Goal: Task Accomplishment & Management: Manage account settings

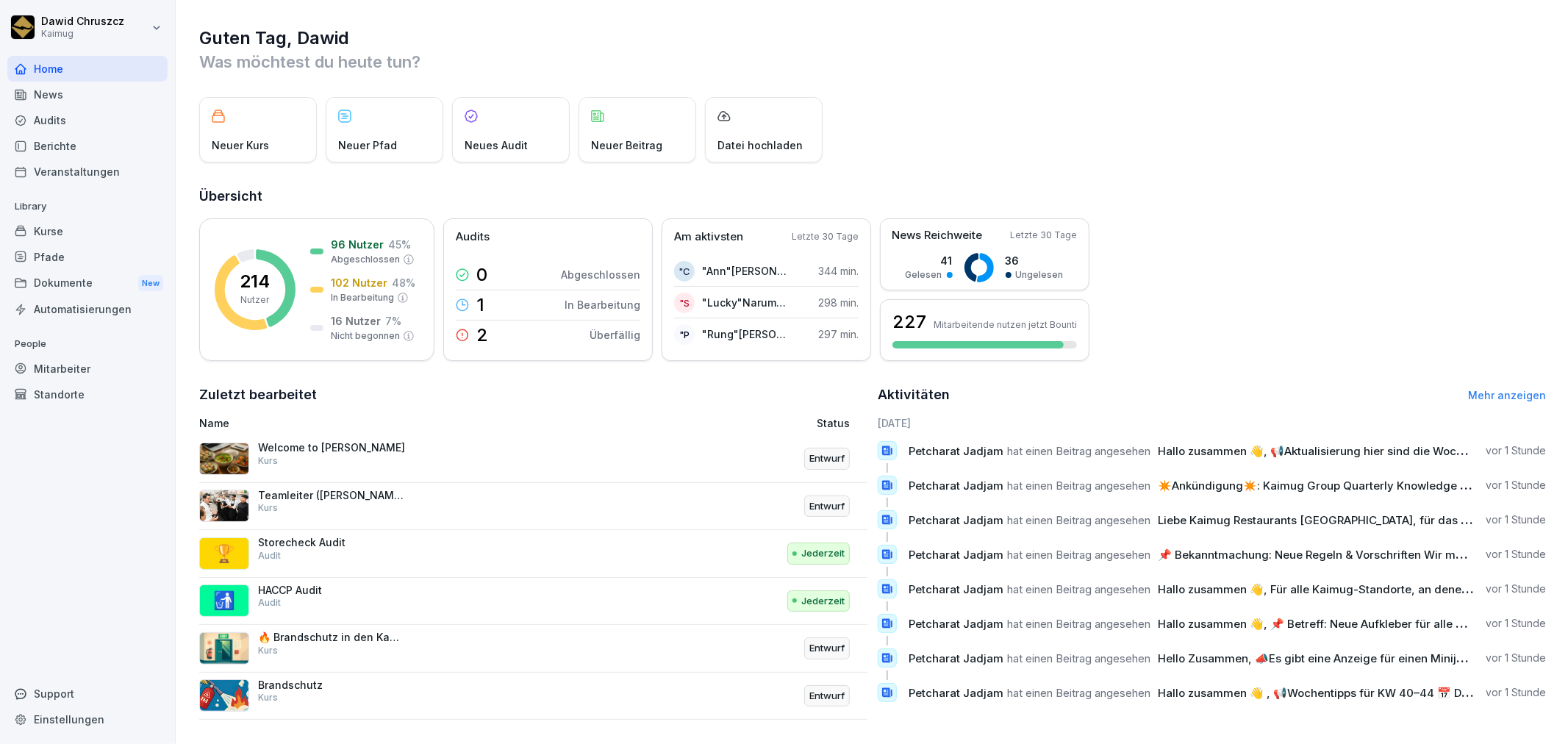
click at [49, 231] on div "Kurse" at bounding box center [87, 230] width 161 height 26
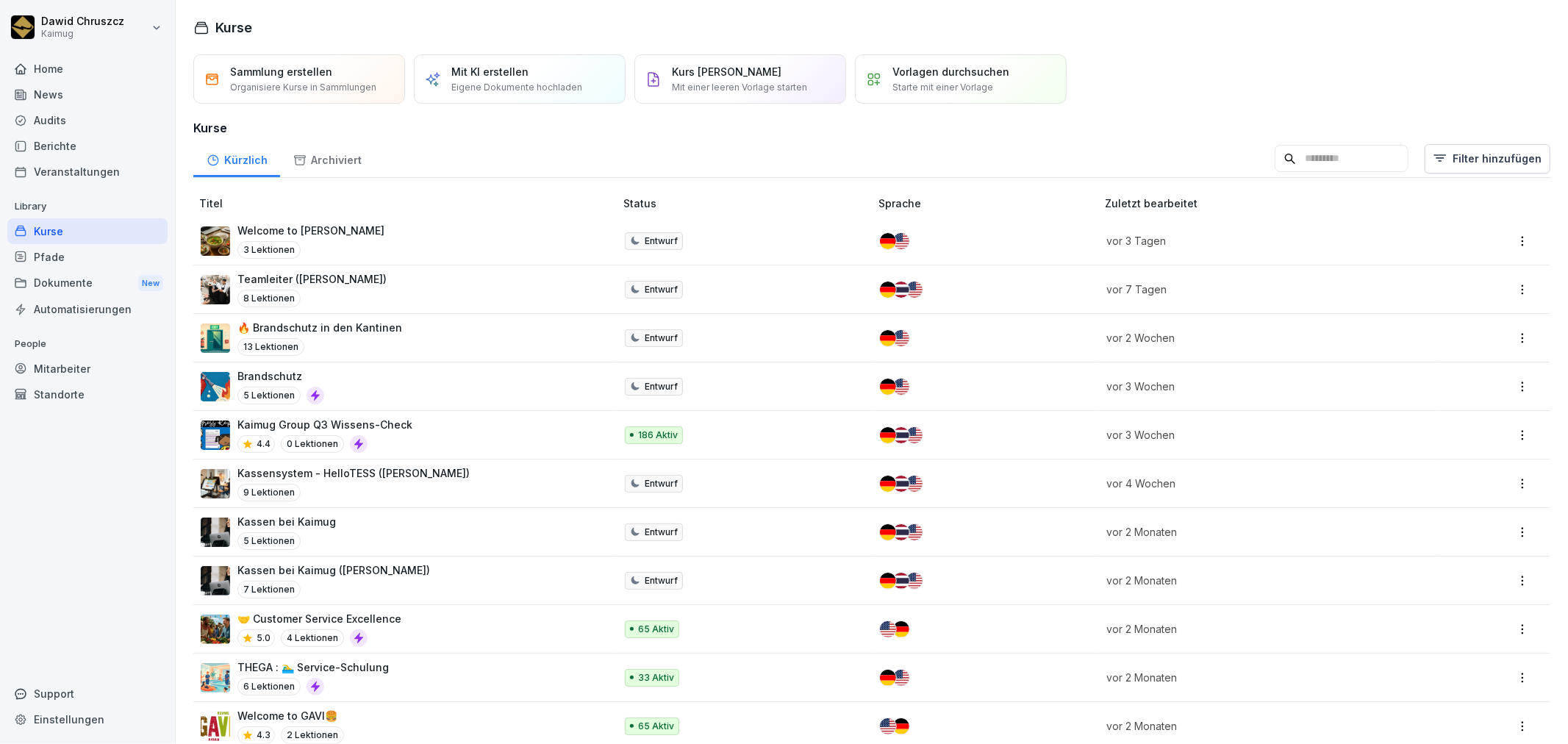
click at [1274, 152] on input at bounding box center [1341, 159] width 134 height 28
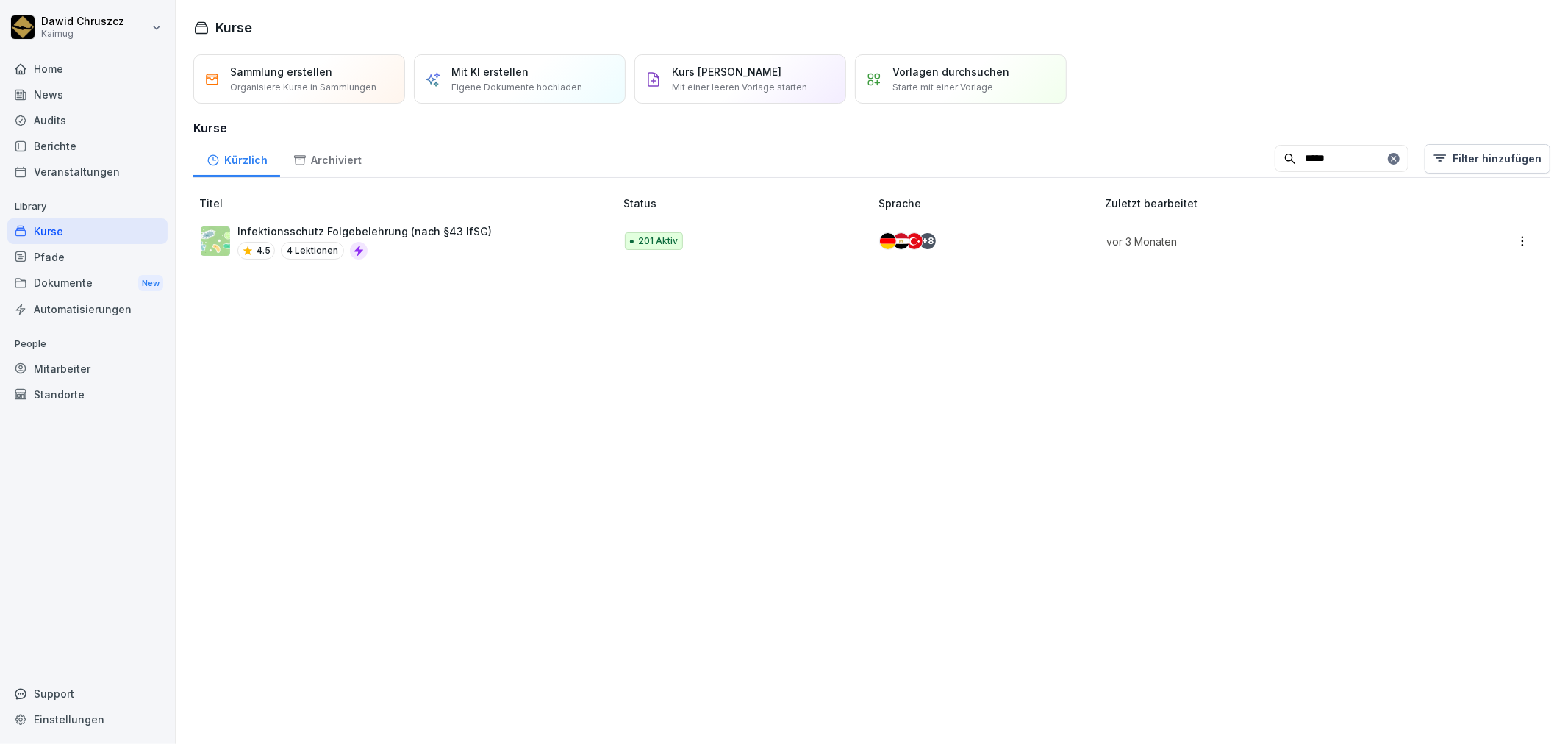
type input "*****"
click at [408, 223] on p "Infektionsschutz Folgebelehrung (nach §43 IfSG)" at bounding box center [364, 230] width 254 height 16
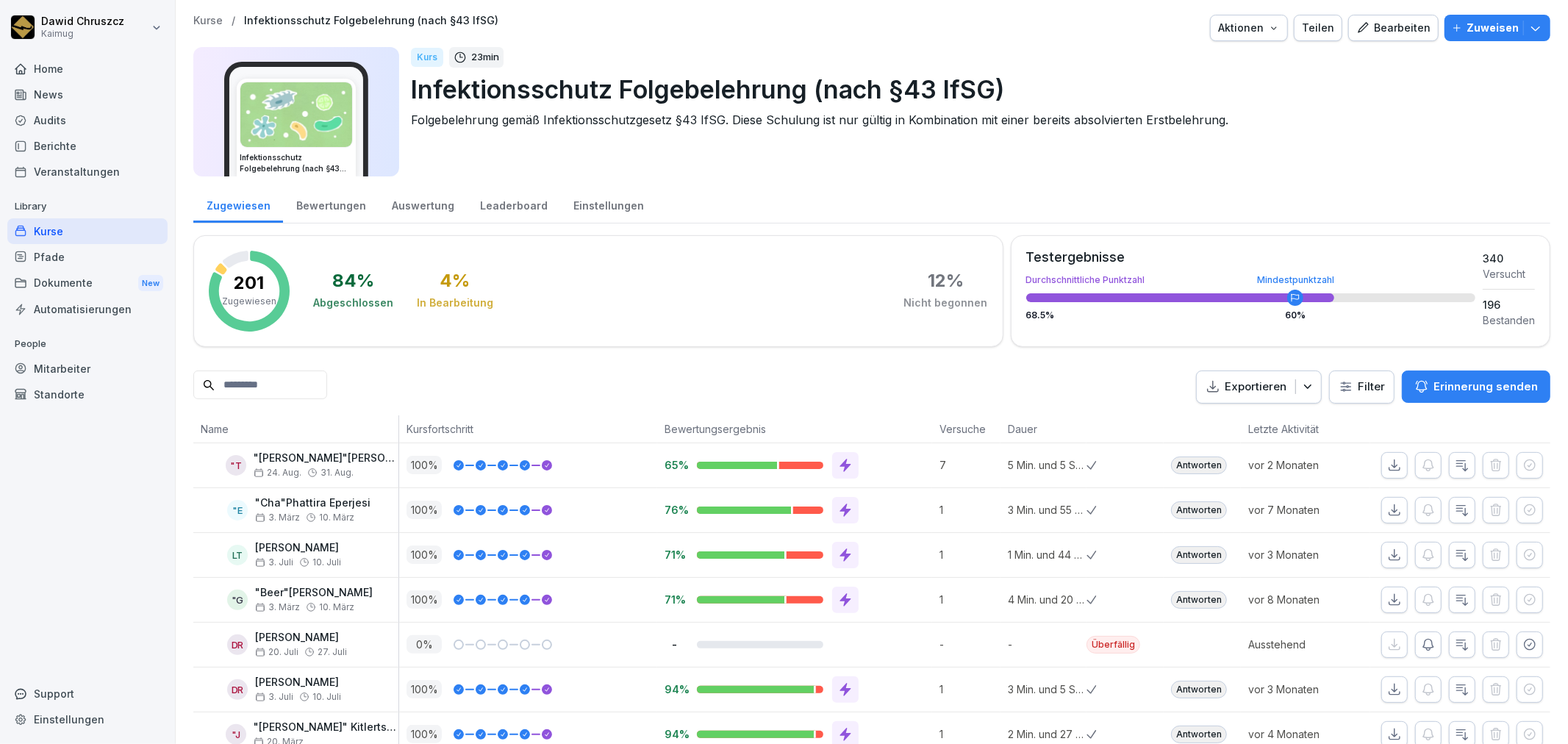
click at [264, 379] on input at bounding box center [260, 384] width 134 height 29
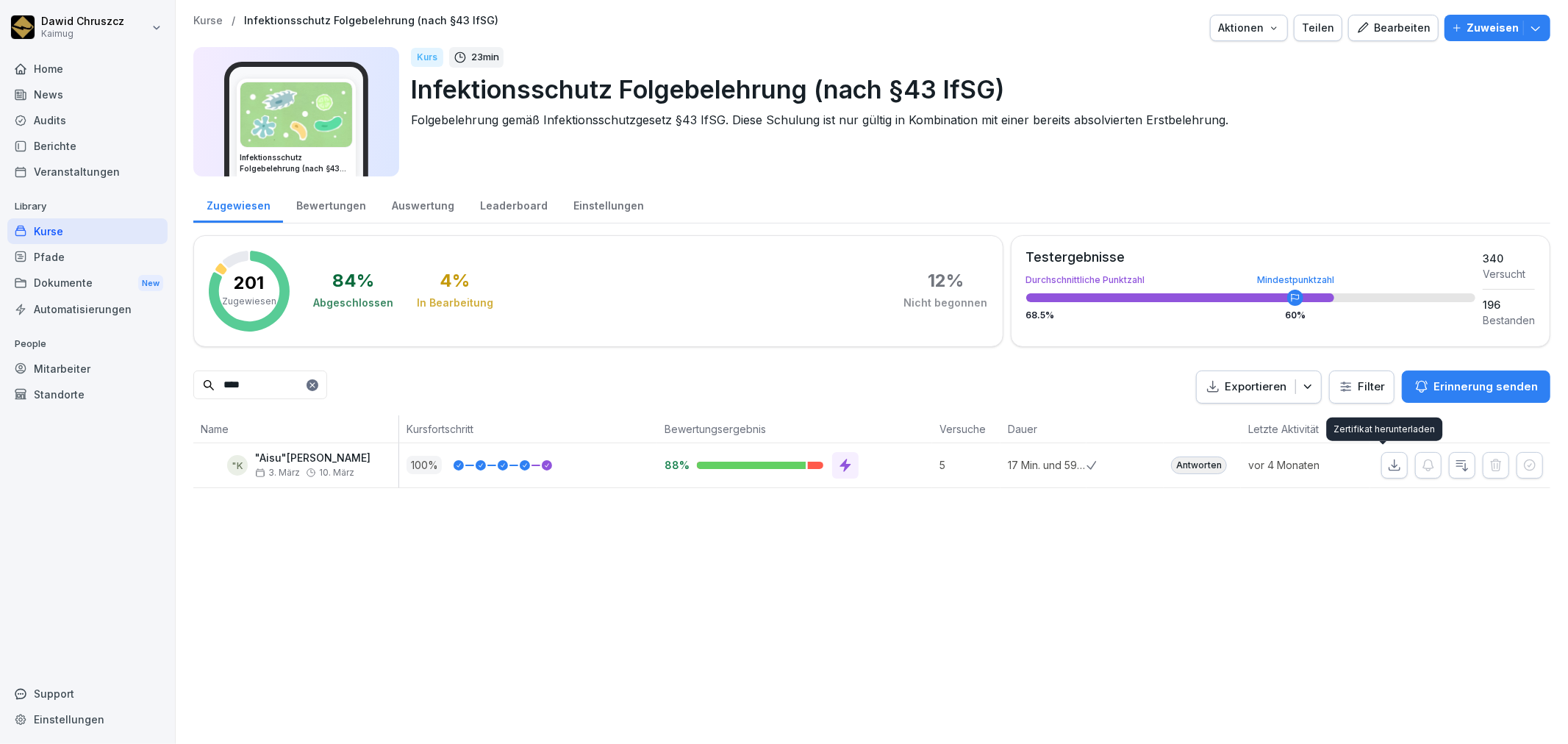
type input "****"
click at [1387, 467] on icon "button" at bounding box center [1394, 465] width 15 height 15
drag, startPoint x: 141, startPoint y: 377, endPoint x: 169, endPoint y: 351, distance: 38.2
click at [145, 374] on div "Dawid Chruszcz Kaimug Home News Audits Berichte Veranstaltungen Library Kurse P…" at bounding box center [784, 372] width 1568 height 744
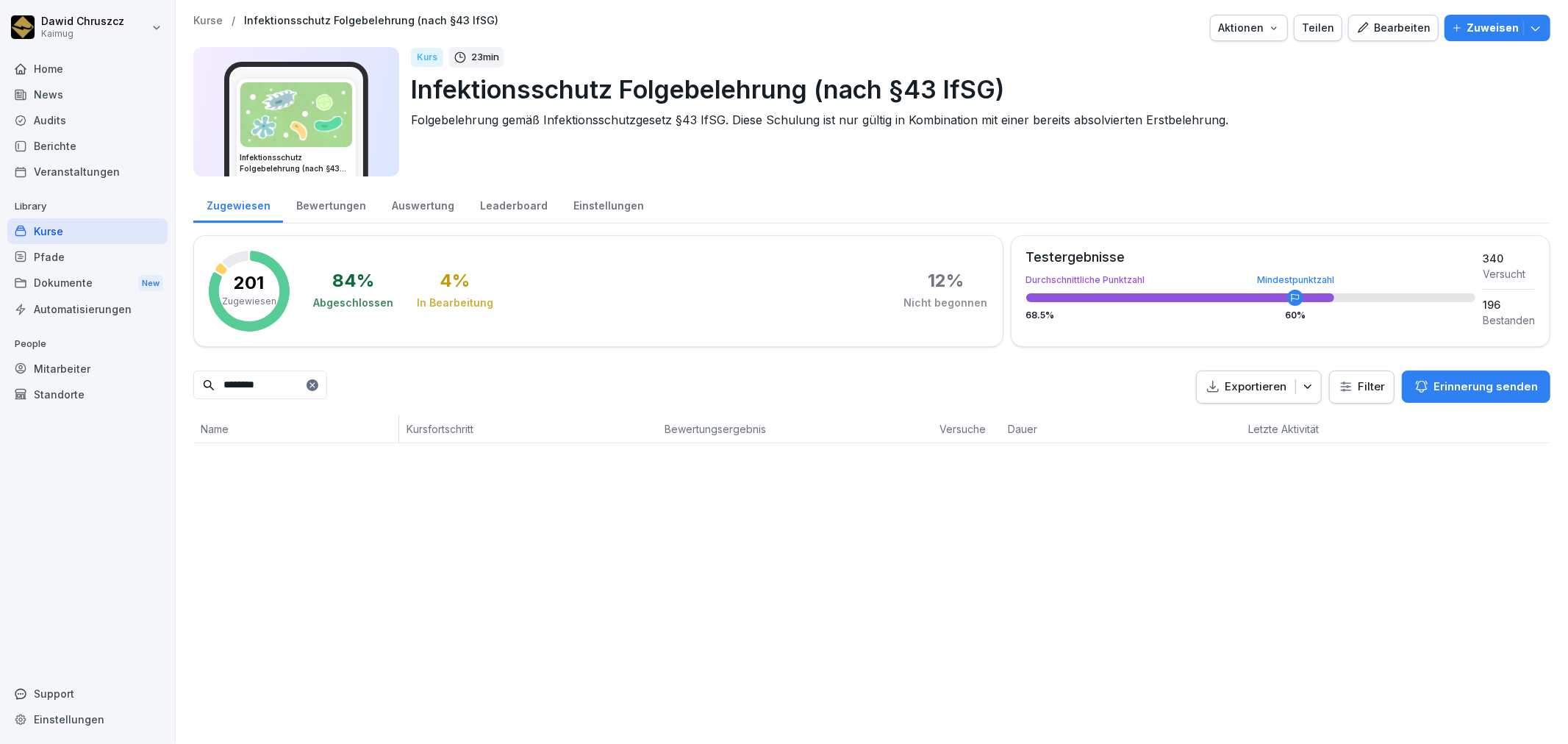
drag, startPoint x: 295, startPoint y: 392, endPoint x: 305, endPoint y: 356, distance: 37.4
click at [299, 387] on input "********" at bounding box center [260, 384] width 134 height 29
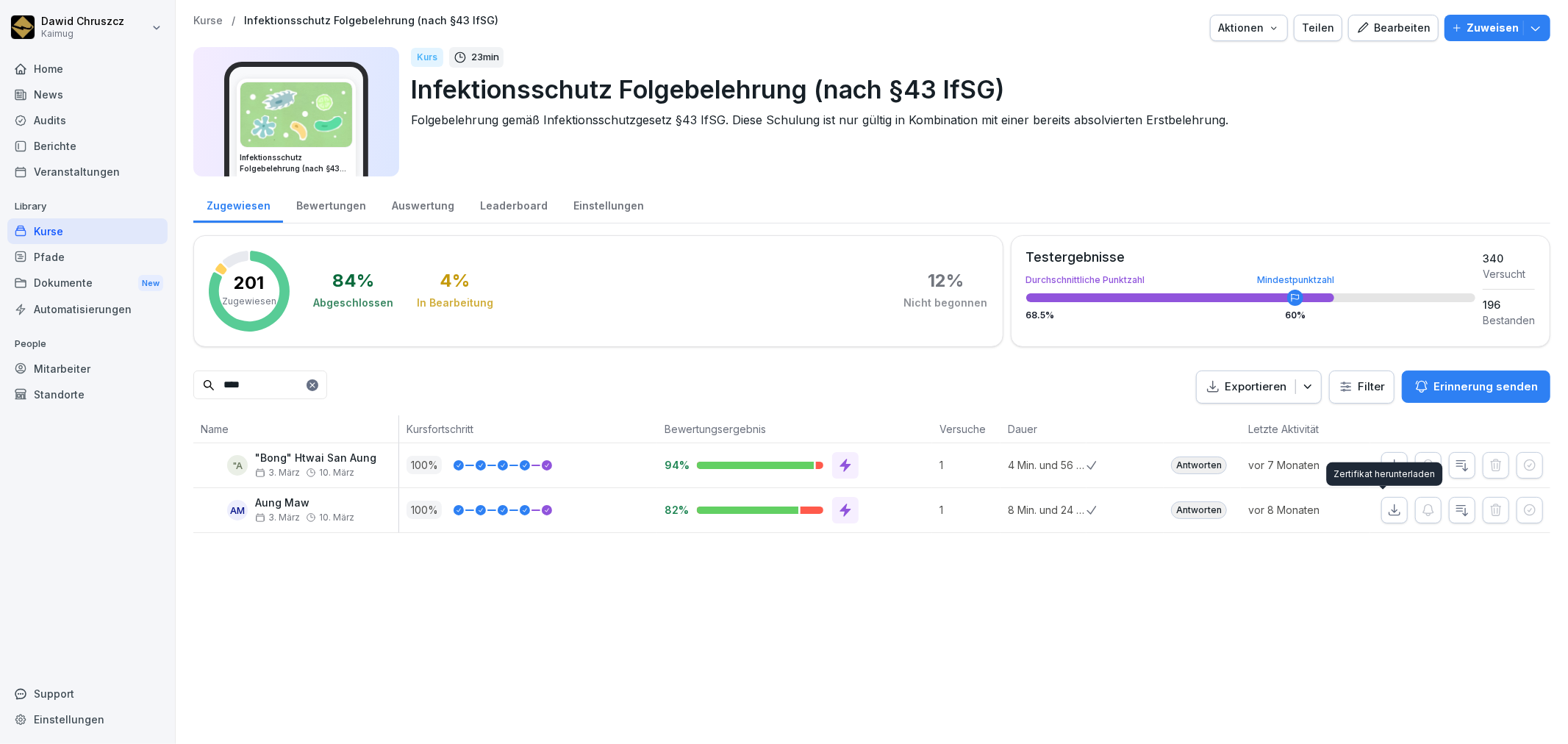
type input "****"
click at [1387, 509] on icon "button" at bounding box center [1394, 510] width 15 height 15
click at [188, 383] on div "Kurse / Infektionsschutz Folgebelehrung (nach §43 IfSG) Aktionen Teilen Bearbei…" at bounding box center [871, 273] width 1392 height 547
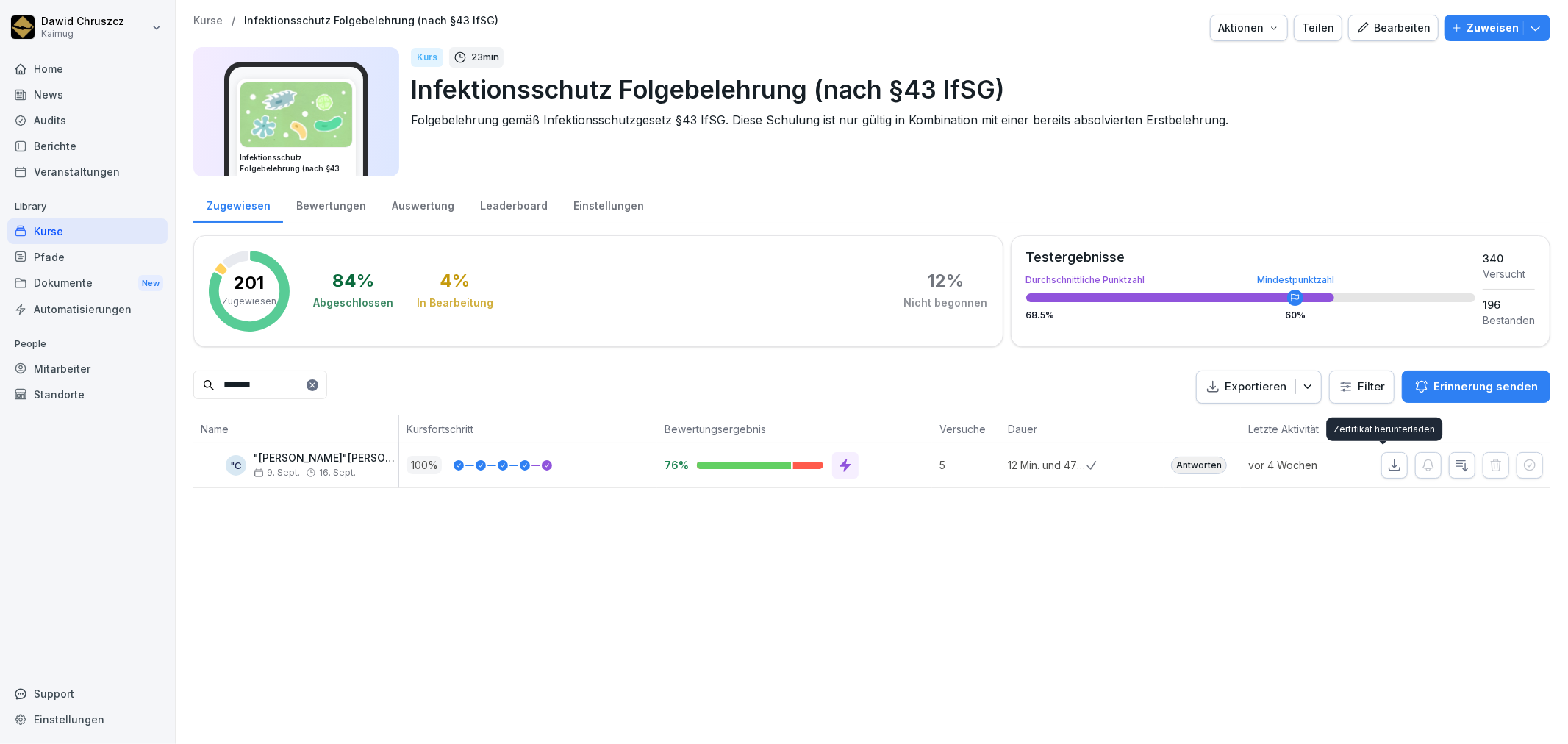
click at [1387, 460] on icon "button" at bounding box center [1394, 465] width 15 height 15
drag, startPoint x: 281, startPoint y: 393, endPoint x: 175, endPoint y: 386, distance: 106.2
click at [175, 386] on div "Kurse / Infektionsschutz Folgebelehrung (nach §43 IfSG) Aktionen Teilen Bearbei…" at bounding box center [871, 251] width 1392 height 503
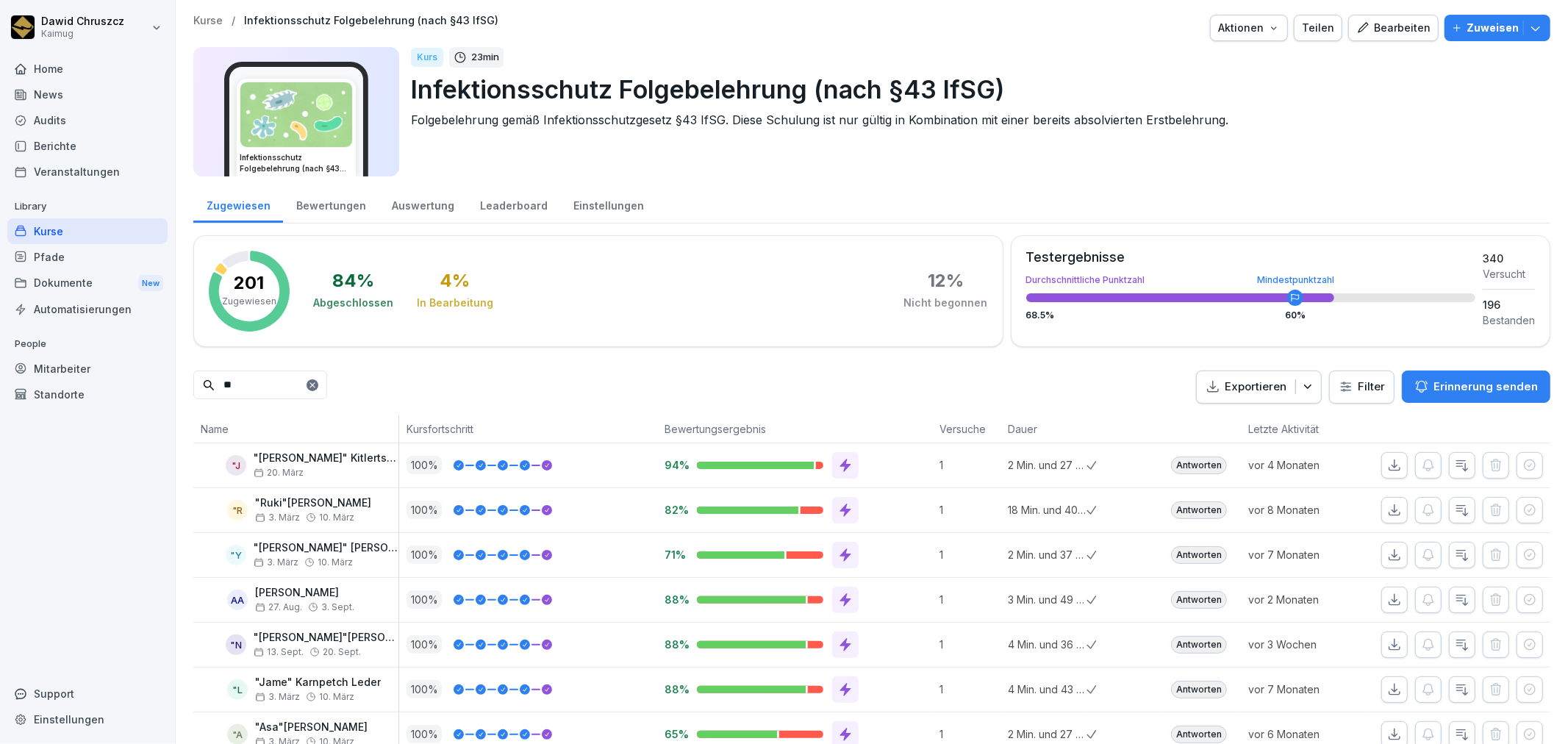
type input "*"
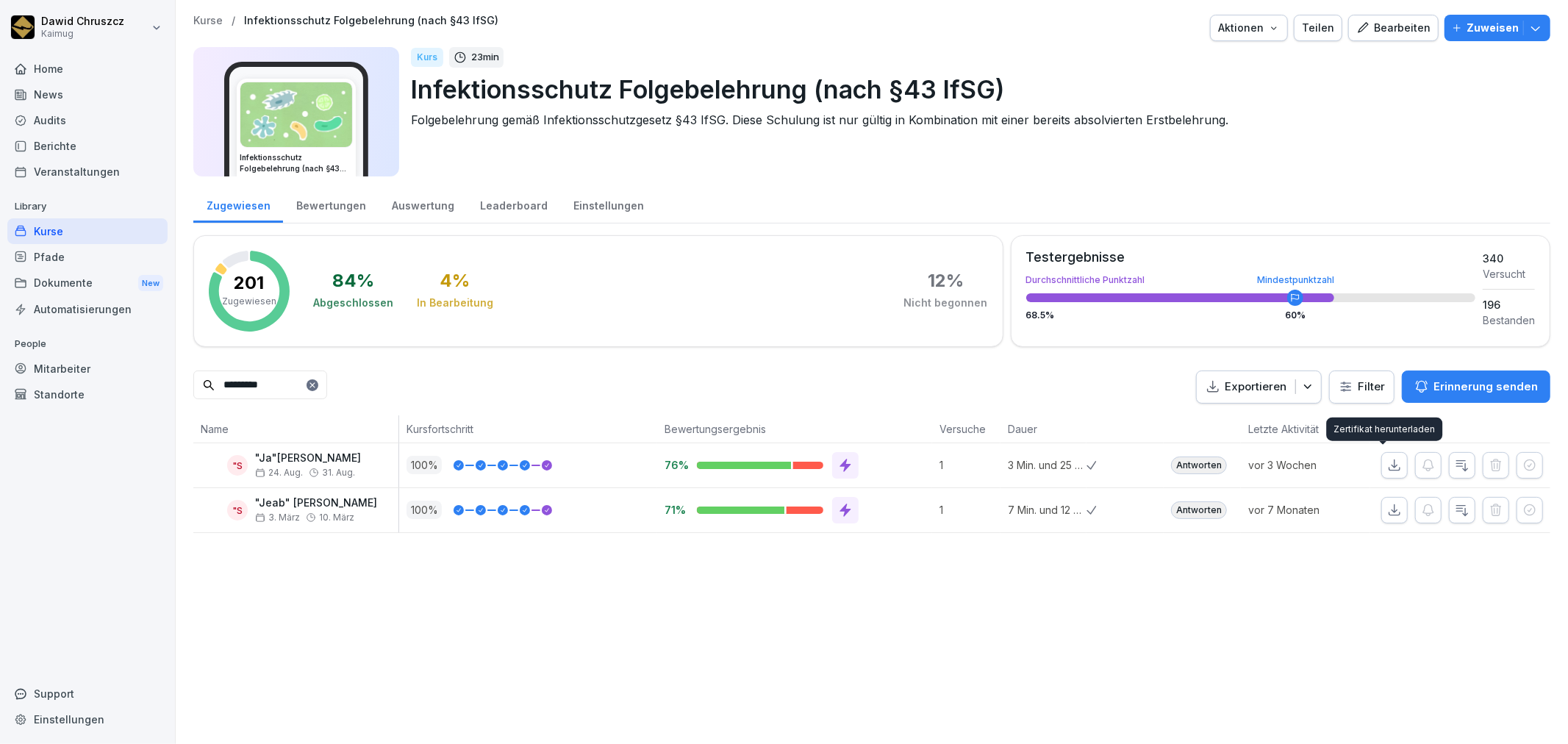
click at [1387, 468] on icon "button" at bounding box center [1394, 465] width 15 height 15
drag, startPoint x: 280, startPoint y: 388, endPoint x: 189, endPoint y: 365, distance: 93.9
click at [189, 366] on div "Kurse / Infektionsschutz Folgebelehrung (nach §43 IfSG) Aktionen Teilen Bearbei…" at bounding box center [871, 273] width 1392 height 547
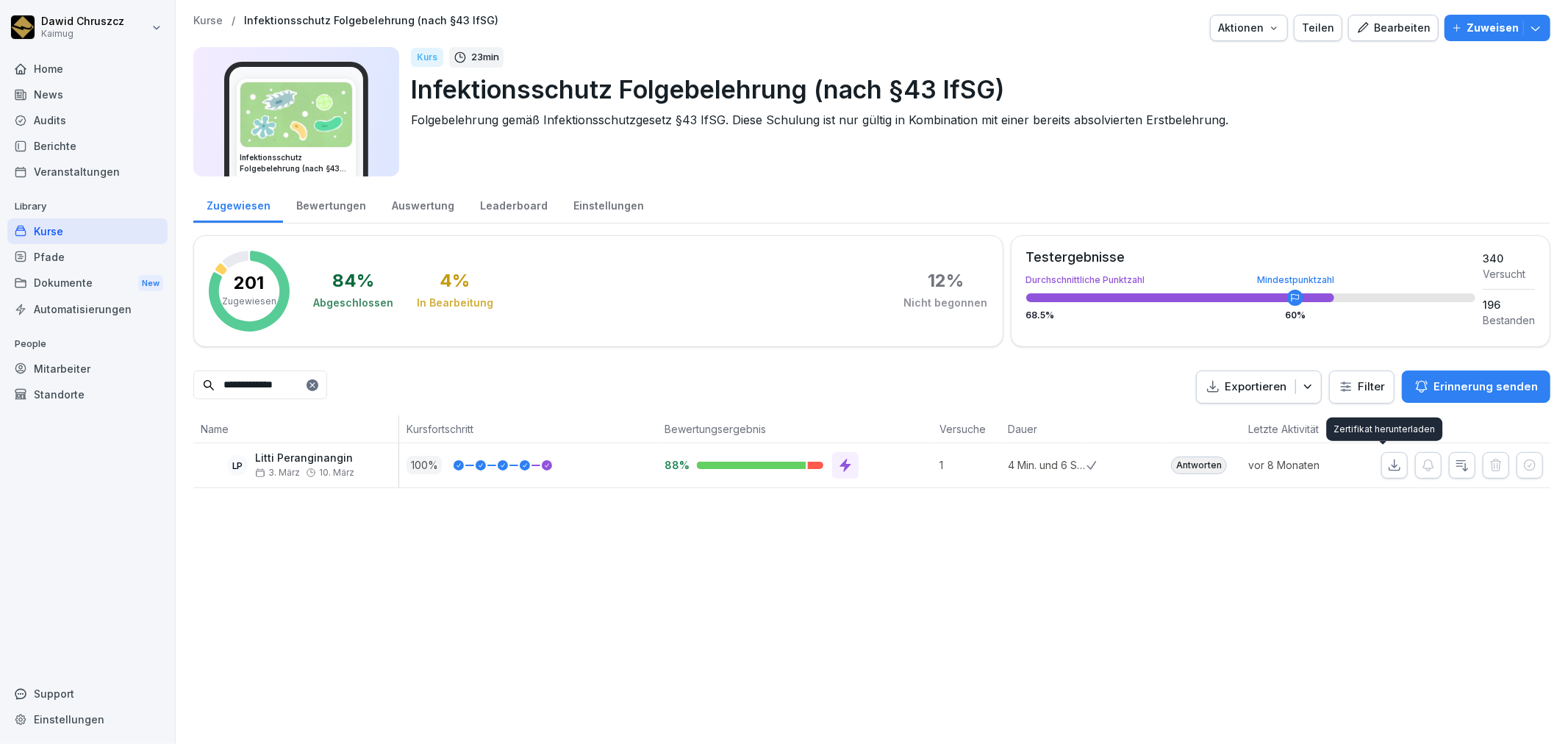
drag, startPoint x: 1389, startPoint y: 461, endPoint x: 1375, endPoint y: 461, distance: 14.0
click at [1389, 461] on icon "button" at bounding box center [1394, 465] width 15 height 15
drag, startPoint x: 100, startPoint y: 379, endPoint x: 111, endPoint y: 370, distance: 14.2
click at [103, 379] on div "**********" at bounding box center [784, 372] width 1568 height 744
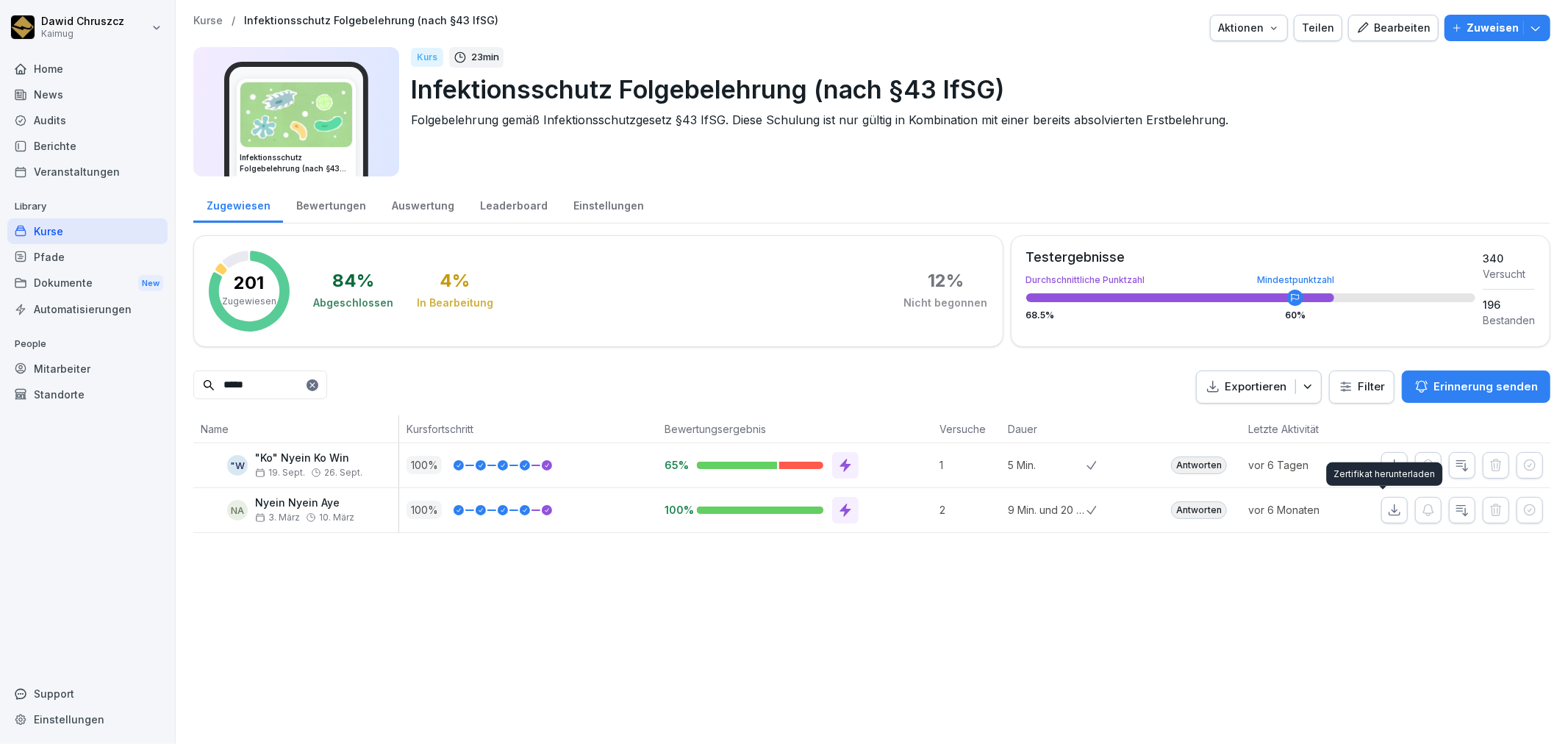
click at [1381, 518] on button "button" at bounding box center [1394, 510] width 26 height 26
drag, startPoint x: 197, startPoint y: 388, endPoint x: 186, endPoint y: 388, distance: 11.0
click at [186, 388] on div "Kurse / Infektionsschutz Folgebelehrung (nach §43 IfSG) Aktionen Teilen Bearbei…" at bounding box center [871, 273] width 1392 height 547
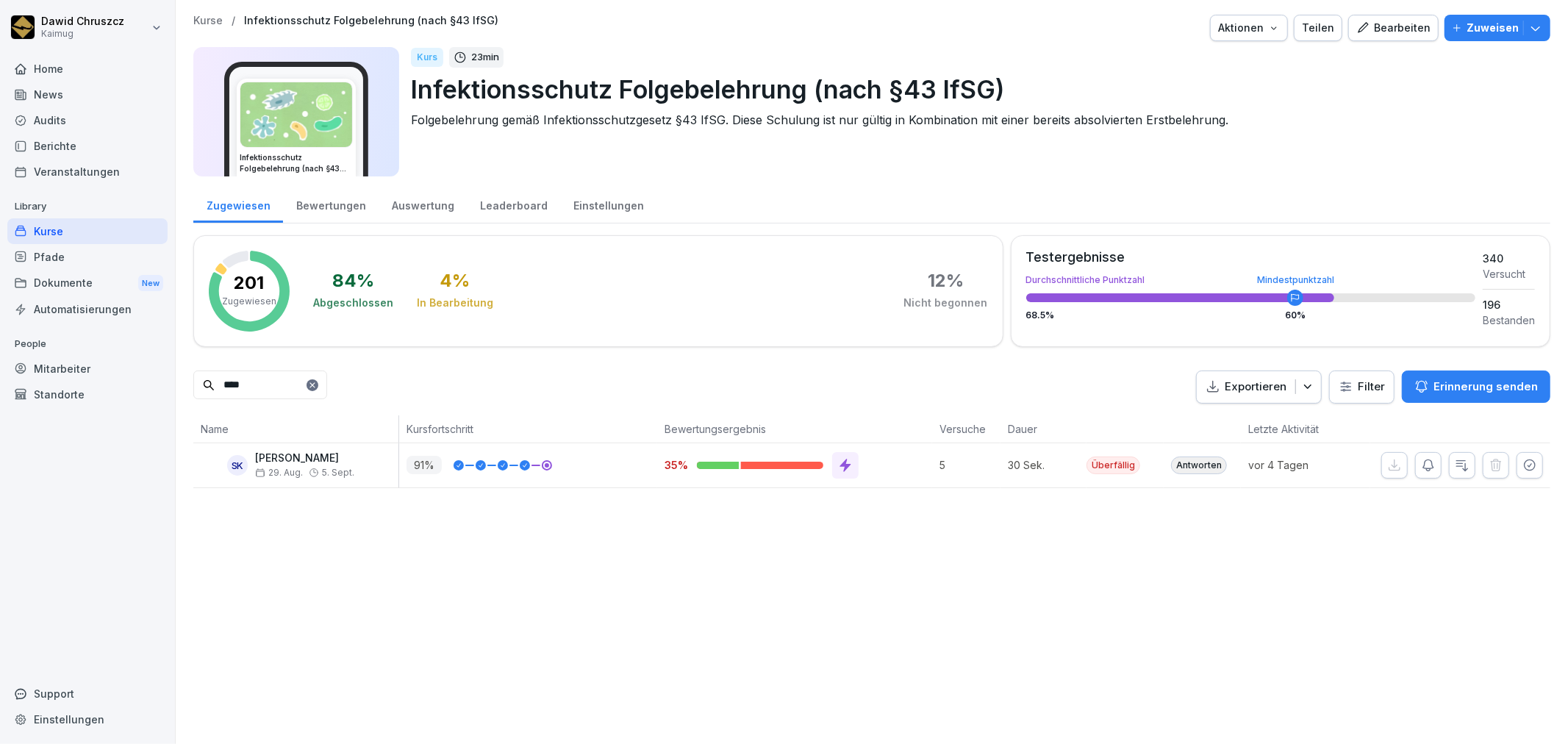
type input "****"
click at [836, 537] on div "Kurse / Infektionsschutz Folgebelehrung (nach §43 IfSG) Aktionen Teilen Bearbei…" at bounding box center [871, 372] width 1392 height 744
drag, startPoint x: 291, startPoint y: 375, endPoint x: 201, endPoint y: 374, distance: 90.0
click at [201, 374] on input "****" at bounding box center [260, 384] width 134 height 29
click at [317, 384] on icon at bounding box center [312, 385] width 9 height 9
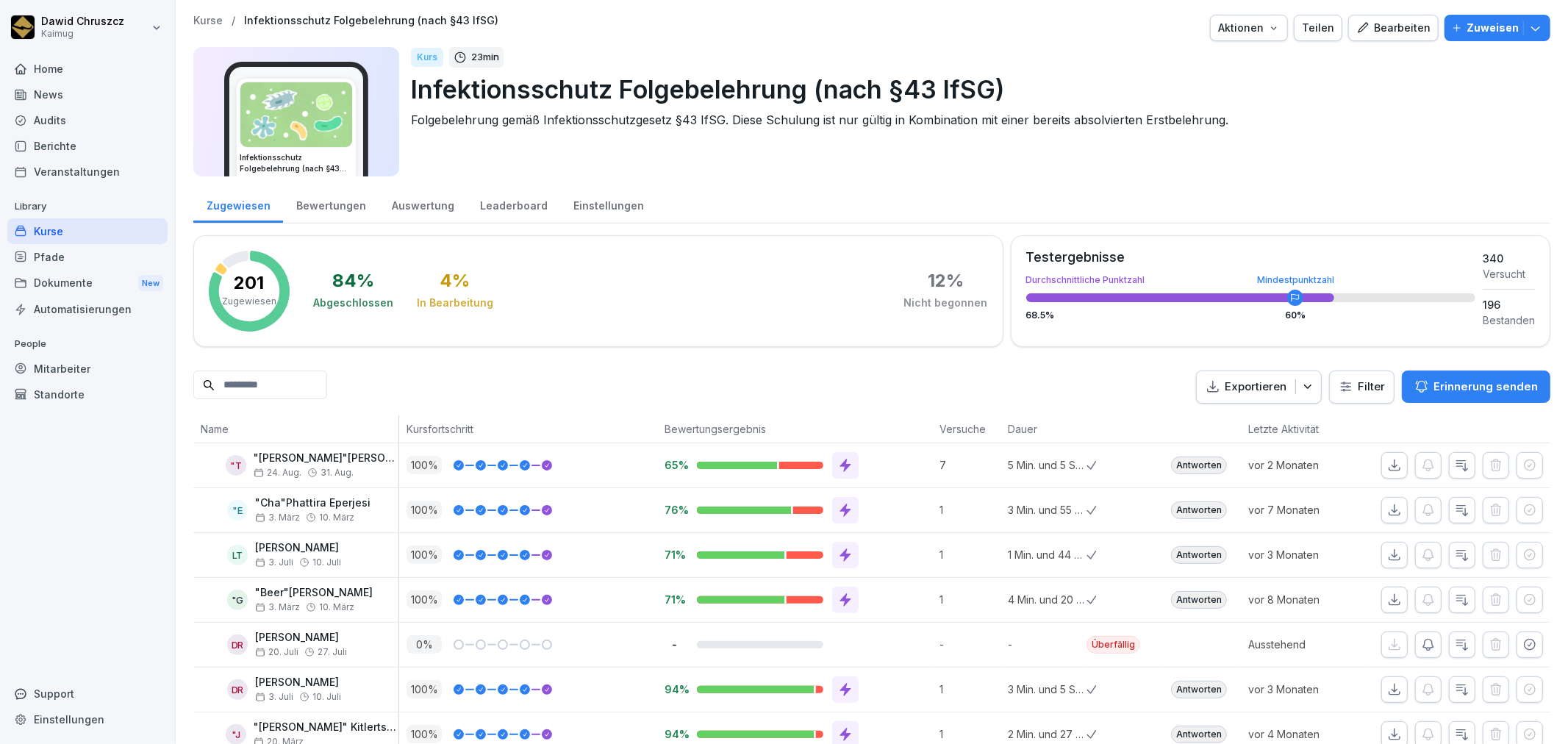
click at [233, 377] on input at bounding box center [260, 384] width 134 height 29
click at [43, 225] on div "Kurse" at bounding box center [87, 230] width 161 height 26
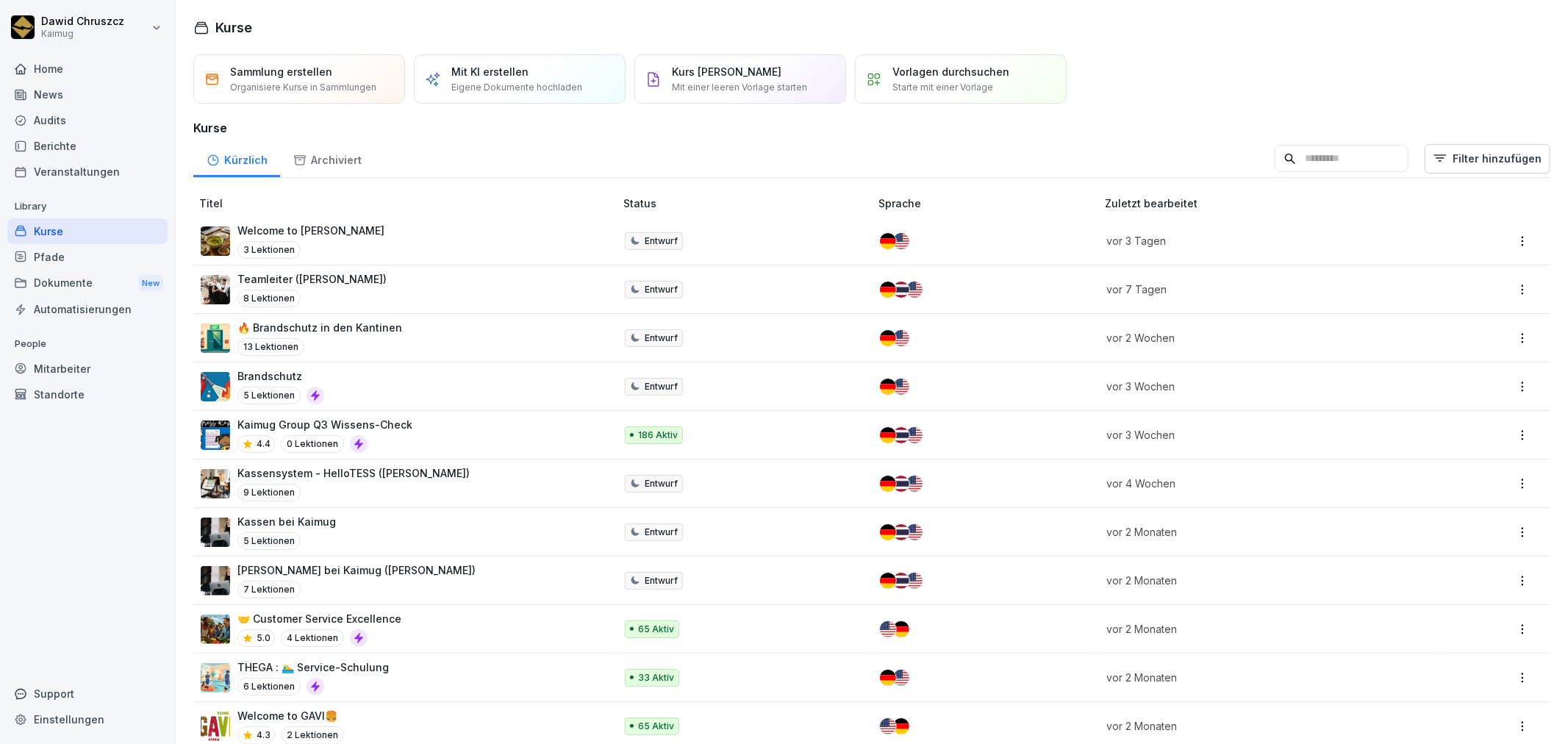
click at [1311, 153] on input at bounding box center [1341, 159] width 134 height 28
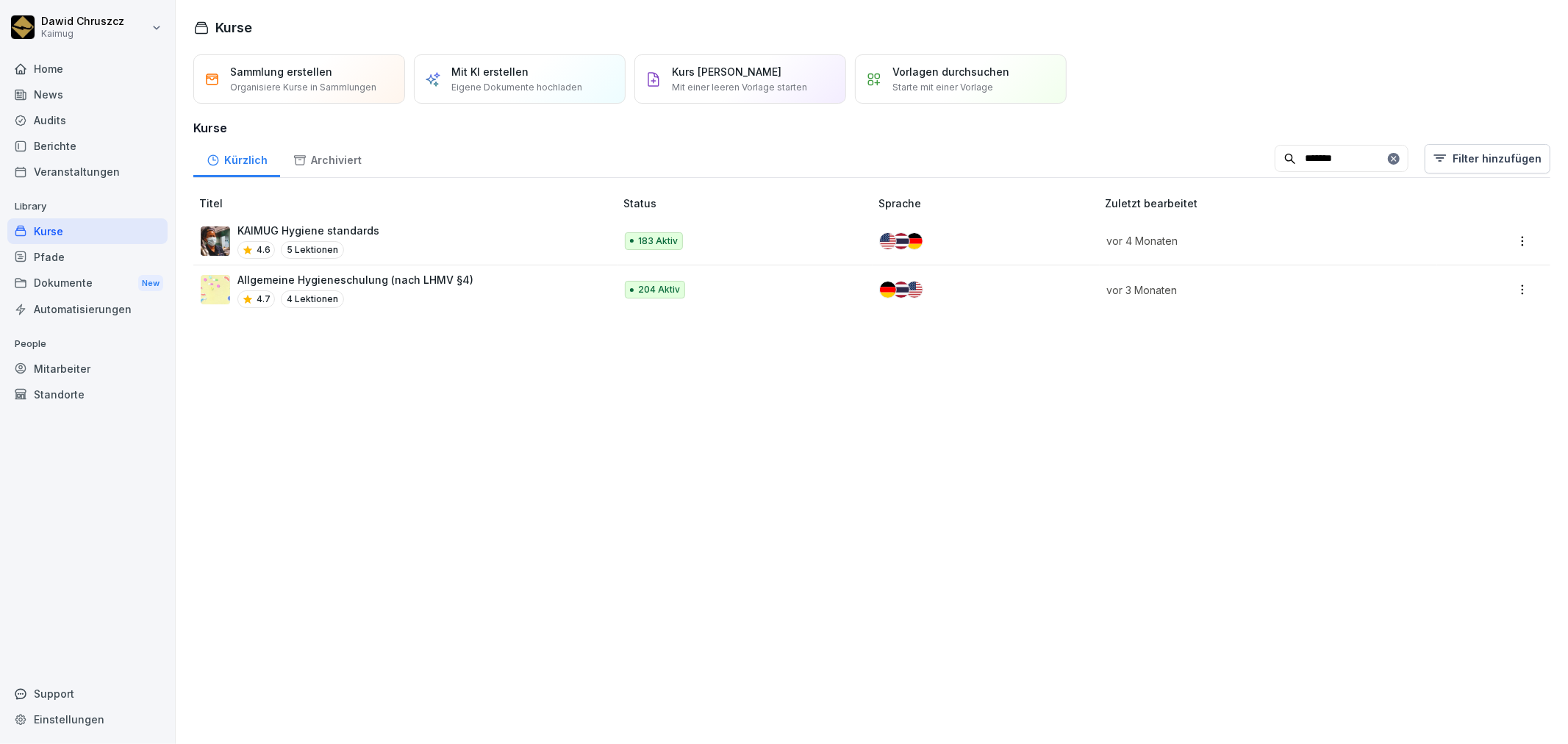
type input "*******"
click at [348, 266] on td "Allgemeine Hygieneschulung (nach LHMV §4) 4.7 4 Lektionen" at bounding box center [405, 289] width 424 height 49
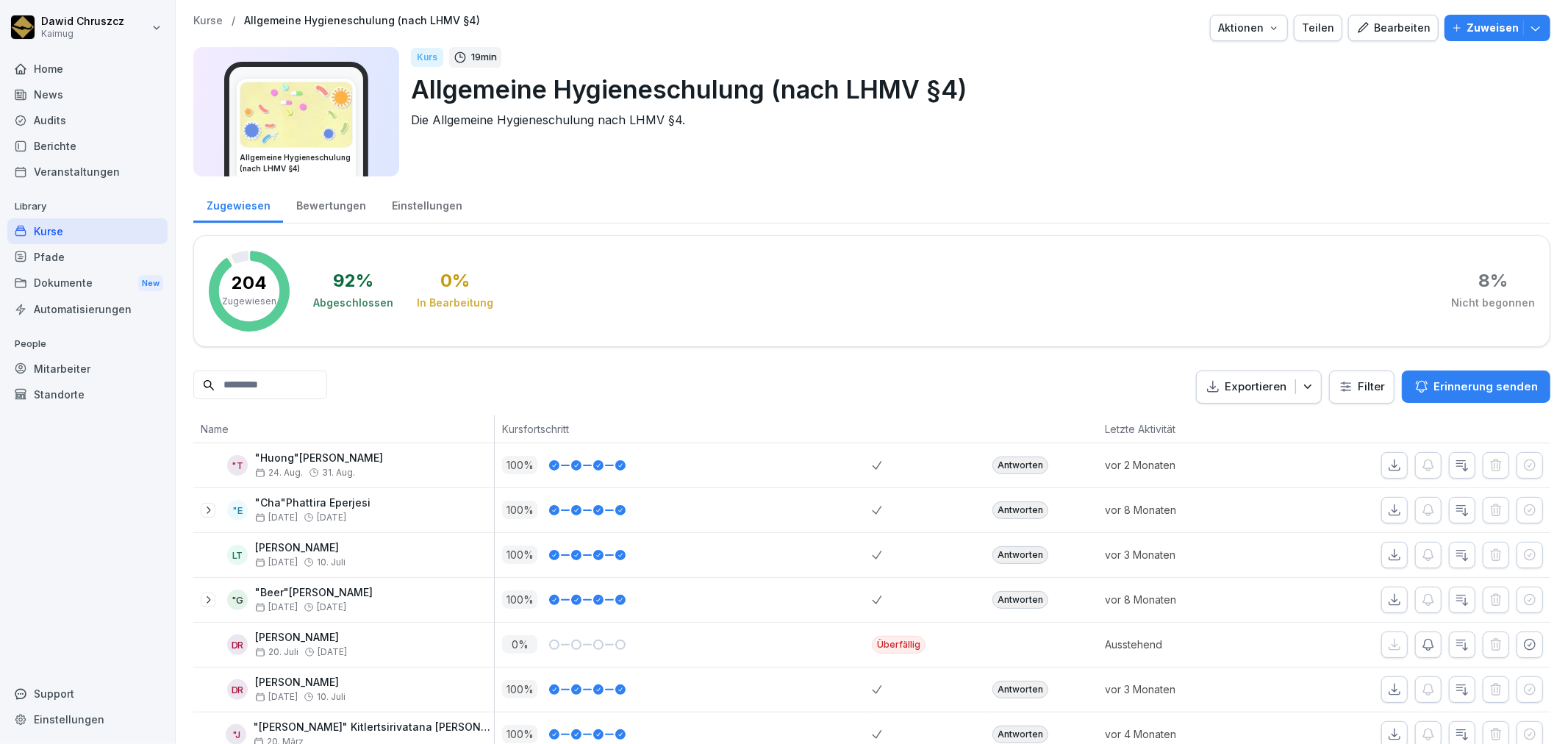
click at [827, 239] on div "204 Zugewiesen 92 % Abgeschlossen 0 % In Bearbeitung 8 % Nicht begonnen" at bounding box center [872, 291] width 1356 height 112
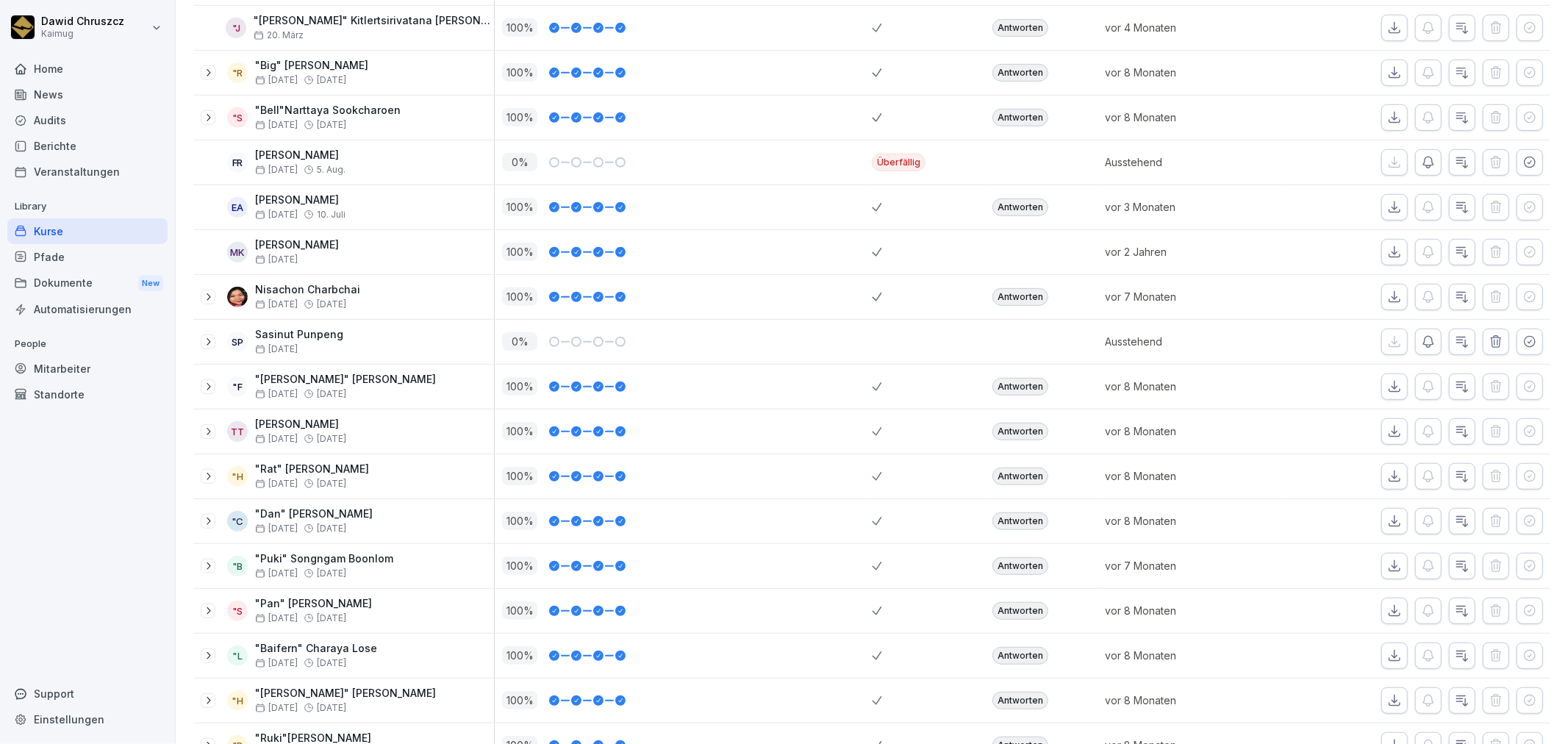
scroll to position [735, 0]
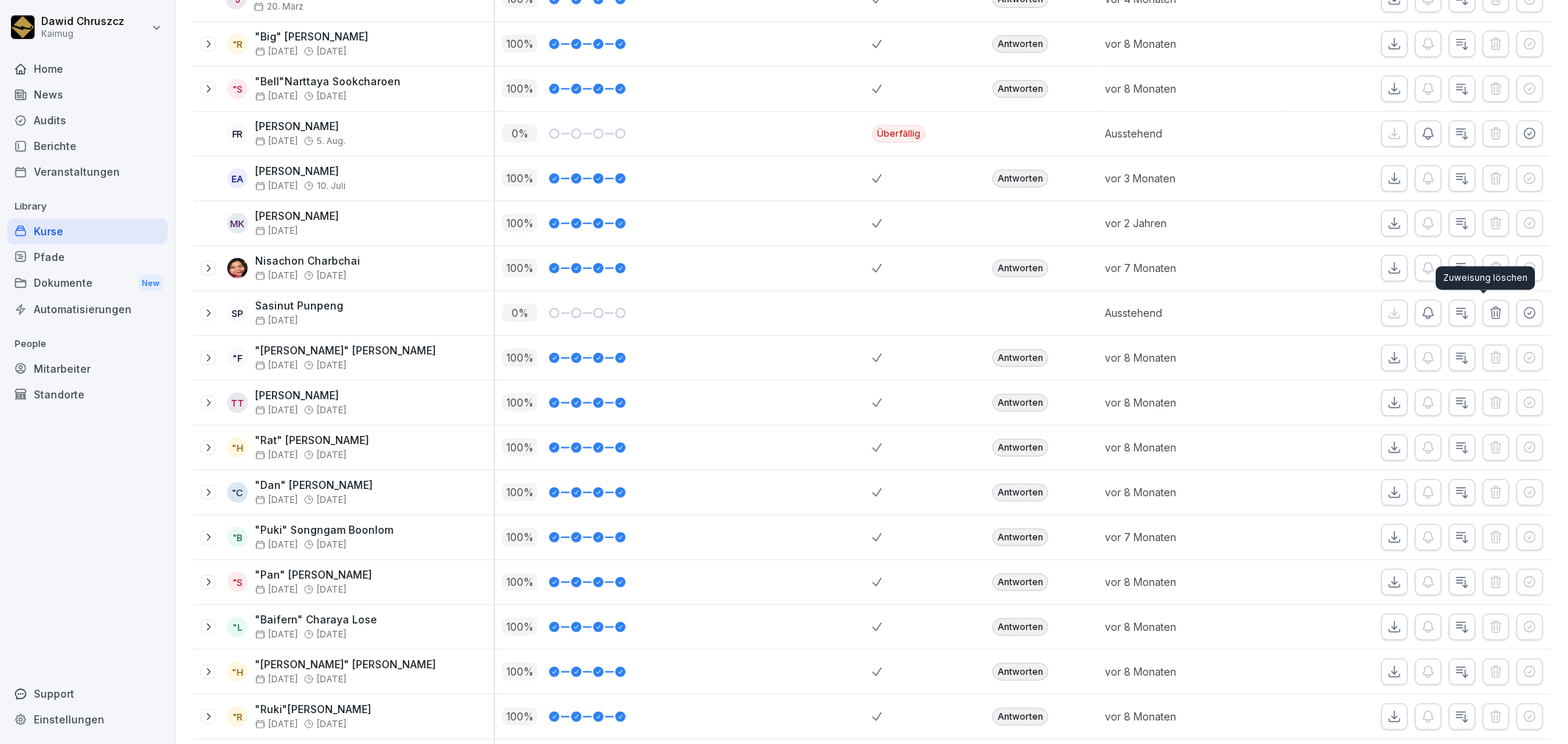
click at [1488, 313] on icon "button" at bounding box center [1496, 313] width 15 height 15
click at [207, 316] on icon at bounding box center [208, 313] width 12 height 12
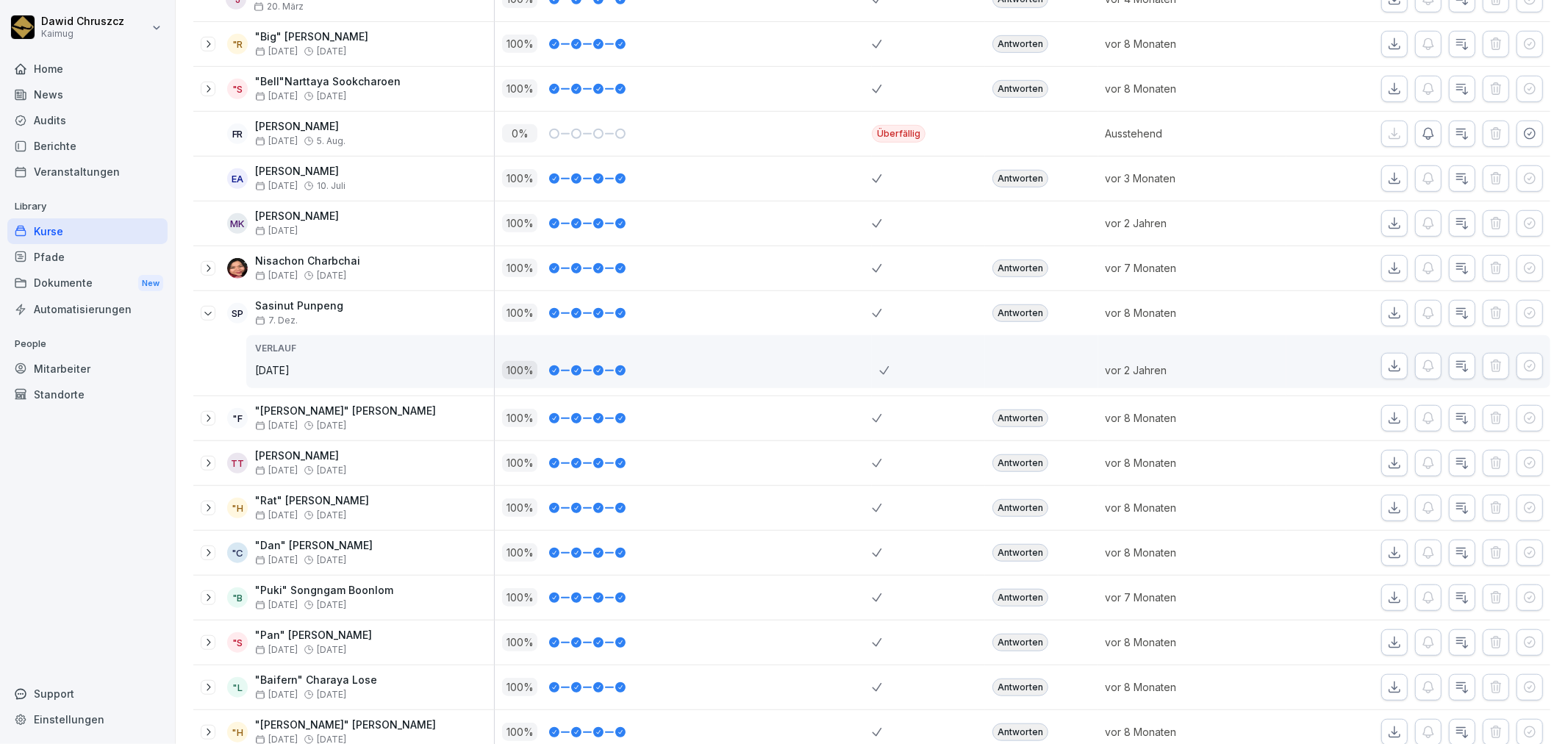
click at [209, 310] on icon at bounding box center [208, 313] width 12 height 12
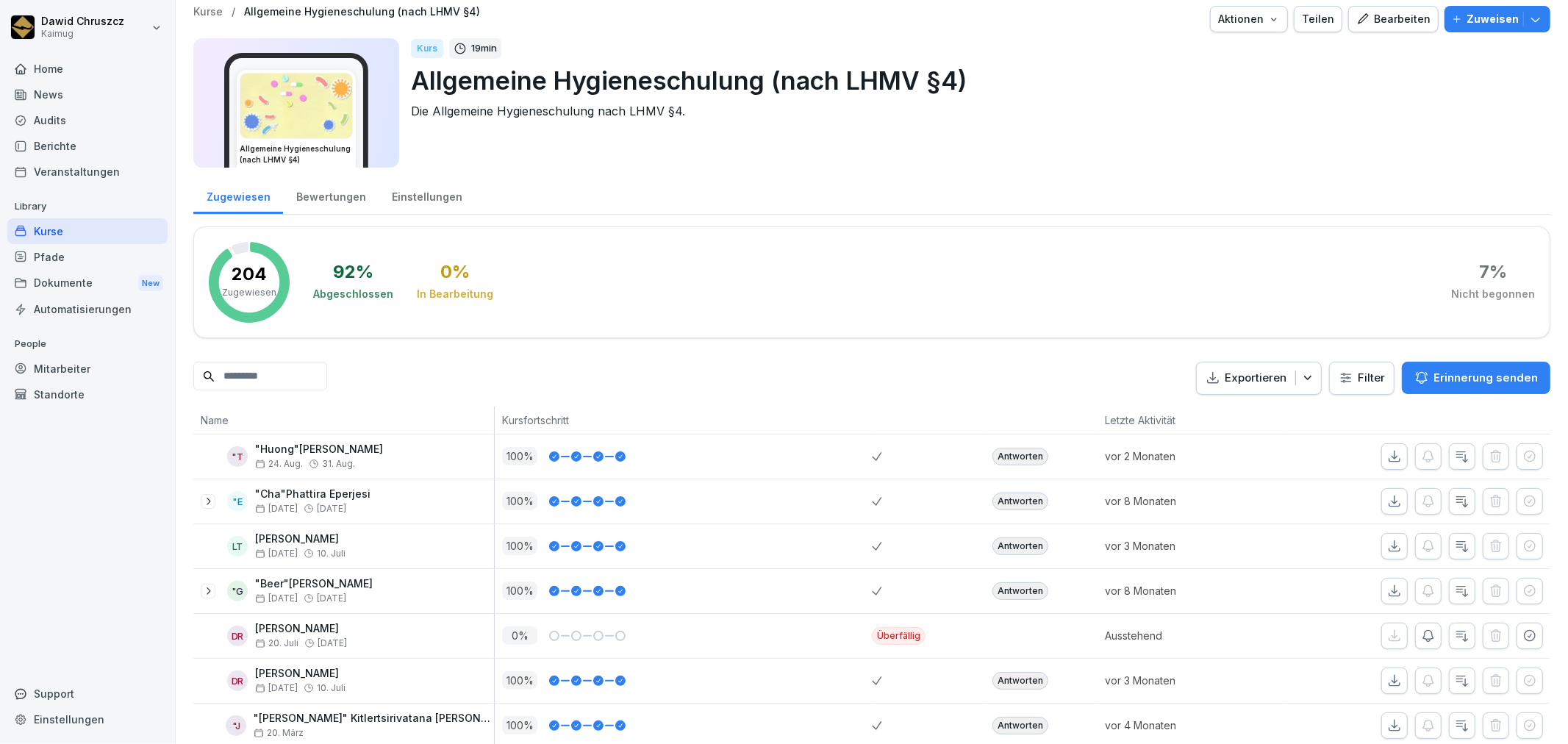
scroll to position [0, 0]
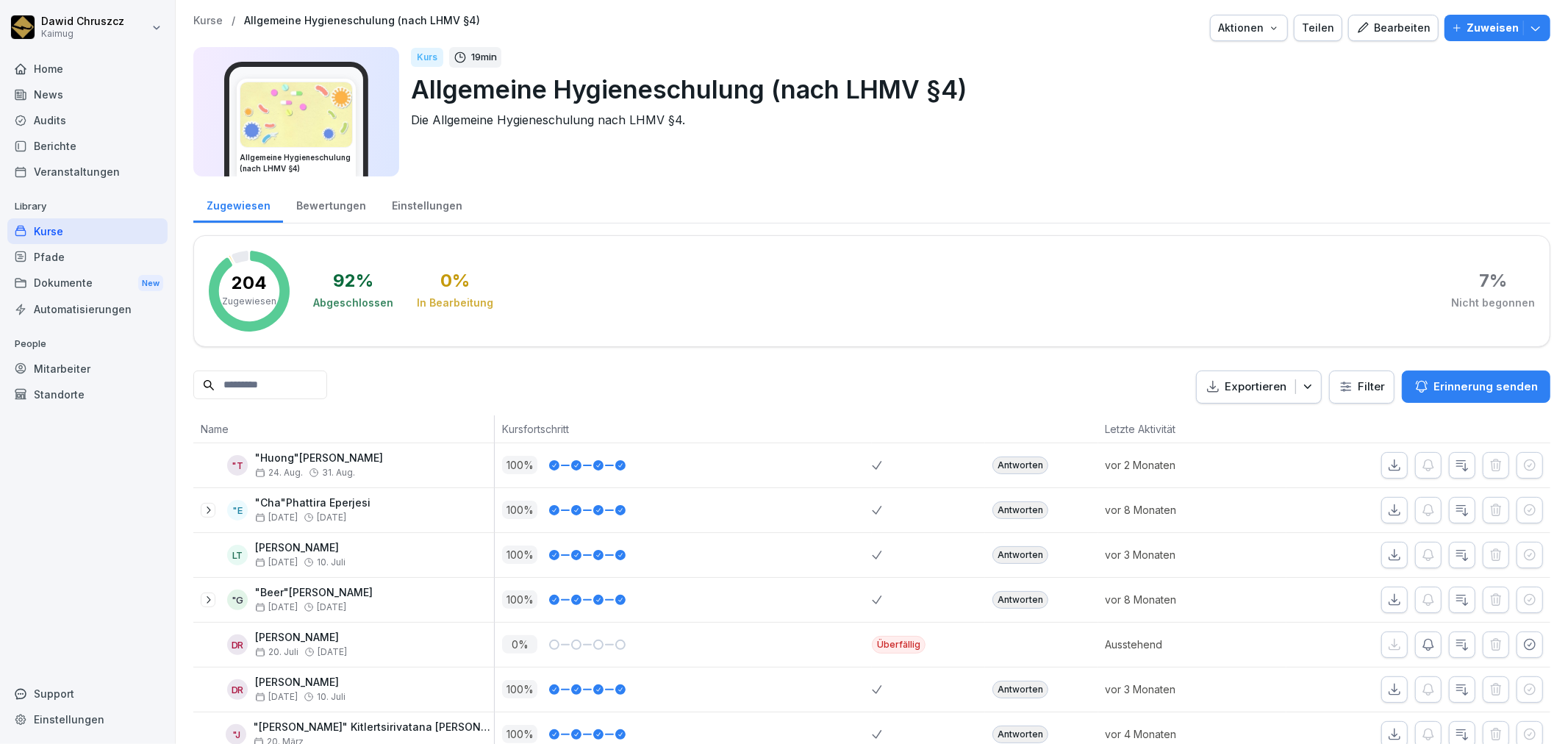
click at [1268, 26] on icon "button" at bounding box center [1273, 28] width 12 height 12
click at [1184, 134] on p "Druckansicht" at bounding box center [1181, 137] width 63 height 13
click at [1382, 146] on div "Kurs 19 min Allgemeine Hygieneschulung (nach LHMV §4) Die Allgemeine Hygienesch…" at bounding box center [975, 111] width 1128 height 129
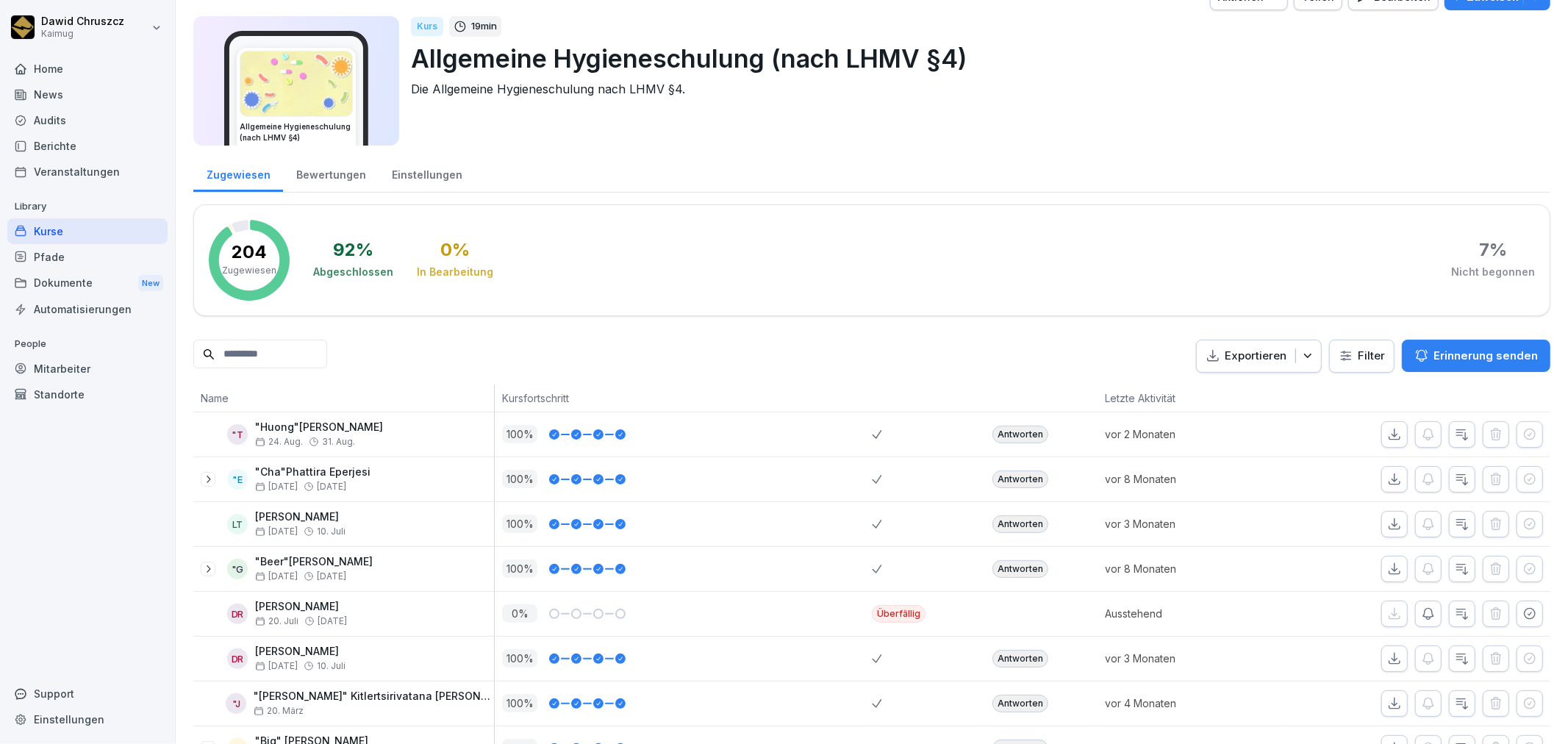
scroll to position [81, 0]
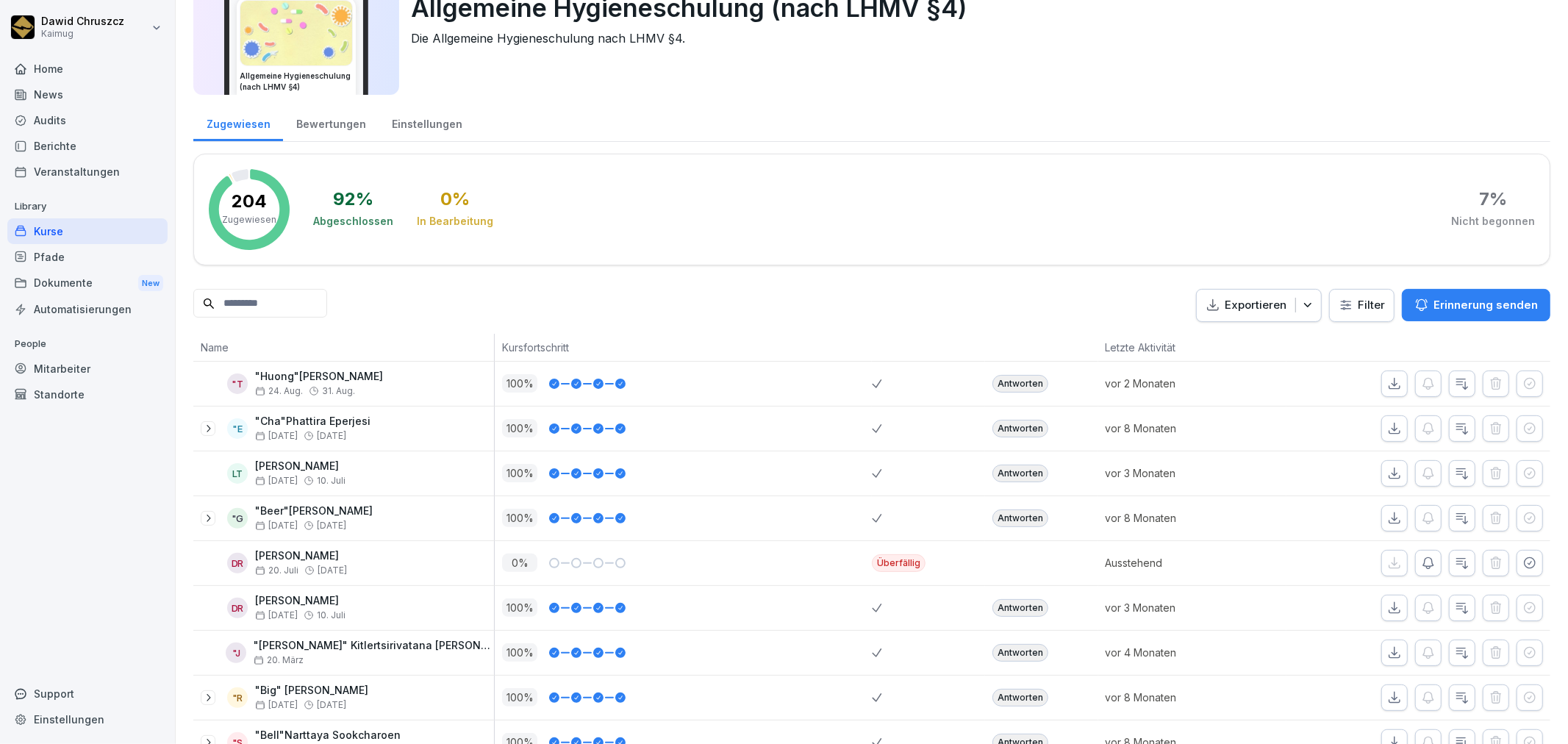
click at [1298, 313] on button "Exportieren" at bounding box center [1259, 305] width 126 height 33
click at [1267, 343] on p "Als Excel Datei exportieren" at bounding box center [1239, 340] width 132 height 13
click at [267, 310] on input at bounding box center [260, 303] width 134 height 29
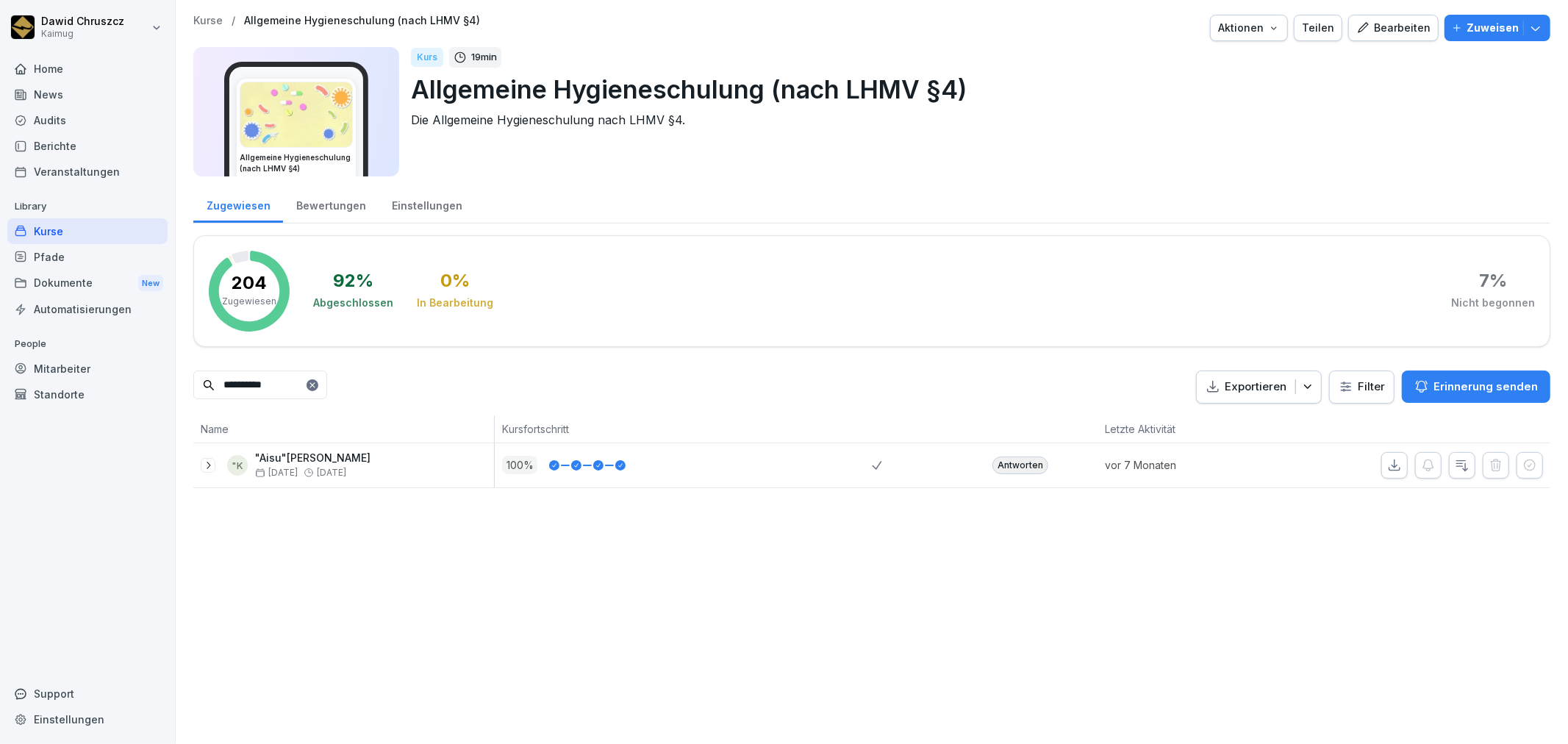
type input "**********"
drag, startPoint x: 1389, startPoint y: 465, endPoint x: 1309, endPoint y: 461, distance: 80.1
click at [1389, 465] on icon "button" at bounding box center [1394, 465] width 15 height 15
click at [314, 386] on icon at bounding box center [312, 384] width 5 height 5
click at [296, 385] on input at bounding box center [260, 384] width 134 height 29
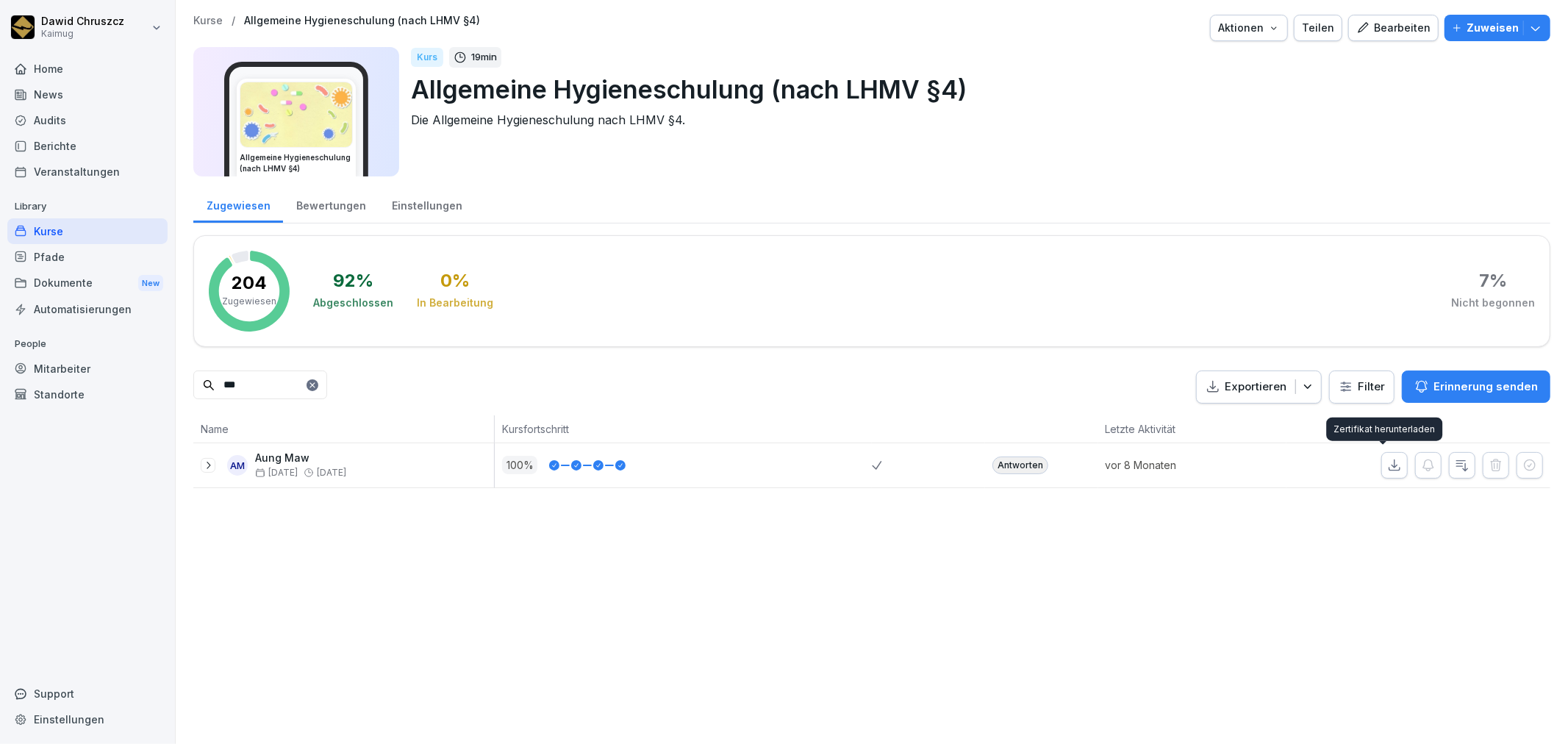
type input "***"
click at [1389, 460] on icon "button" at bounding box center [1394, 464] width 11 height 11
drag, startPoint x: 268, startPoint y: 380, endPoint x: 208, endPoint y: 379, distance: 60.0
click at [208, 379] on div "***" at bounding box center [260, 384] width 134 height 29
type input "*******"
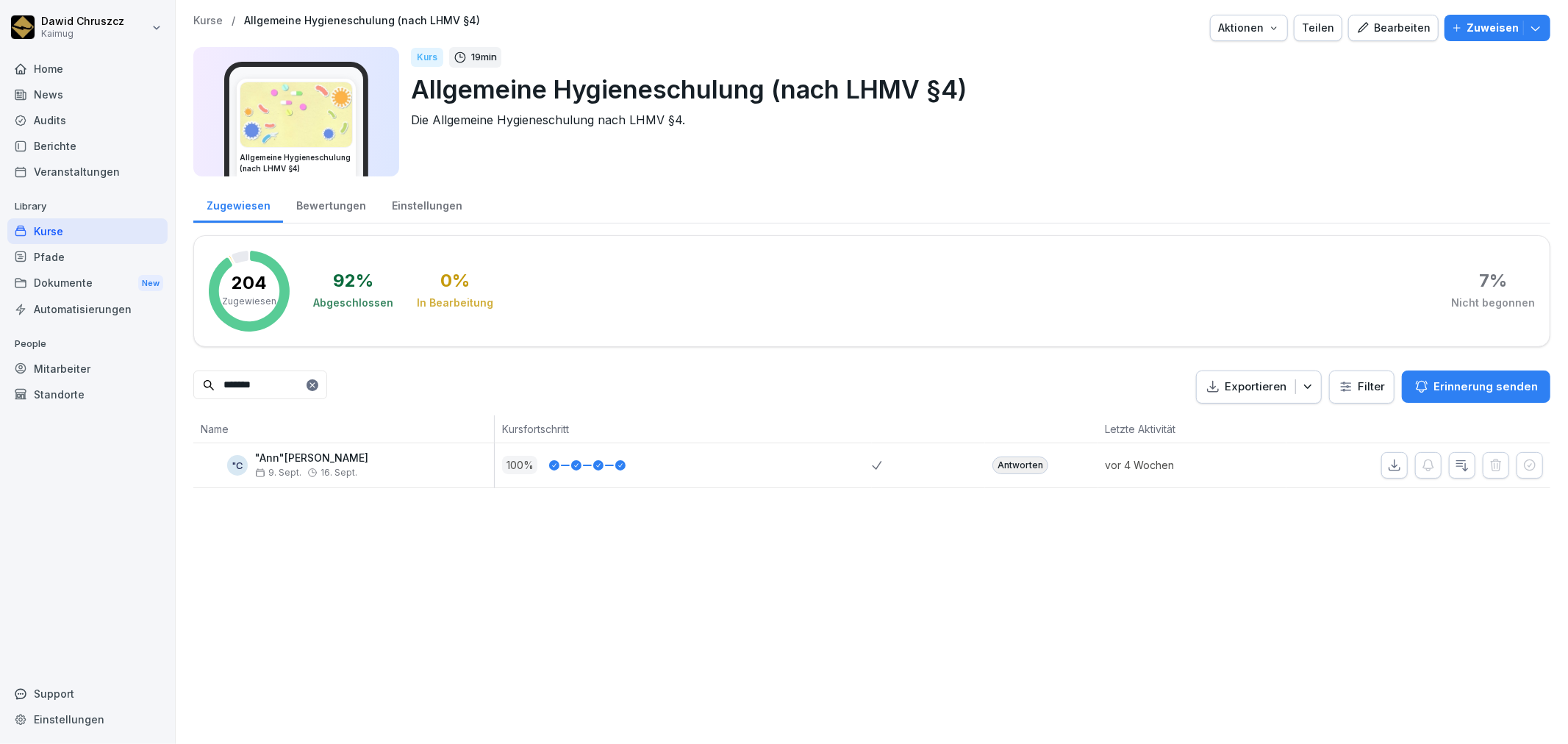
click at [1387, 460] on icon "button" at bounding box center [1394, 465] width 15 height 15
drag, startPoint x: 249, startPoint y: 379, endPoint x: 193, endPoint y: 353, distance: 61.7
click at [196, 370] on input "*******" at bounding box center [260, 384] width 134 height 29
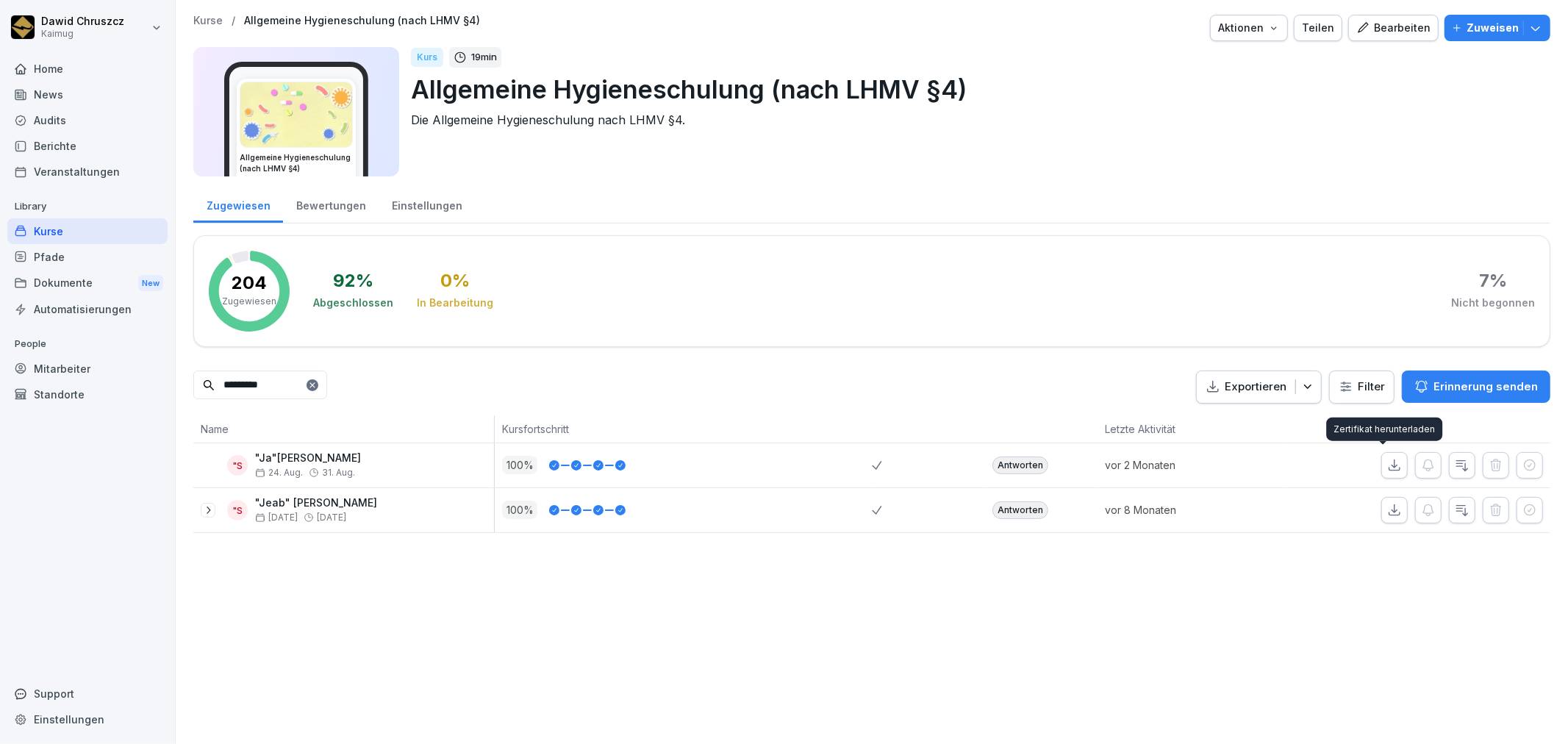
type input "*********"
click at [1387, 466] on icon "button" at bounding box center [1394, 465] width 15 height 15
drag, startPoint x: 300, startPoint y: 375, endPoint x: 147, endPoint y: 376, distance: 153.0
click at [147, 376] on div "Dawid Chruszcz Kaimug Home News Audits Berichte Veranstaltungen Library Kurse P…" at bounding box center [784, 372] width 1568 height 744
click at [1387, 471] on icon "button" at bounding box center [1394, 465] width 15 height 15
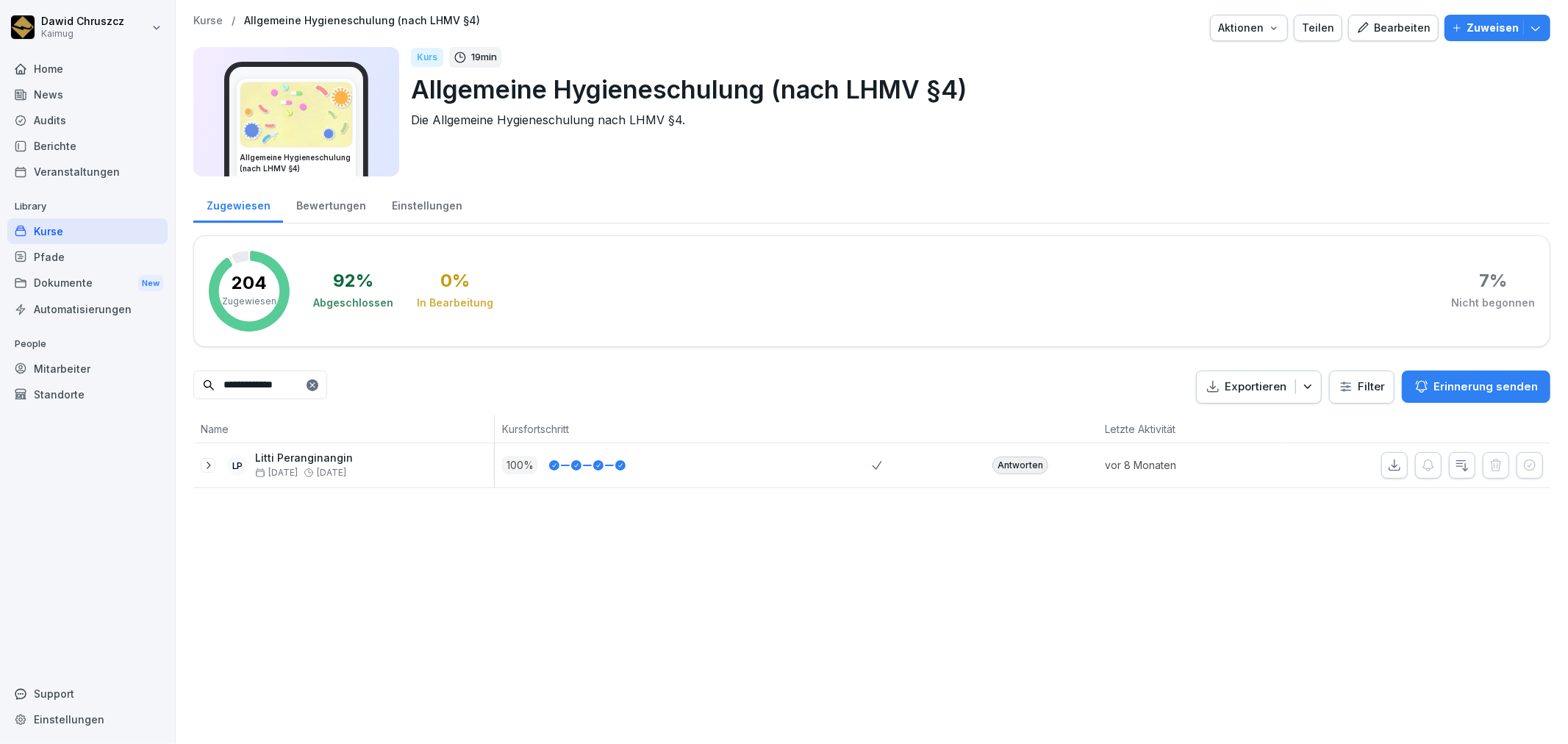
drag, startPoint x: 175, startPoint y: 388, endPoint x: 157, endPoint y: 386, distance: 18.1
click at [160, 388] on div "**********" at bounding box center [784, 372] width 1568 height 744
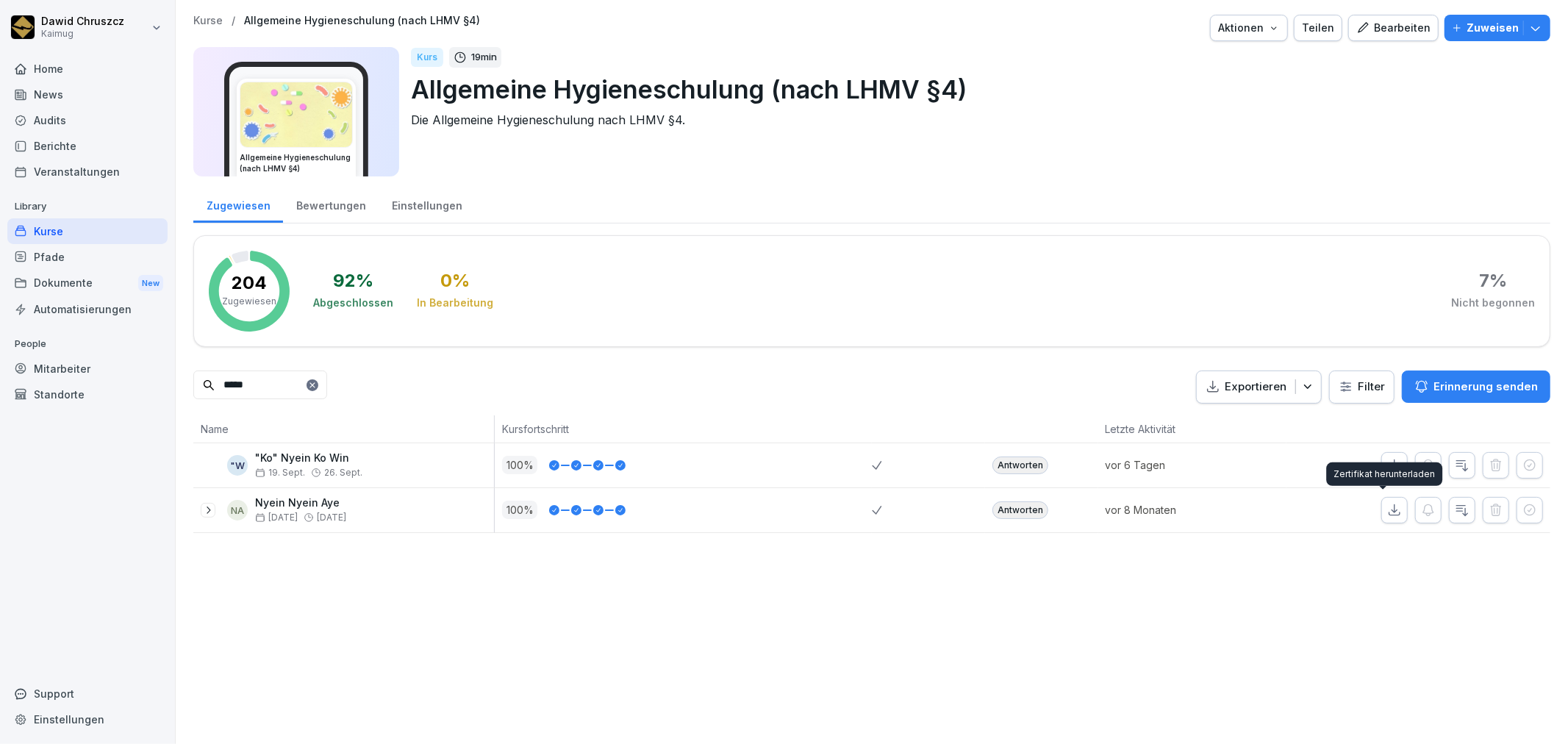
click at [1383, 518] on button "button" at bounding box center [1394, 510] width 26 height 26
drag, startPoint x: 268, startPoint y: 389, endPoint x: 165, endPoint y: 384, distance: 103.1
click at [165, 384] on div "Dawid Chruszcz Kaimug Home News Audits Berichte Veranstaltungen Library Kurse P…" at bounding box center [784, 372] width 1568 height 744
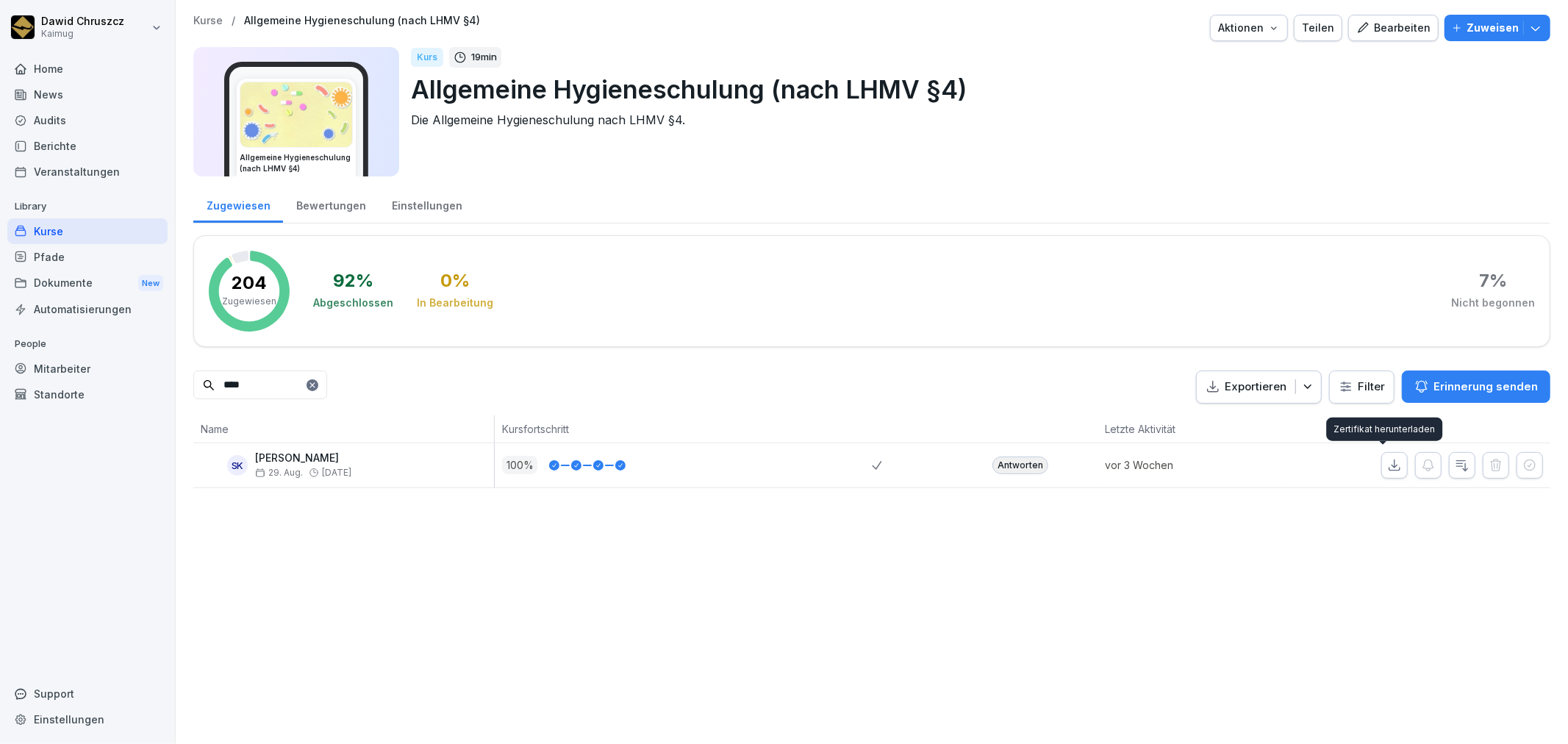
type input "****"
click at [1387, 463] on icon "button" at bounding box center [1394, 465] width 15 height 15
drag, startPoint x: 1082, startPoint y: 115, endPoint x: 1074, endPoint y: 253, distance: 138.2
click at [1082, 115] on p "Die Allgemeine Hygieneschulung nach LHMV §4." at bounding box center [975, 119] width 1128 height 17
click at [81, 231] on div "Kurse" at bounding box center [87, 230] width 161 height 26
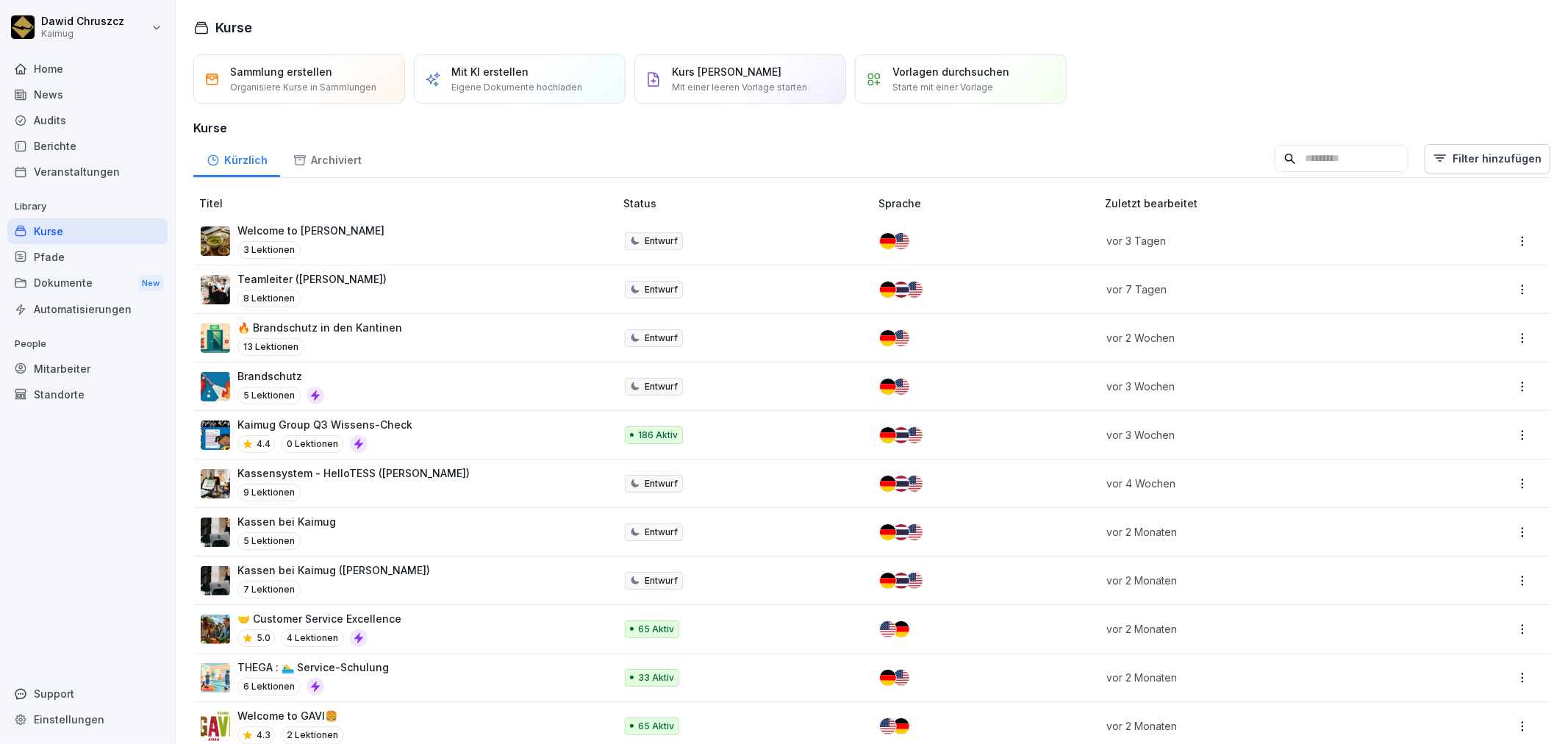
click at [1318, 152] on input at bounding box center [1341, 159] width 134 height 28
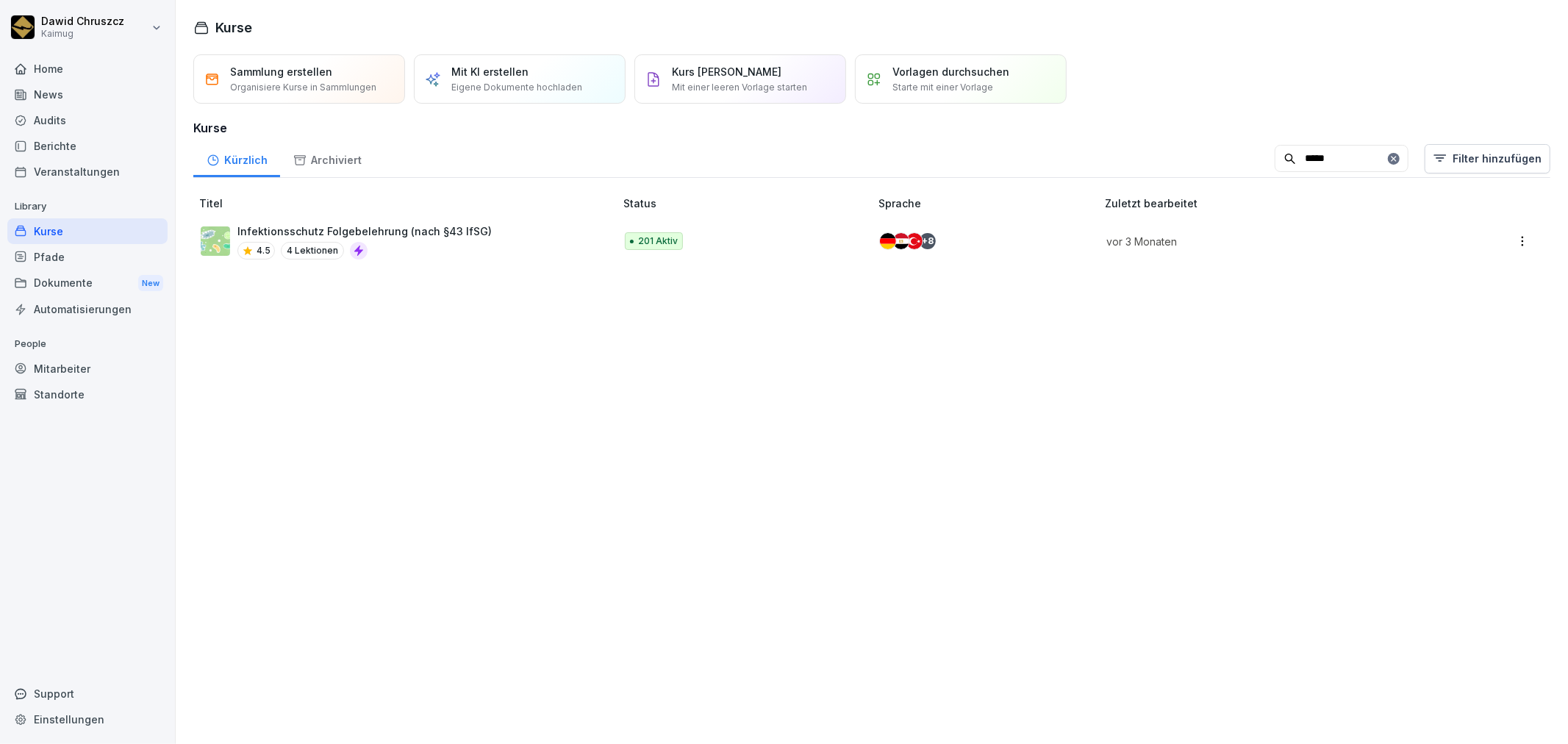
type input "*****"
click at [412, 224] on p "Infektionsschutz Folgebelehrung (nach §43 IfSG)" at bounding box center [364, 230] width 254 height 16
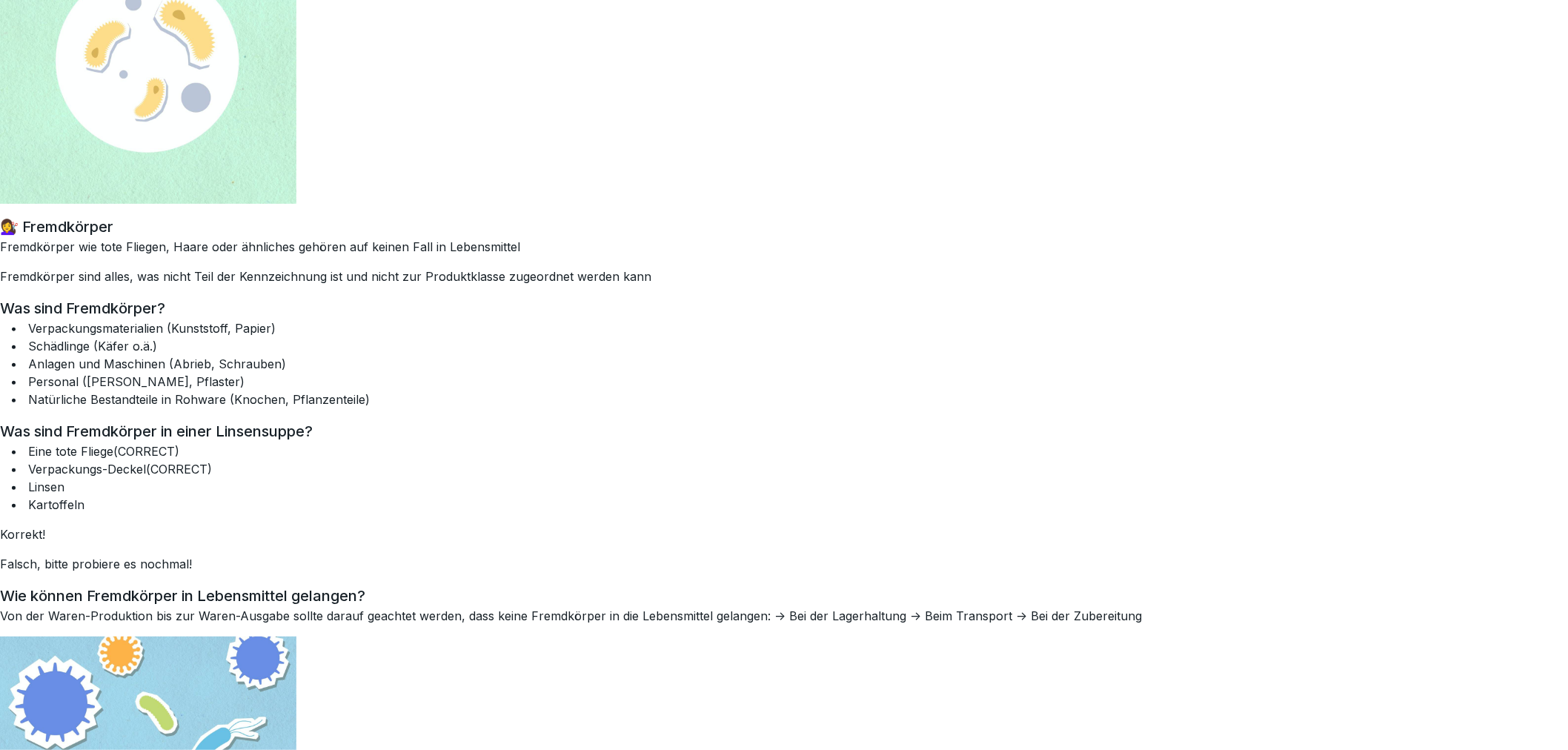
scroll to position [164, 0]
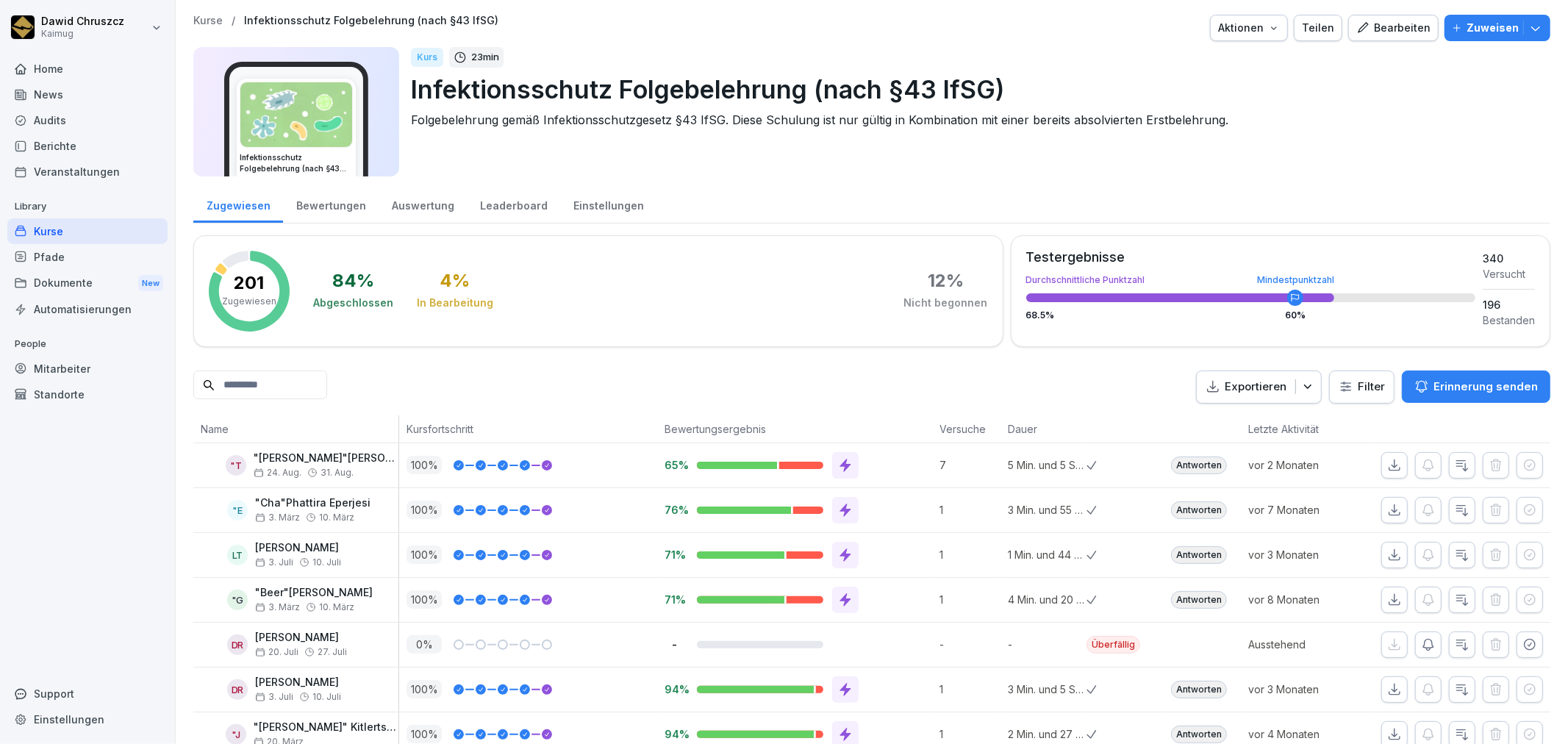
click at [270, 392] on input at bounding box center [260, 384] width 134 height 29
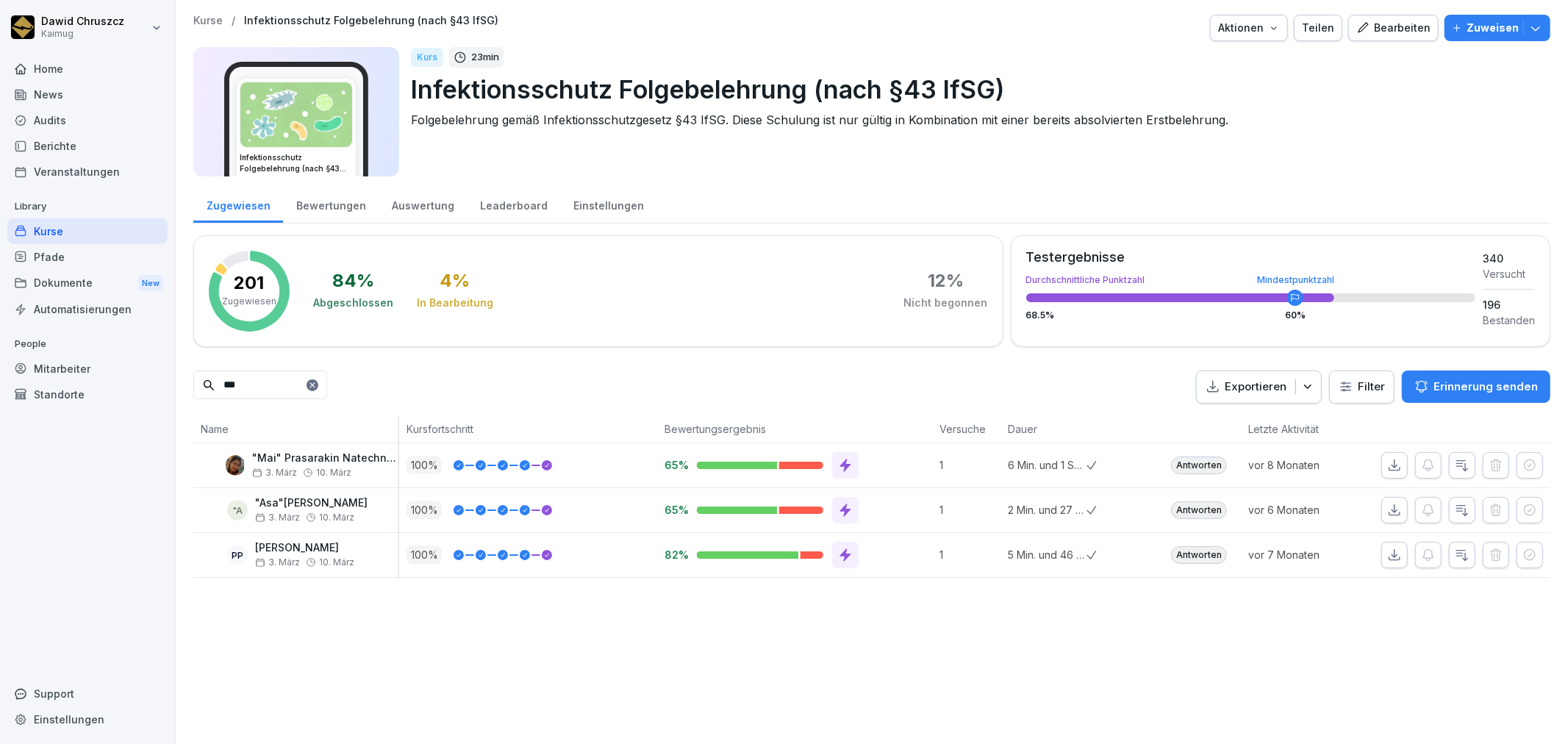
click at [1387, 512] on icon "button" at bounding box center [1394, 510] width 15 height 15
drag, startPoint x: 271, startPoint y: 394, endPoint x: 218, endPoint y: 364, distance: 60.9
click at [202, 379] on div "***" at bounding box center [260, 384] width 134 height 29
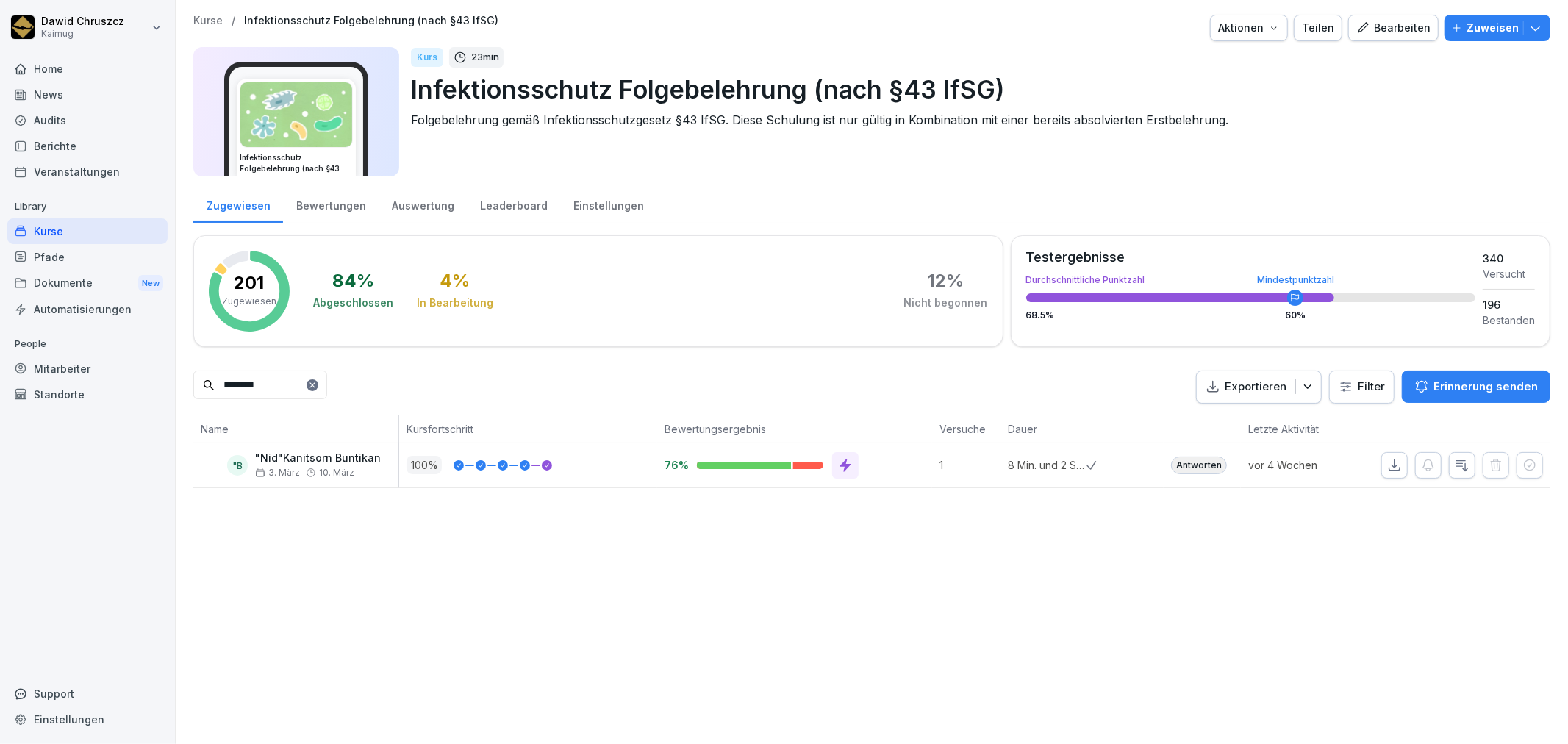
click at [1387, 463] on icon "button" at bounding box center [1394, 465] width 15 height 15
drag, startPoint x: 297, startPoint y: 379, endPoint x: 216, endPoint y: 351, distance: 85.7
click at [213, 369] on div "Zugewiesen Bewertungen Auswertung Leaderboard Einstellungen 201 Zugewiesen 84 %…" at bounding box center [872, 337] width 1356 height 303
click at [1387, 471] on icon "button" at bounding box center [1394, 465] width 15 height 15
drag, startPoint x: 258, startPoint y: 384, endPoint x: 248, endPoint y: 344, distance: 41.2
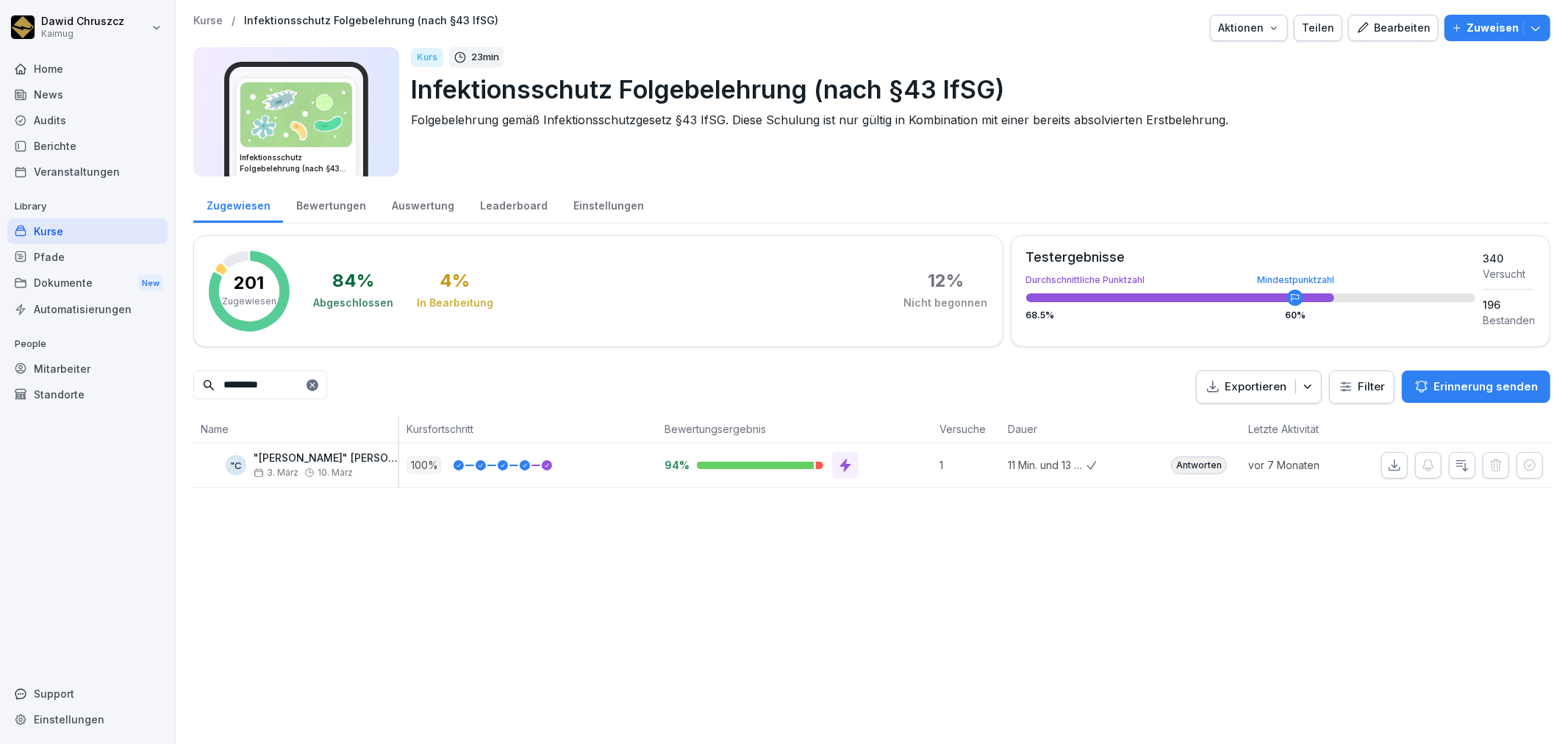
click at [210, 370] on input "*********" at bounding box center [260, 384] width 134 height 29
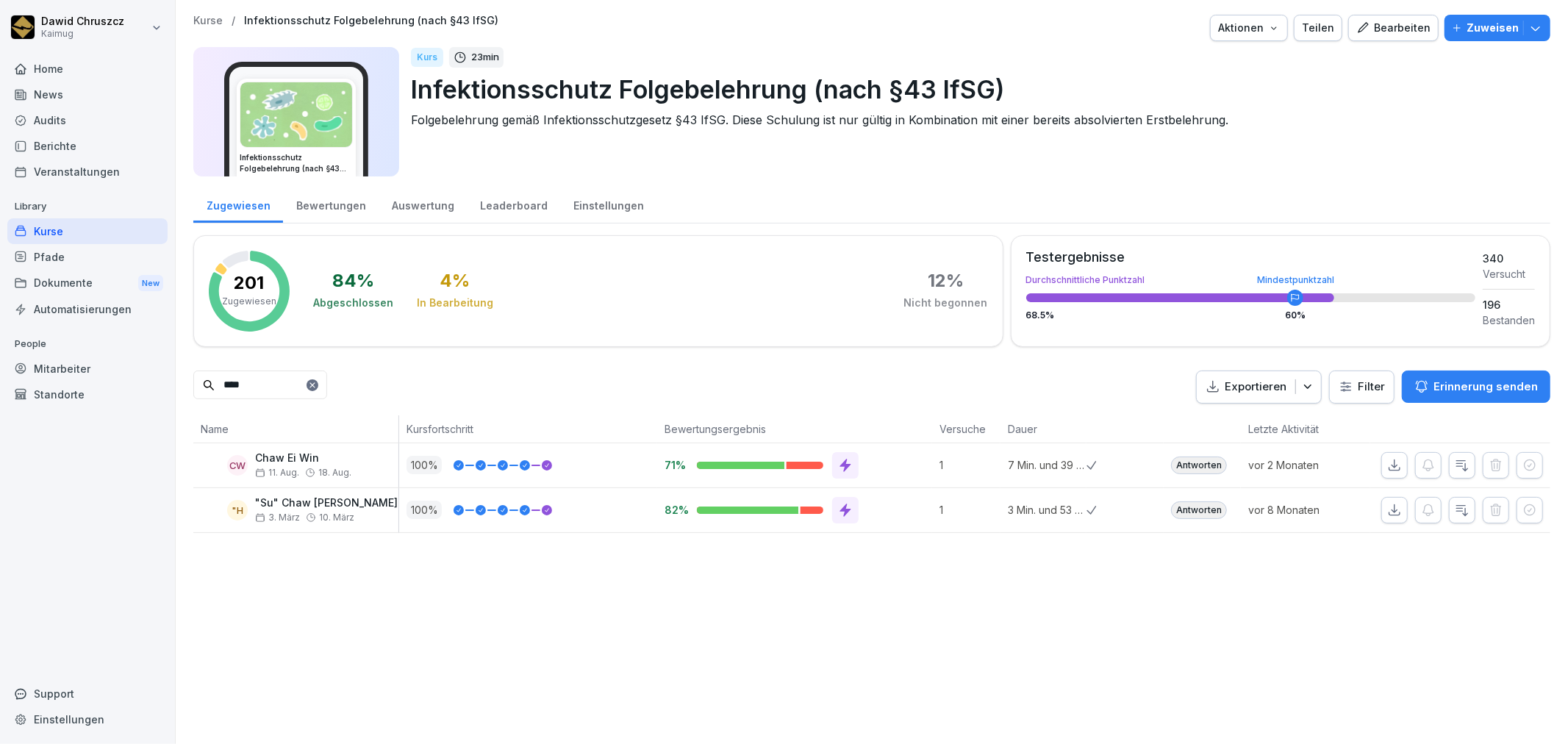
click at [1390, 468] on button "button" at bounding box center [1394, 465] width 26 height 26
drag, startPoint x: 275, startPoint y: 383, endPoint x: 191, endPoint y: 365, distance: 85.9
click at [194, 383] on input "****" at bounding box center [260, 384] width 134 height 29
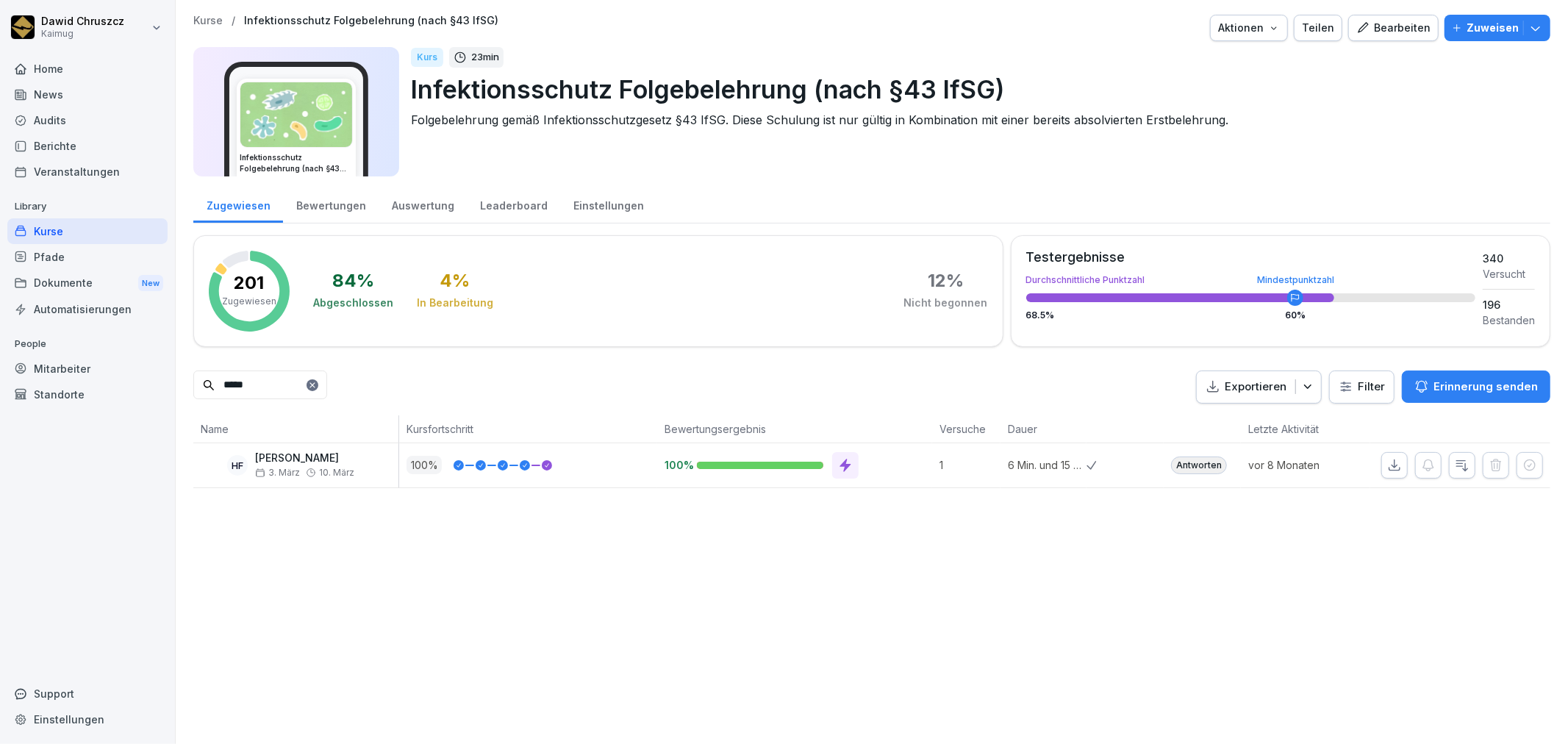
click at [1381, 477] on button "button" at bounding box center [1394, 465] width 26 height 26
drag, startPoint x: 164, startPoint y: 382, endPoint x: 165, endPoint y: 346, distance: 36.0
click at [165, 367] on div "Dawid Chruszcz Kaimug Home News Audits Berichte Veranstaltungen Library Kurse P…" at bounding box center [784, 372] width 1568 height 744
click at [1387, 459] on icon "button" at bounding box center [1394, 465] width 15 height 15
drag, startPoint x: 265, startPoint y: 384, endPoint x: 199, endPoint y: 381, distance: 66.1
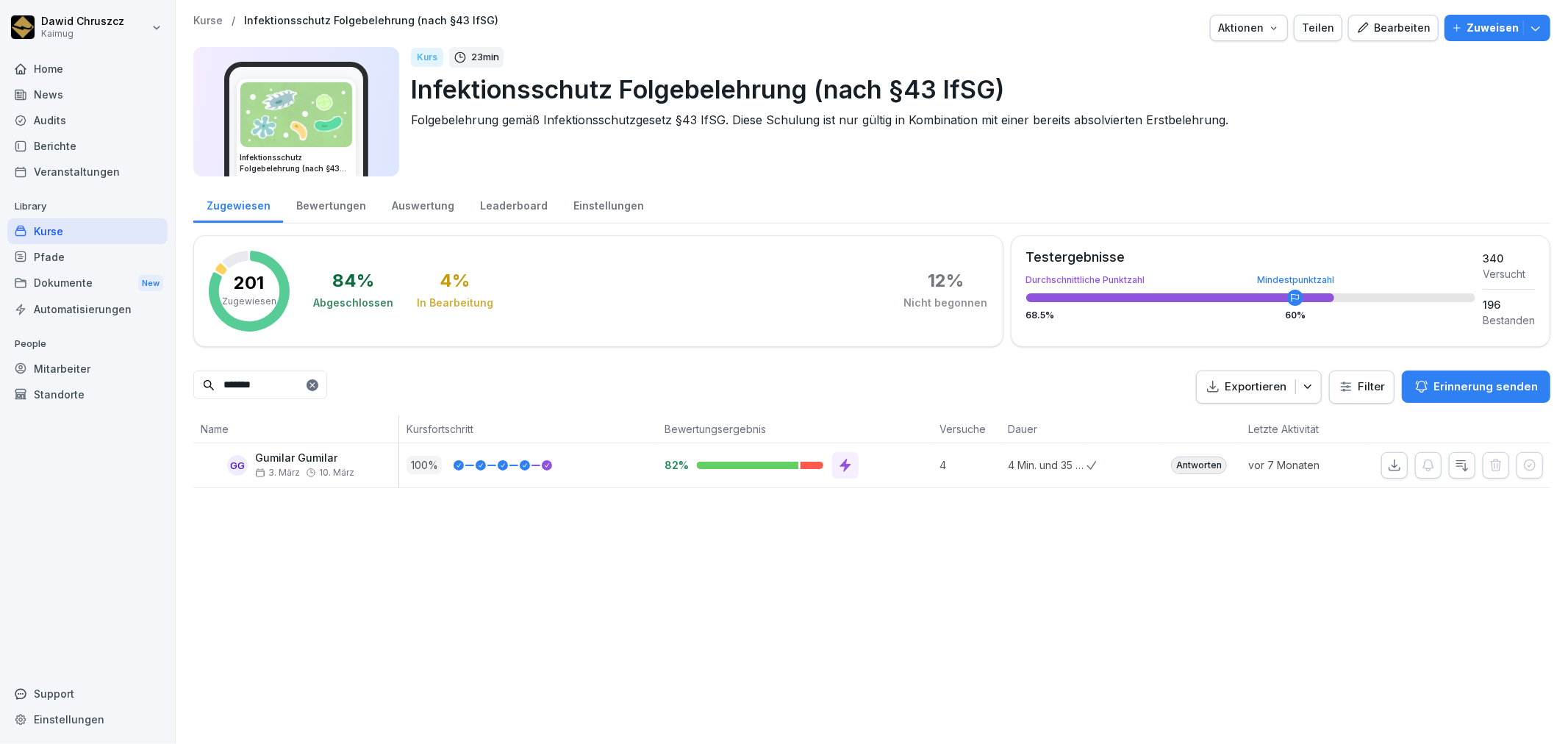
click at [199, 381] on input "*******" at bounding box center [260, 384] width 134 height 29
click at [1389, 461] on icon "button" at bounding box center [1394, 464] width 11 height 11
drag, startPoint x: 285, startPoint y: 384, endPoint x: 176, endPoint y: 384, distance: 109.0
click at [176, 384] on div "Kurse / Infektionsschutz Folgebelehrung (nach §43 IfSG) Aktionen Teilen Bearbei…" at bounding box center [871, 251] width 1392 height 503
click at [1387, 459] on icon "button" at bounding box center [1394, 465] width 15 height 15
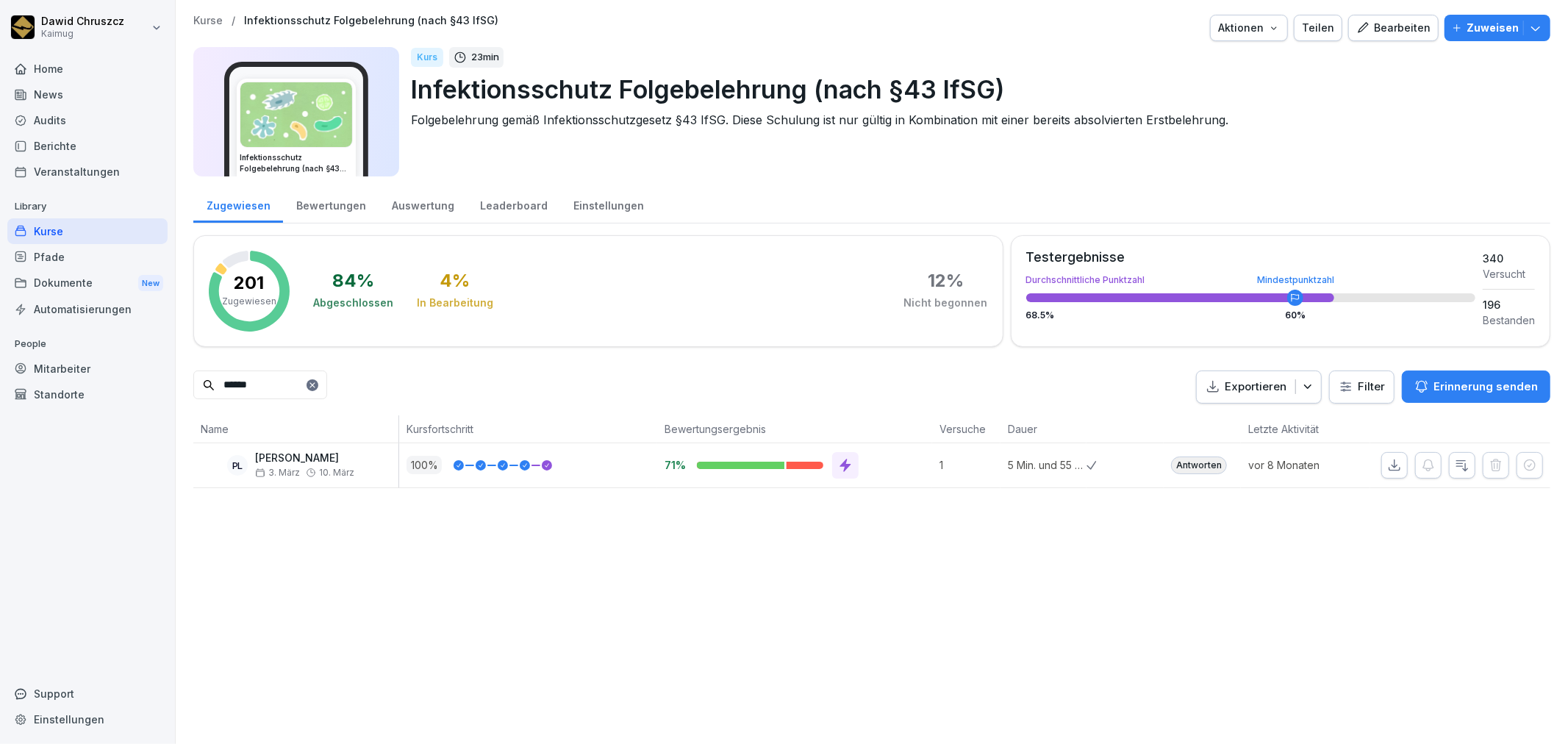
drag, startPoint x: 290, startPoint y: 385, endPoint x: 210, endPoint y: 376, distance: 80.5
click at [208, 380] on div "******" at bounding box center [260, 384] width 134 height 29
click at [1387, 463] on icon "button" at bounding box center [1394, 465] width 15 height 15
drag, startPoint x: 255, startPoint y: 388, endPoint x: 204, endPoint y: 380, distance: 51.6
click at [204, 380] on div "****" at bounding box center [260, 384] width 134 height 29
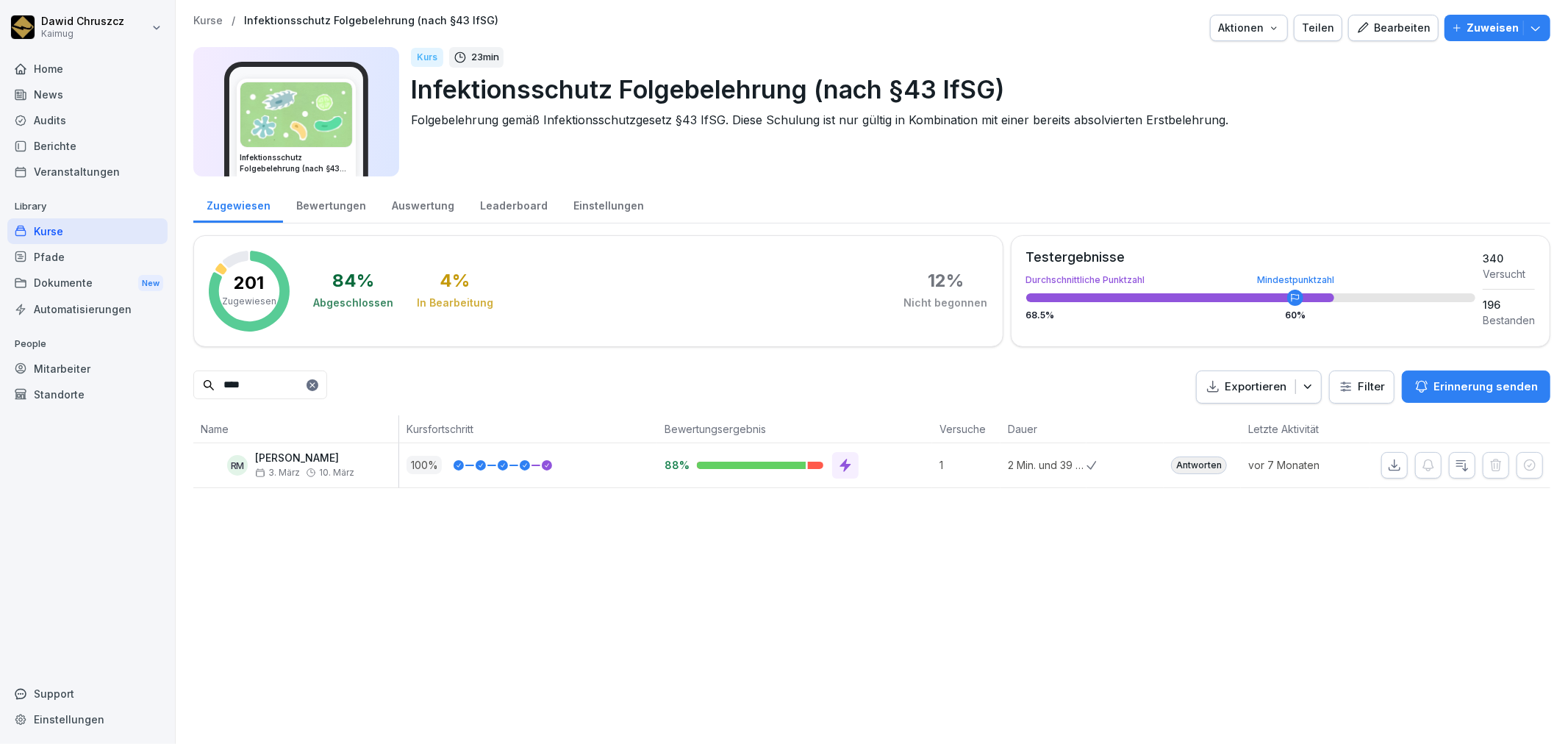
drag, startPoint x: 1205, startPoint y: 554, endPoint x: 1314, endPoint y: 482, distance: 130.6
click at [1207, 546] on div "Kurse / Infektionsschutz Folgebelehrung (nach §43 IfSG) Aktionen Teilen Bearbei…" at bounding box center [871, 372] width 1392 height 744
click at [1387, 458] on icon "button" at bounding box center [1394, 465] width 15 height 15
drag, startPoint x: 1068, startPoint y: 612, endPoint x: 1031, endPoint y: 584, distance: 46.4
click at [1068, 612] on div "Kurse / Infektionsschutz Folgebelehrung (nach §43 IfSG) Aktionen Teilen Bearbei…" at bounding box center [871, 372] width 1392 height 744
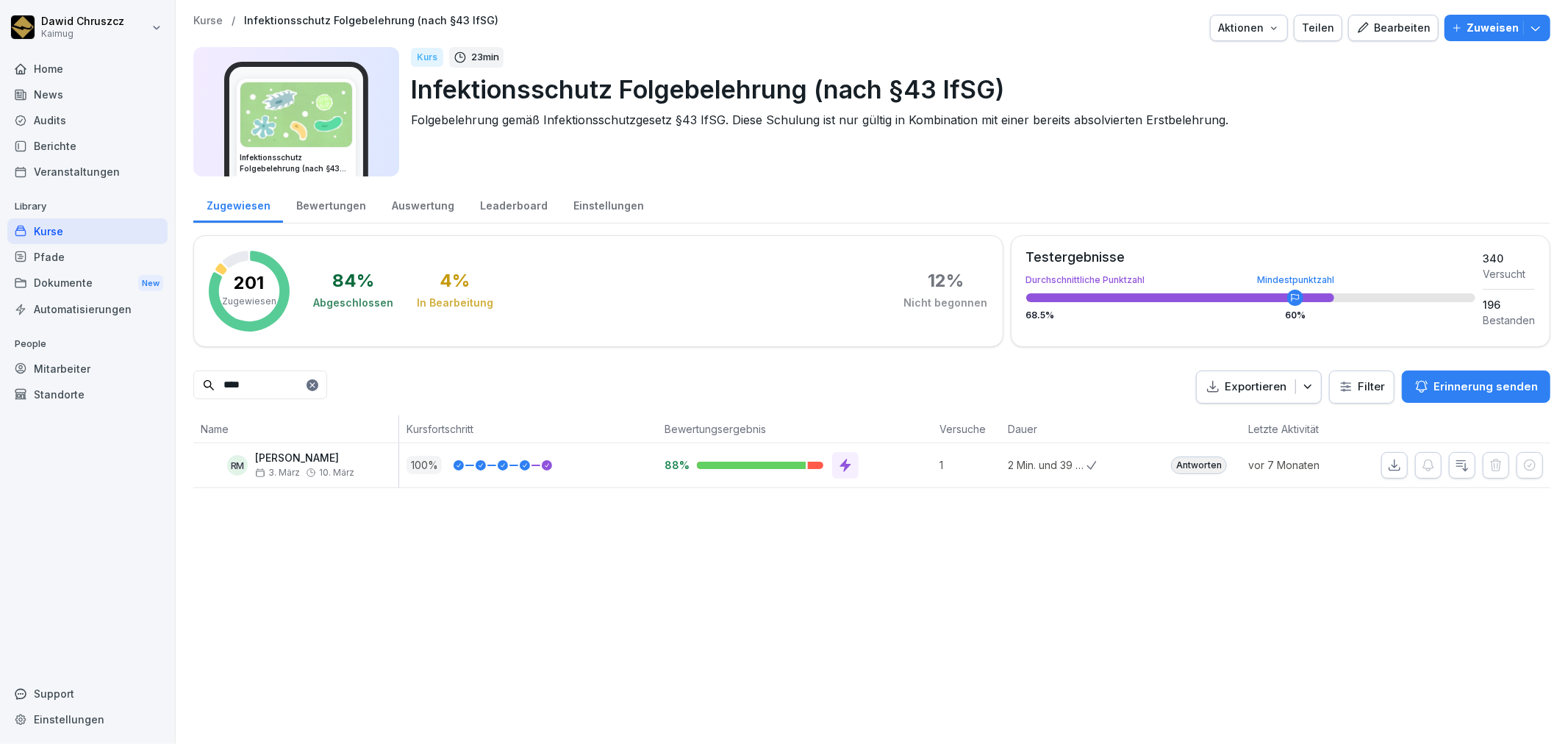
drag, startPoint x: 255, startPoint y: 383, endPoint x: 287, endPoint y: 331, distance: 61.1
click at [188, 374] on div "Kurse / Infektionsschutz Folgebelehrung (nach §43 IfSG) Aktionen Teilen Bearbei…" at bounding box center [871, 251] width 1392 height 503
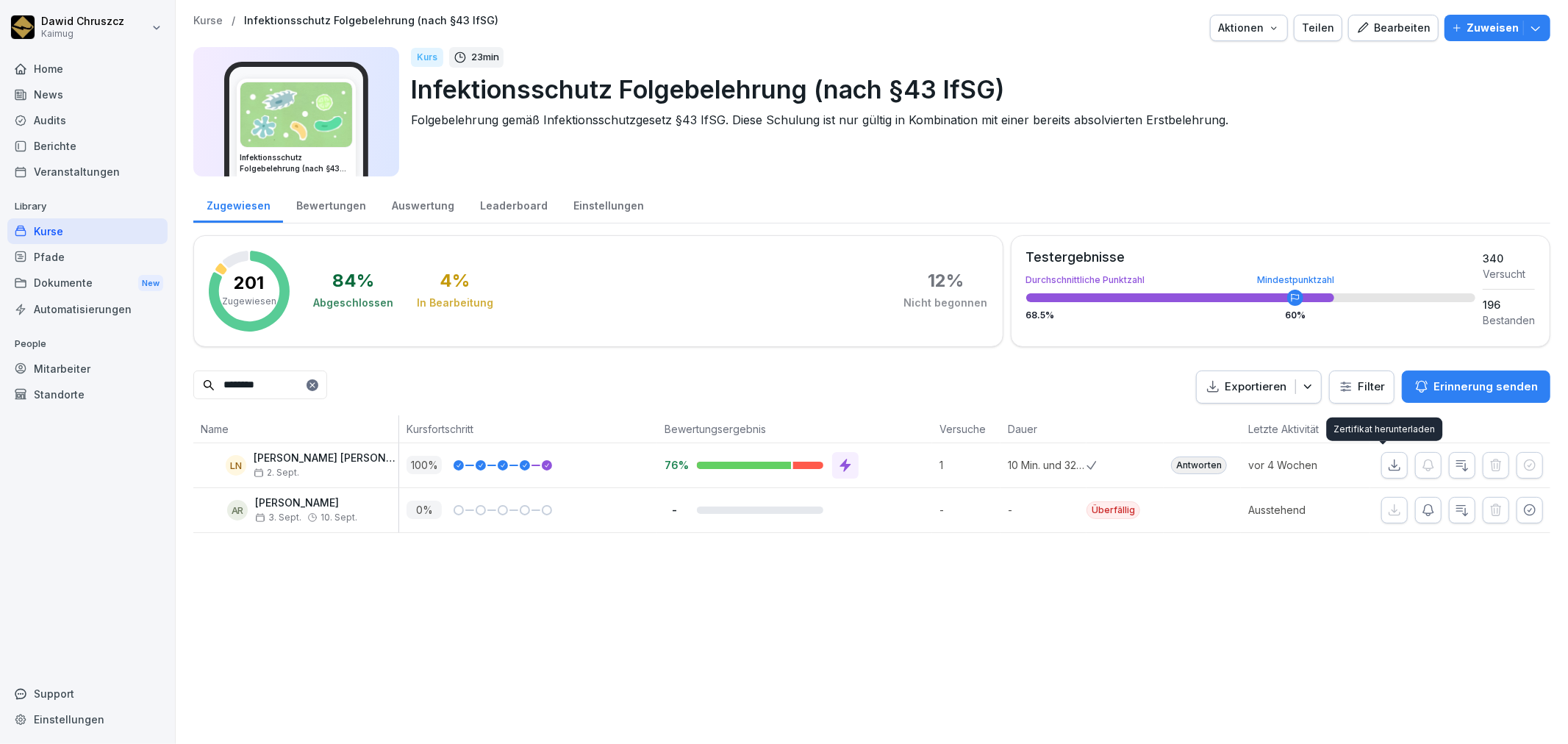
click at [1387, 465] on icon "button" at bounding box center [1394, 465] width 15 height 15
drag, startPoint x: 291, startPoint y: 389, endPoint x: 211, endPoint y: 371, distance: 82.0
click at [202, 380] on div "********" at bounding box center [260, 384] width 134 height 29
click at [1389, 464] on icon "button" at bounding box center [1394, 464] width 11 height 11
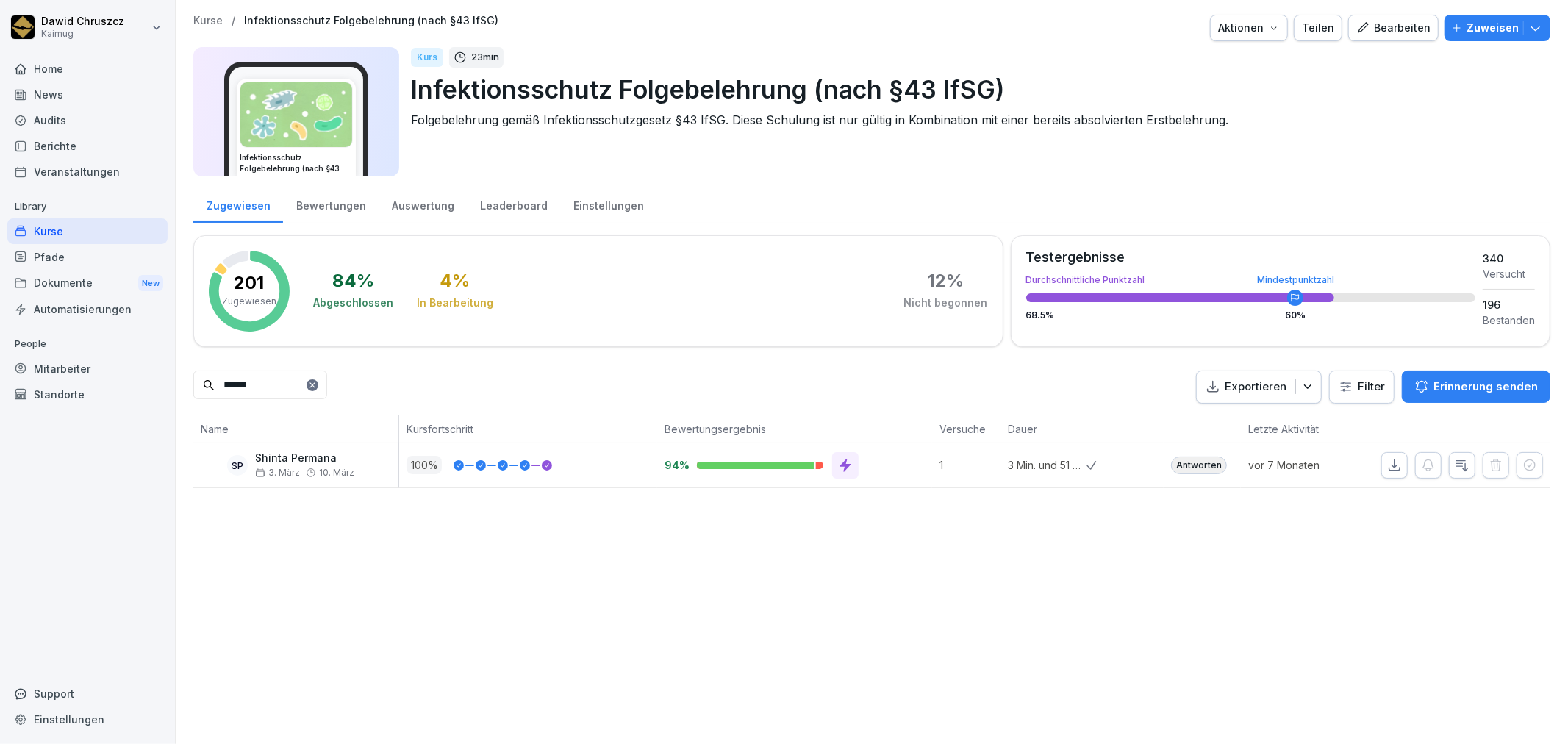
drag, startPoint x: 236, startPoint y: 381, endPoint x: 192, endPoint y: 381, distance: 44.0
click at [192, 381] on div "Kurse / Infektionsschutz Folgebelehrung (nach §43 IfSG) Aktionen Teilen Bearbei…" at bounding box center [871, 251] width 1392 height 503
click at [1387, 458] on icon "button" at bounding box center [1394, 465] width 15 height 15
drag, startPoint x: 281, startPoint y: 383, endPoint x: 199, endPoint y: 338, distance: 93.5
click at [182, 381] on div "Kurse / Infektionsschutz Folgebelehrung (nach §43 IfSG) Aktionen Teilen Bearbei…" at bounding box center [871, 251] width 1392 height 503
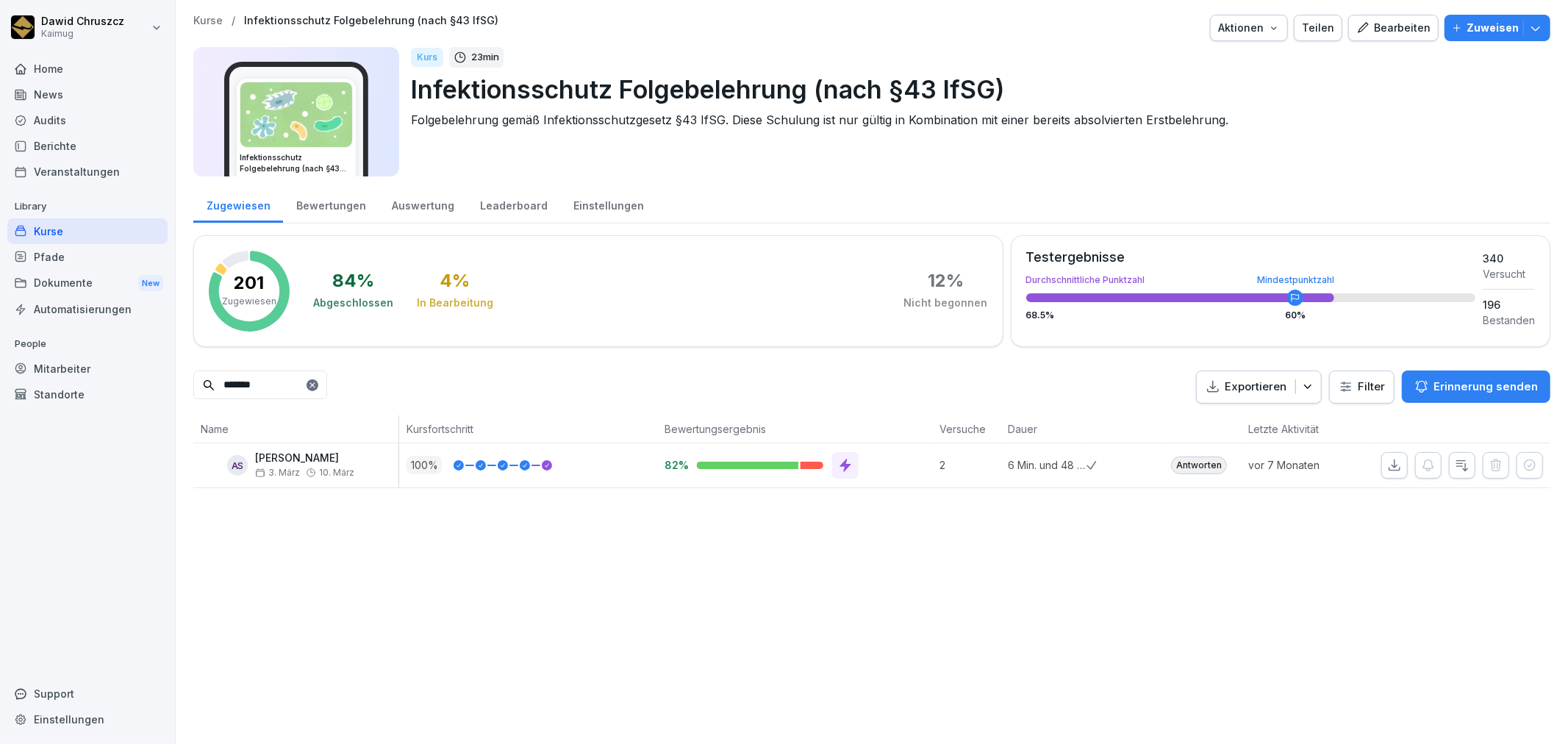
click at [1387, 462] on icon "button" at bounding box center [1394, 465] width 15 height 15
drag, startPoint x: 226, startPoint y: 385, endPoint x: 224, endPoint y: 372, distance: 13.2
click at [202, 381] on div "*******" at bounding box center [260, 384] width 134 height 29
click at [1387, 459] on icon "button" at bounding box center [1394, 465] width 15 height 15
drag, startPoint x: 168, startPoint y: 383, endPoint x: 157, endPoint y: 384, distance: 11.0
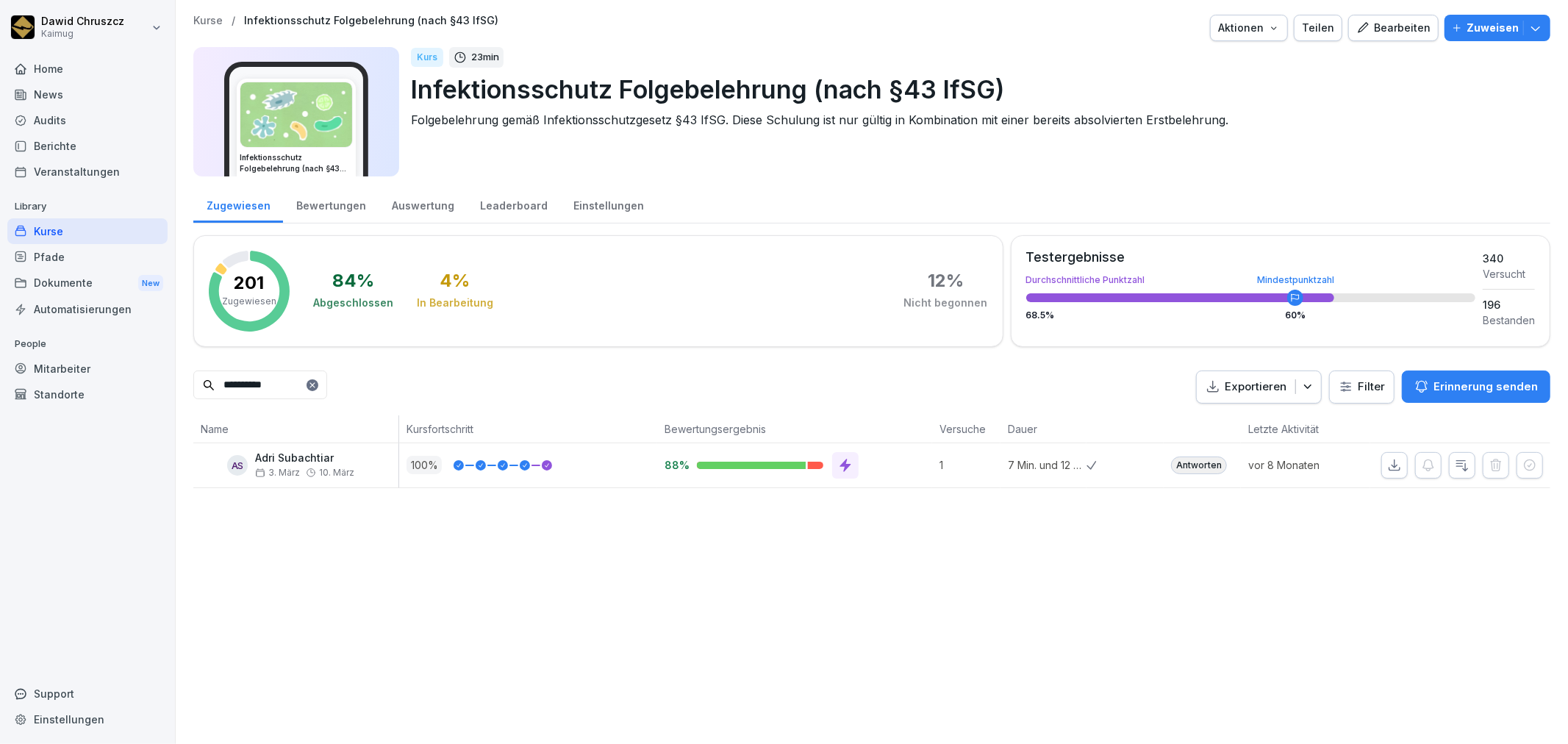
click at [157, 384] on div "**********" at bounding box center [784, 372] width 1568 height 744
click at [1387, 468] on icon "button" at bounding box center [1394, 465] width 15 height 15
drag, startPoint x: 232, startPoint y: 381, endPoint x: 204, endPoint y: 379, distance: 28.1
click at [204, 379] on div "******" at bounding box center [260, 384] width 134 height 29
click at [1387, 467] on icon "button" at bounding box center [1394, 465] width 15 height 15
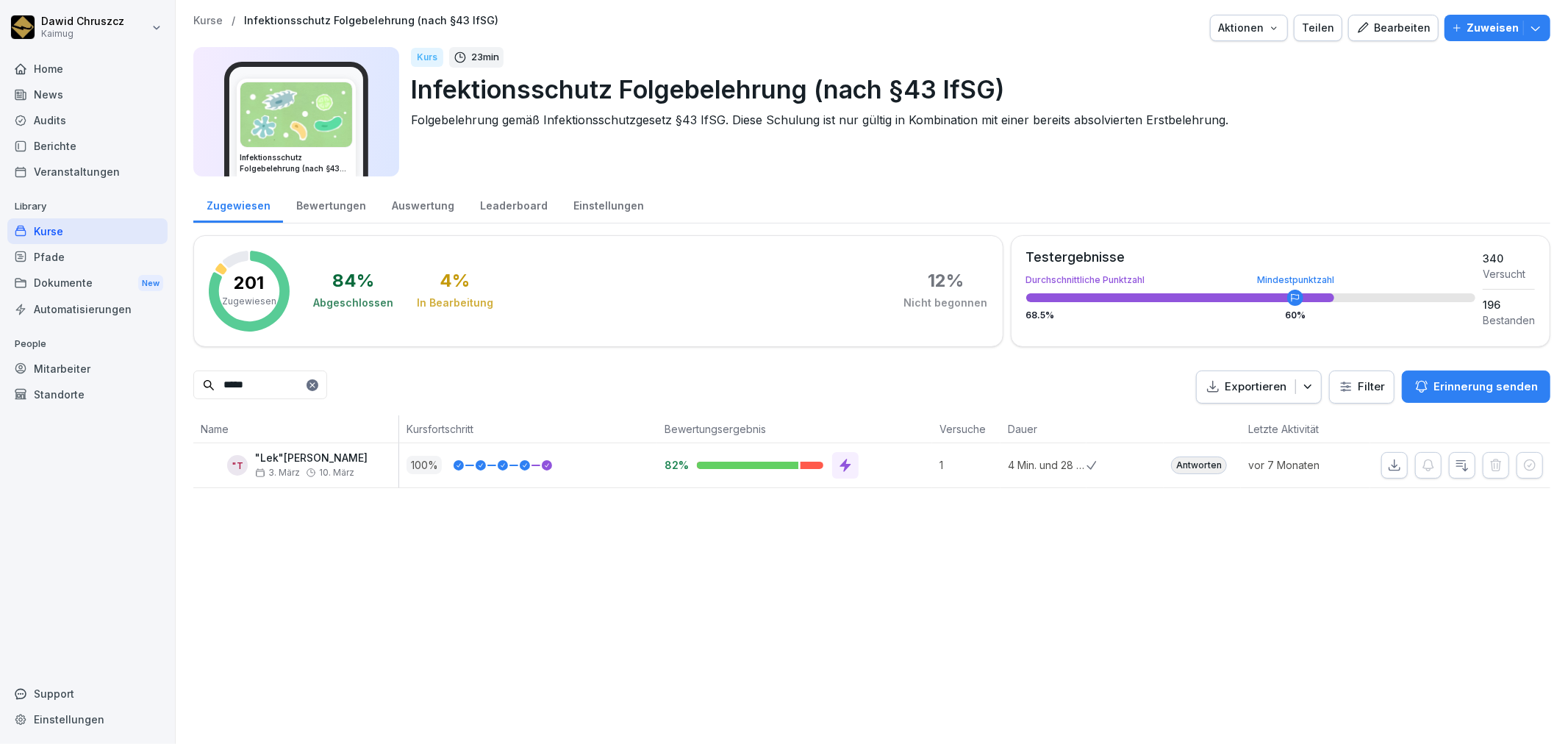
drag, startPoint x: 248, startPoint y: 385, endPoint x: 188, endPoint y: 374, distance: 61.0
click at [189, 376] on div "Kurse / Infektionsschutz Folgebelehrung (nach §43 IfSG) Aktionen Teilen Bearbei…" at bounding box center [871, 251] width 1392 height 503
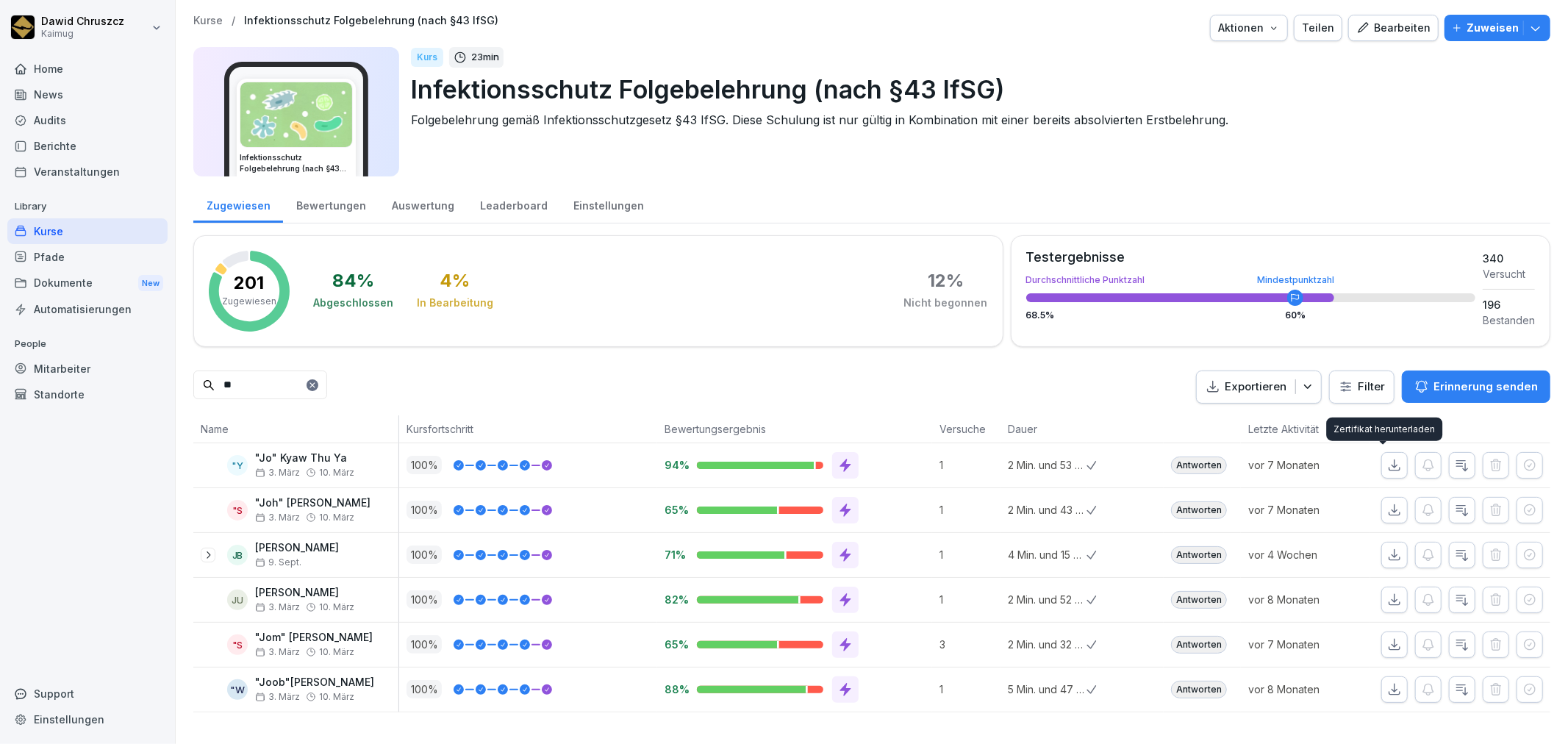
click at [1389, 458] on icon "button" at bounding box center [1394, 465] width 15 height 15
drag, startPoint x: 172, startPoint y: 390, endPoint x: 182, endPoint y: 371, distance: 21.5
click at [177, 388] on div "Kurse / Infektionsschutz Folgebelehrung (nach §43 IfSG) Aktionen Teilen Bearbei…" at bounding box center [871, 363] width 1392 height 727
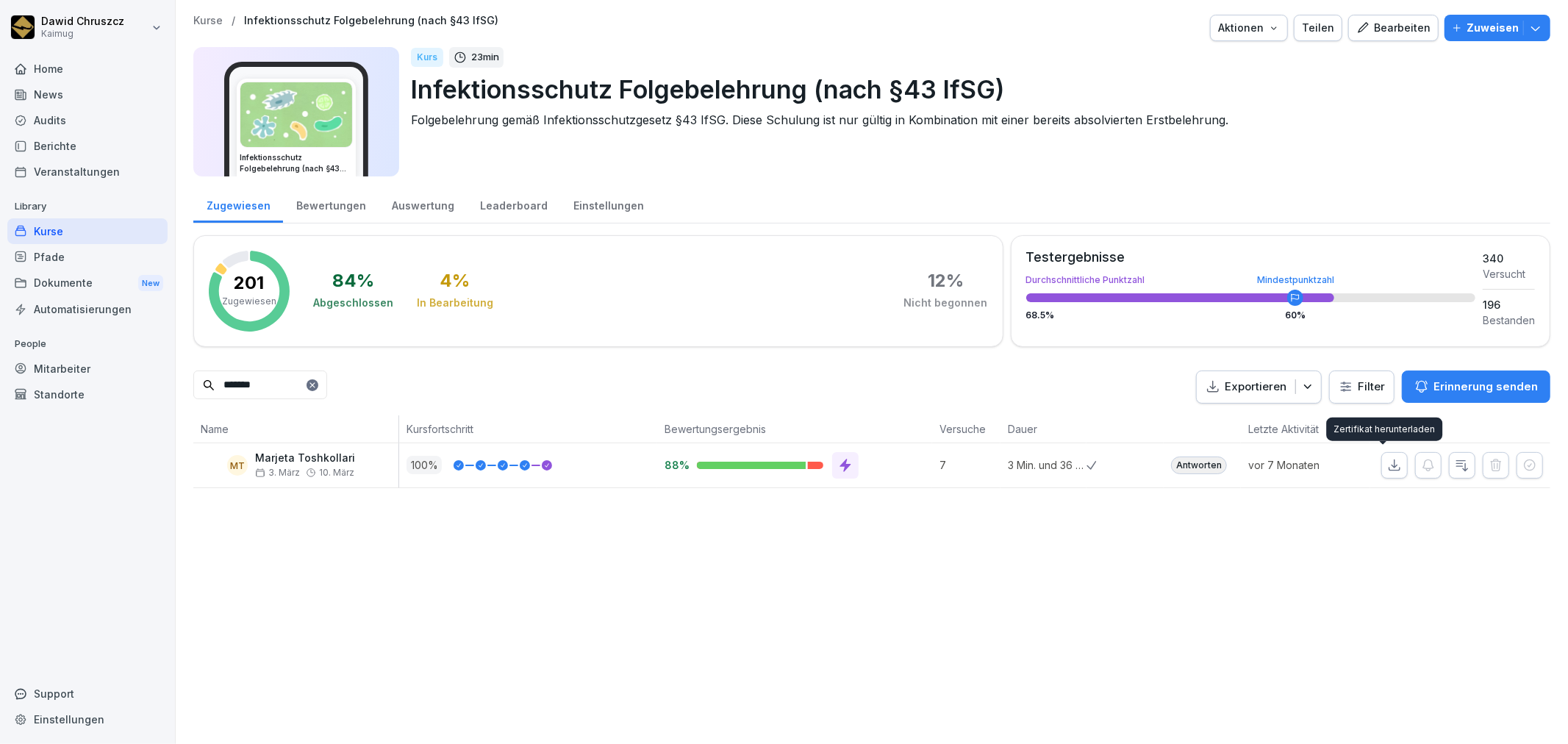
click at [1389, 466] on icon "button" at bounding box center [1394, 464] width 11 height 11
drag, startPoint x: 258, startPoint y: 383, endPoint x: 155, endPoint y: 366, distance: 104.4
click at [151, 381] on div "Dawid Chruszcz Kaimug Home News Audits Berichte Veranstaltungen Library Kurse P…" at bounding box center [784, 372] width 1568 height 744
click at [1389, 461] on icon "button" at bounding box center [1394, 464] width 11 height 11
drag, startPoint x: 230, startPoint y: 375, endPoint x: 206, endPoint y: 359, distance: 28.8
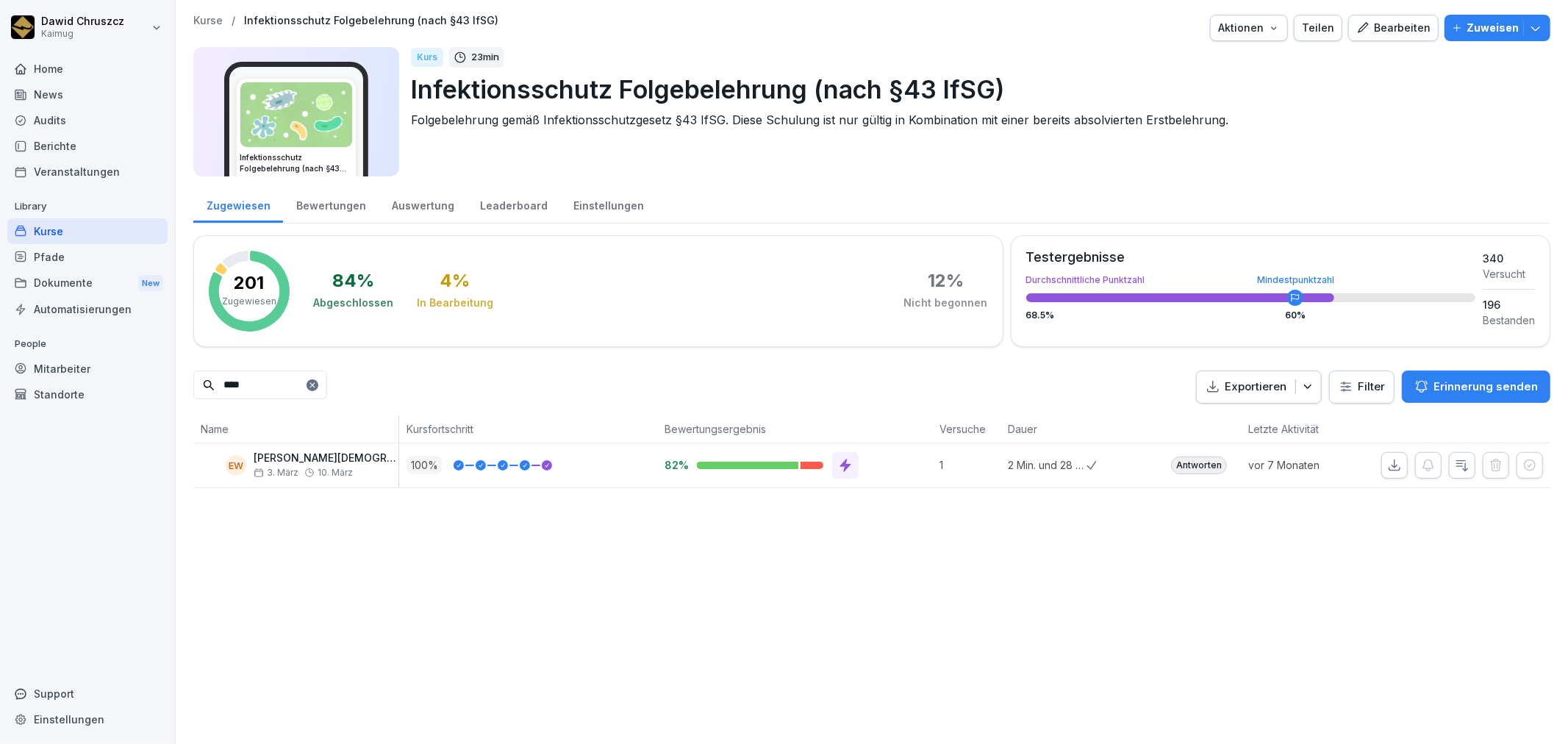
click at [184, 374] on div "Kurse / Infektionsschutz Folgebelehrung (nach §43 IfSG) Aktionen Teilen Bearbei…" at bounding box center [871, 251] width 1392 height 503
type input "******"
click at [793, 603] on div "Kurse / Infektionsschutz Folgebelehrung (nach §43 IfSG) Aktionen Teilen Bearbei…" at bounding box center [871, 372] width 1392 height 744
drag, startPoint x: 96, startPoint y: 239, endPoint x: 127, endPoint y: 240, distance: 31.0
click at [96, 239] on div "Kurse" at bounding box center [87, 230] width 161 height 26
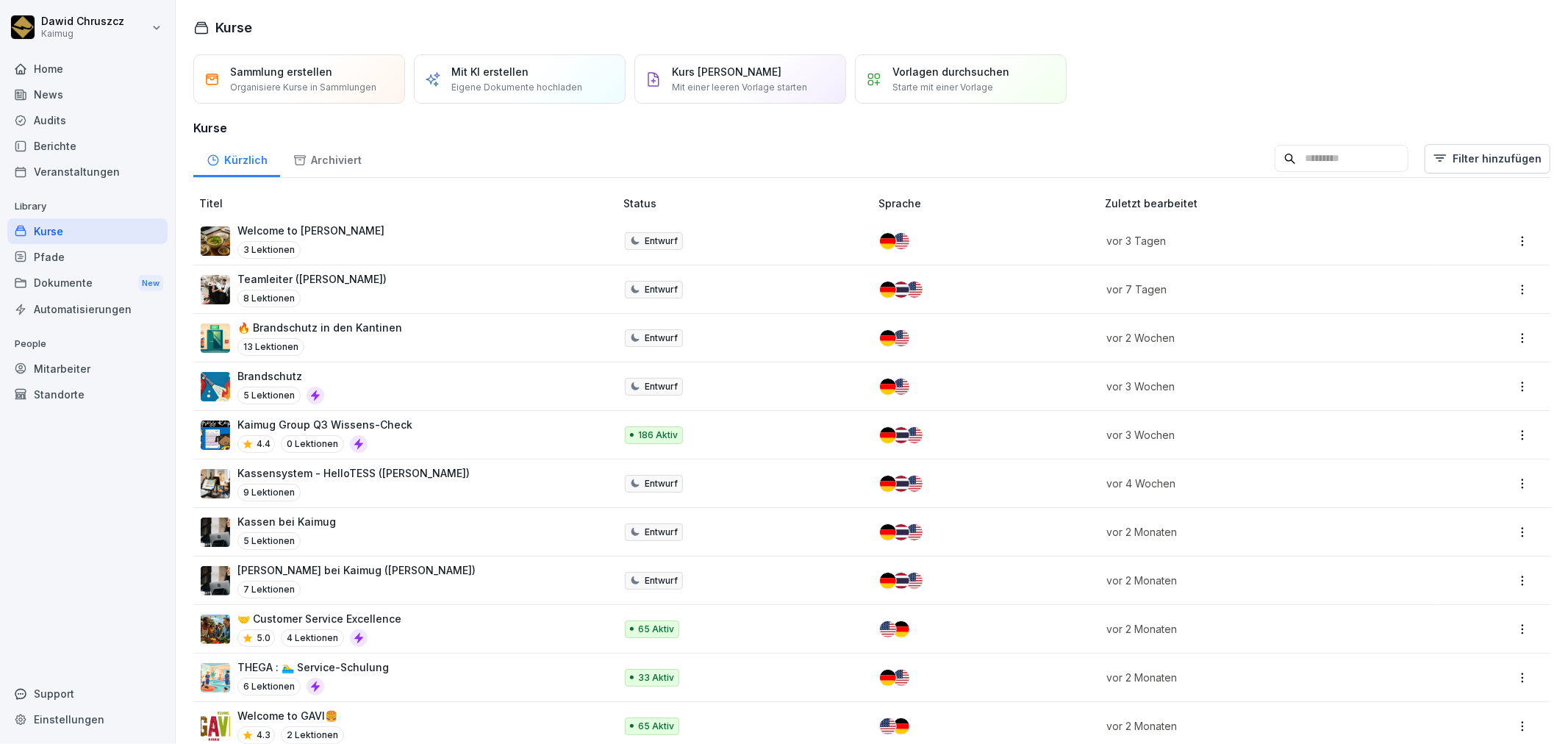
click at [1277, 171] on input at bounding box center [1341, 159] width 134 height 28
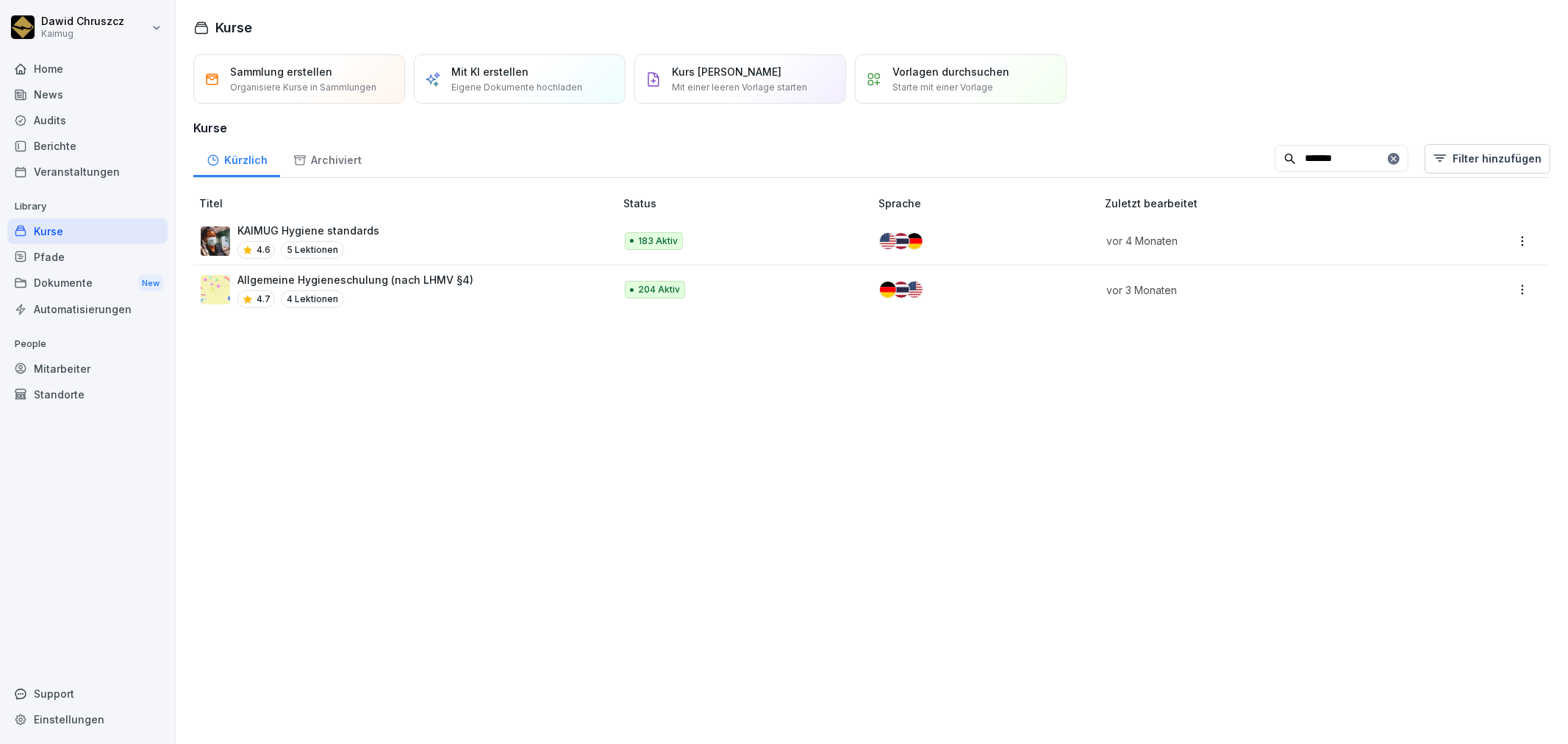
type input "*******"
click at [431, 281] on p "Allgemeine Hygieneschulung (nach LHMV §4)" at bounding box center [355, 279] width 236 height 16
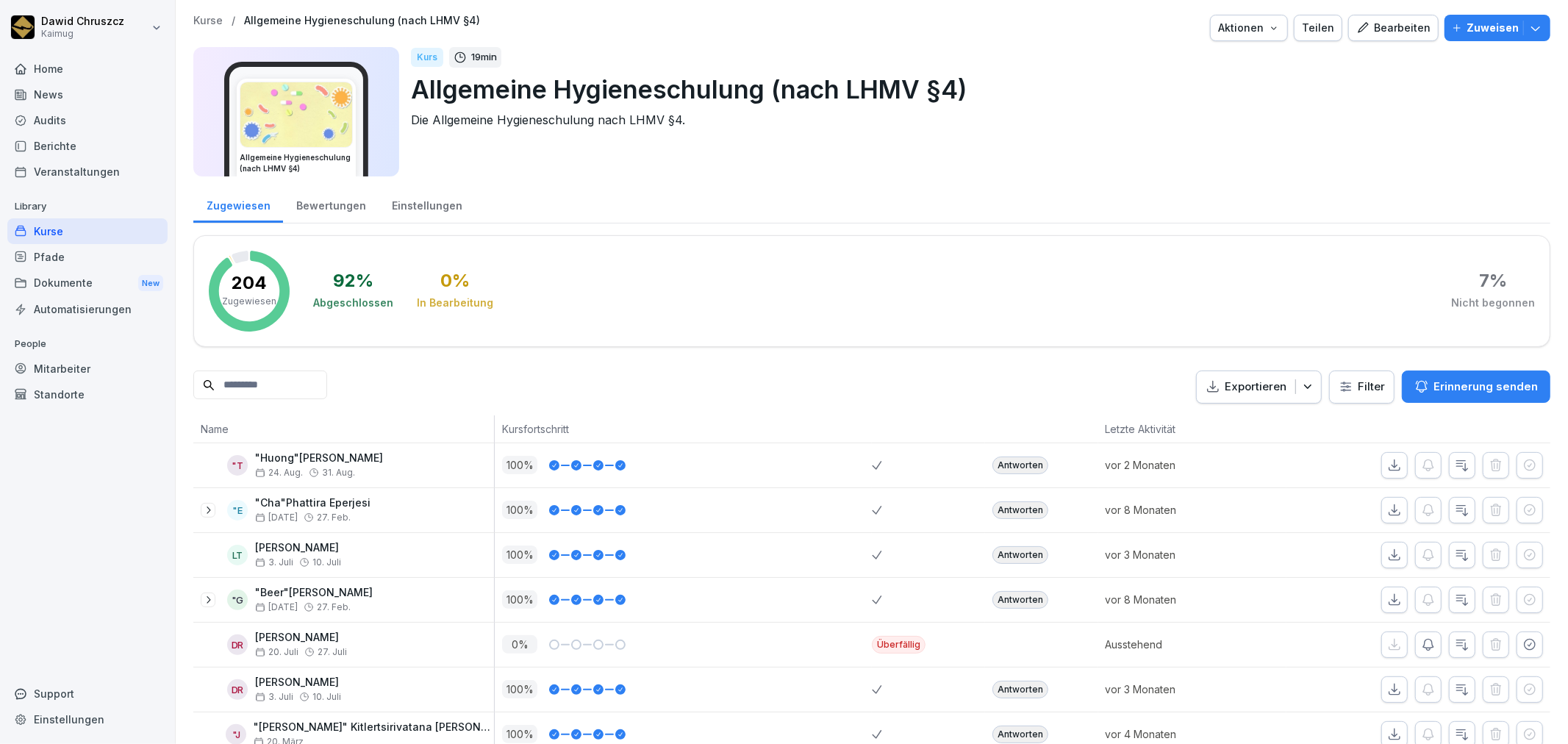
click at [265, 387] on input at bounding box center [260, 384] width 134 height 29
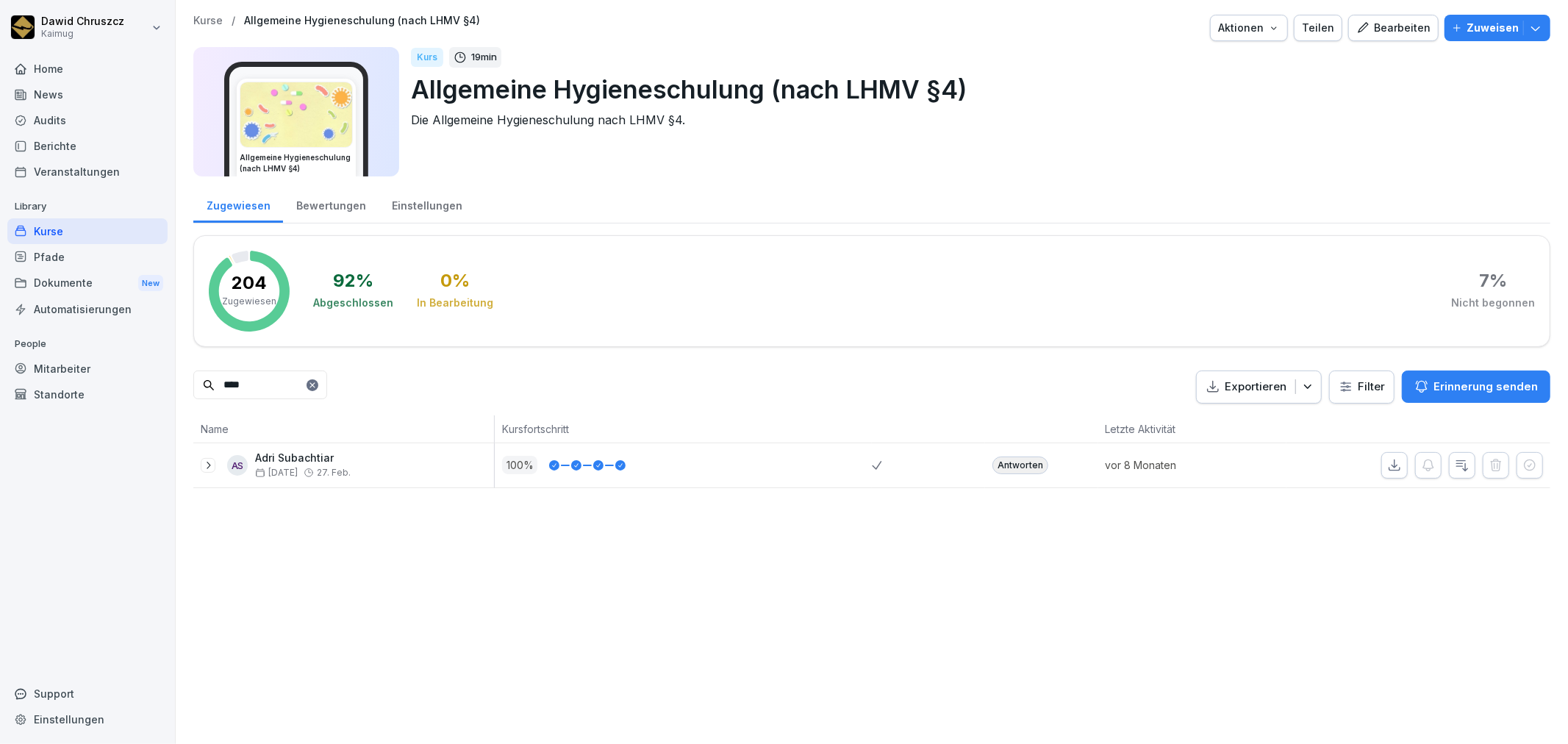
click at [1387, 471] on icon "button" at bounding box center [1394, 465] width 15 height 15
drag, startPoint x: 224, startPoint y: 384, endPoint x: 221, endPoint y: 373, distance: 11.4
click at [202, 384] on div "****" at bounding box center [260, 384] width 134 height 29
click at [1381, 473] on button "button" at bounding box center [1394, 465] width 26 height 26
drag, startPoint x: 231, startPoint y: 390, endPoint x: 188, endPoint y: 384, distance: 43.4
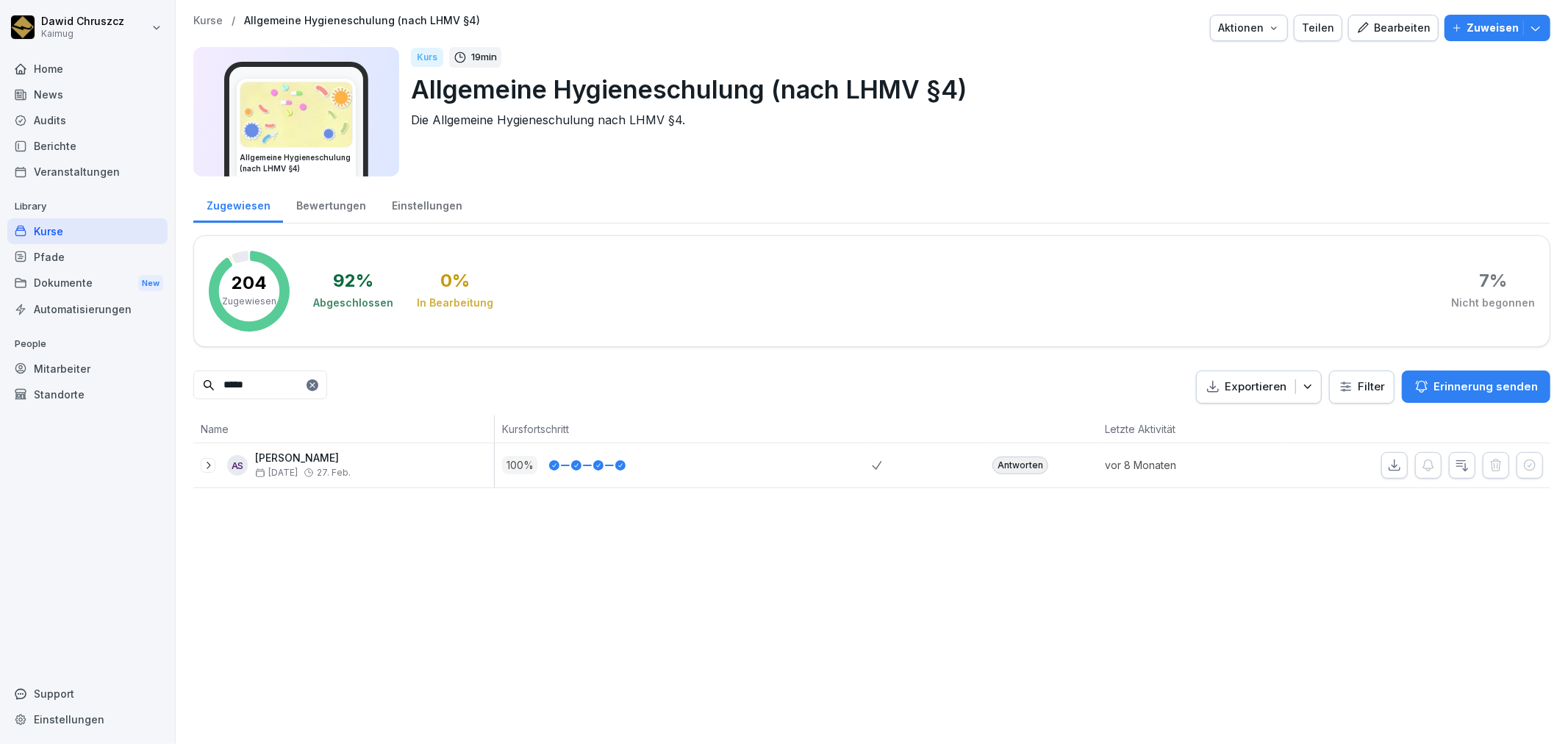
click at [188, 384] on div "Kurse / Allgemeine Hygieneschulung (nach LHMV §4) Aktionen Teilen Bearbeiten Zu…" at bounding box center [871, 251] width 1392 height 503
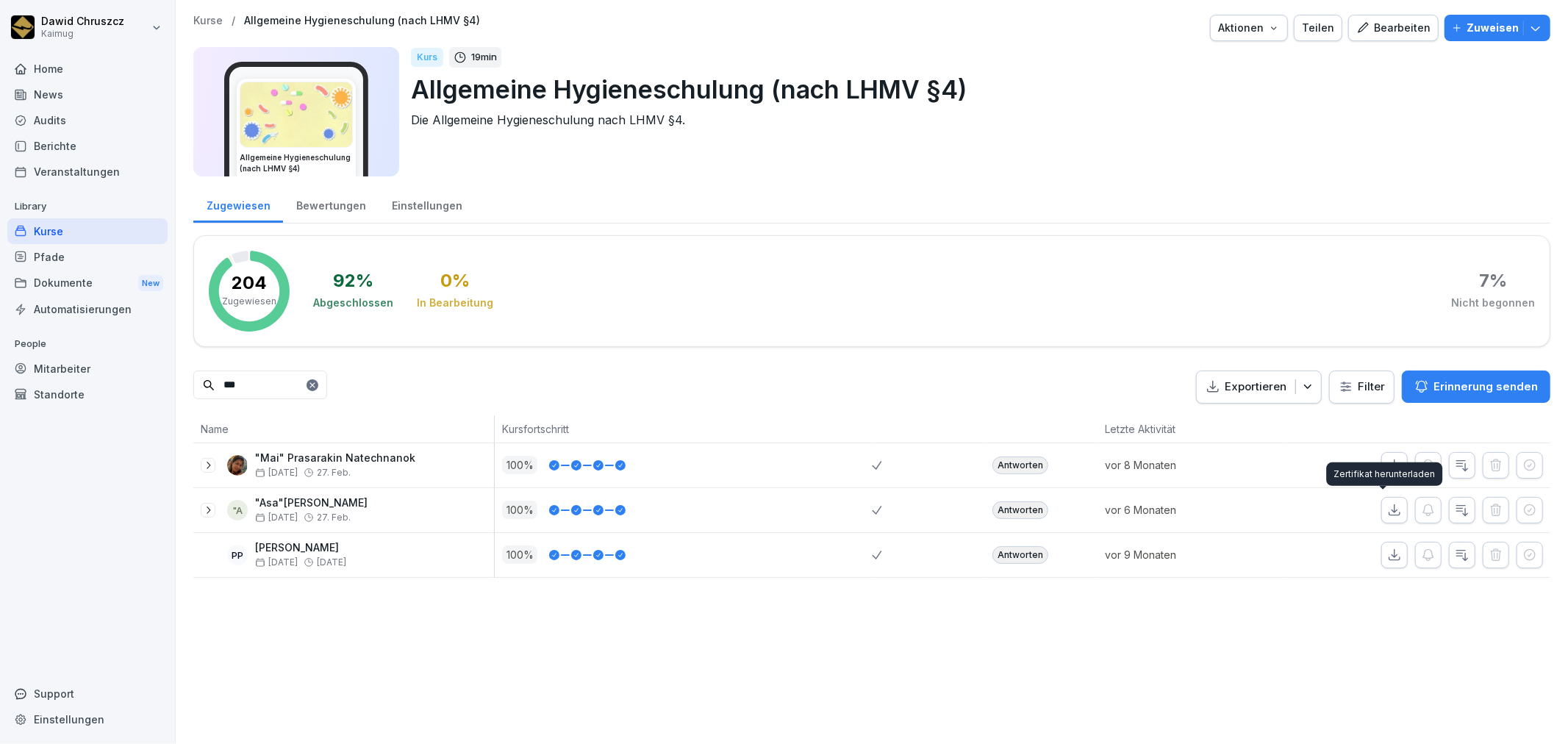
click at [1387, 512] on icon "button" at bounding box center [1394, 510] width 15 height 15
drag, startPoint x: 201, startPoint y: 372, endPoint x: 191, endPoint y: 370, distance: 10.2
click at [189, 372] on div "Kurse / Allgemeine Hygieneschulung (nach LHMV §4) Aktionen Teilen Bearbeiten Zu…" at bounding box center [871, 296] width 1392 height 593
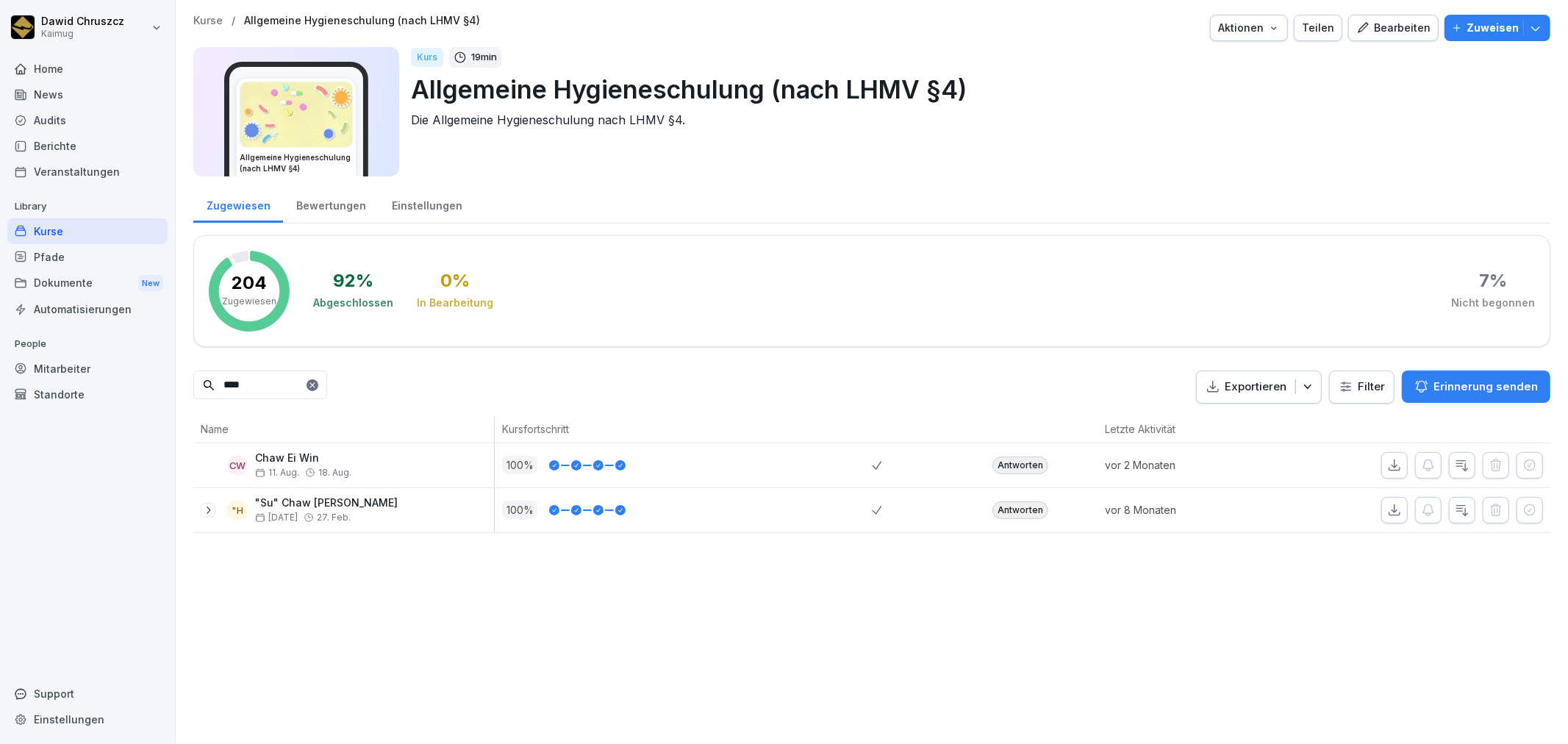
click at [1387, 458] on icon "button" at bounding box center [1394, 465] width 15 height 15
drag, startPoint x: 282, startPoint y: 377, endPoint x: 170, endPoint y: 374, distance: 112.0
click at [170, 375] on div "[PERSON_NAME] Kaimug Home News Audits Berichte Veranstaltungen Library Kurse Pf…" at bounding box center [784, 372] width 1568 height 744
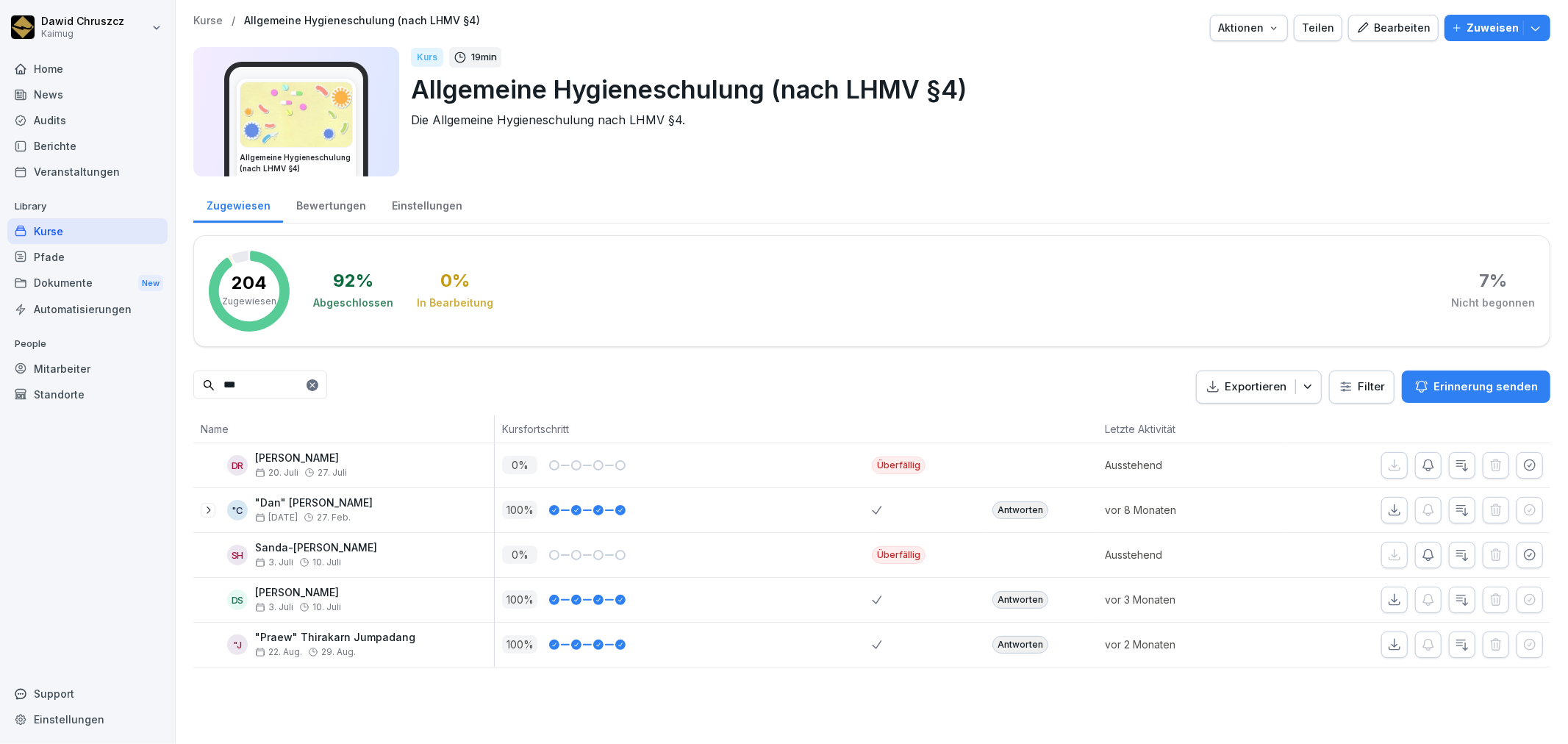
click at [1389, 510] on icon "button" at bounding box center [1394, 509] width 11 height 11
drag, startPoint x: 250, startPoint y: 389, endPoint x: 213, endPoint y: 382, distance: 37.7
click at [213, 382] on div "***" at bounding box center [260, 384] width 134 height 29
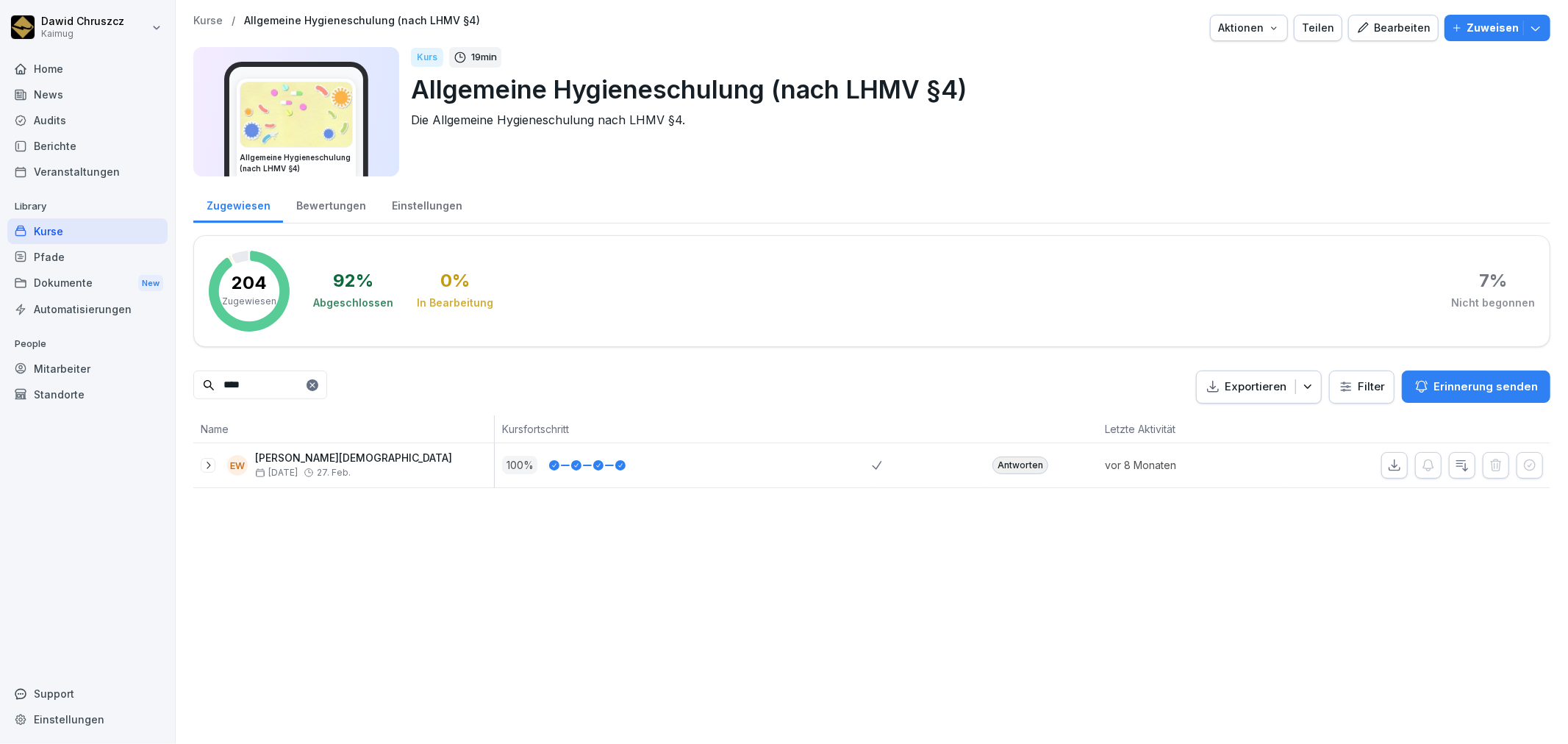
click at [1389, 465] on icon "button" at bounding box center [1394, 464] width 11 height 11
drag, startPoint x: 240, startPoint y: 386, endPoint x: 170, endPoint y: 386, distance: 70.0
click at [170, 386] on div "[PERSON_NAME] Kaimug Home News Audits Berichte Veranstaltungen Library Kurse Pf…" at bounding box center [784, 372] width 1568 height 744
click at [1387, 462] on icon "button" at bounding box center [1394, 465] width 15 height 15
drag, startPoint x: 292, startPoint y: 382, endPoint x: 203, endPoint y: 351, distance: 94.2
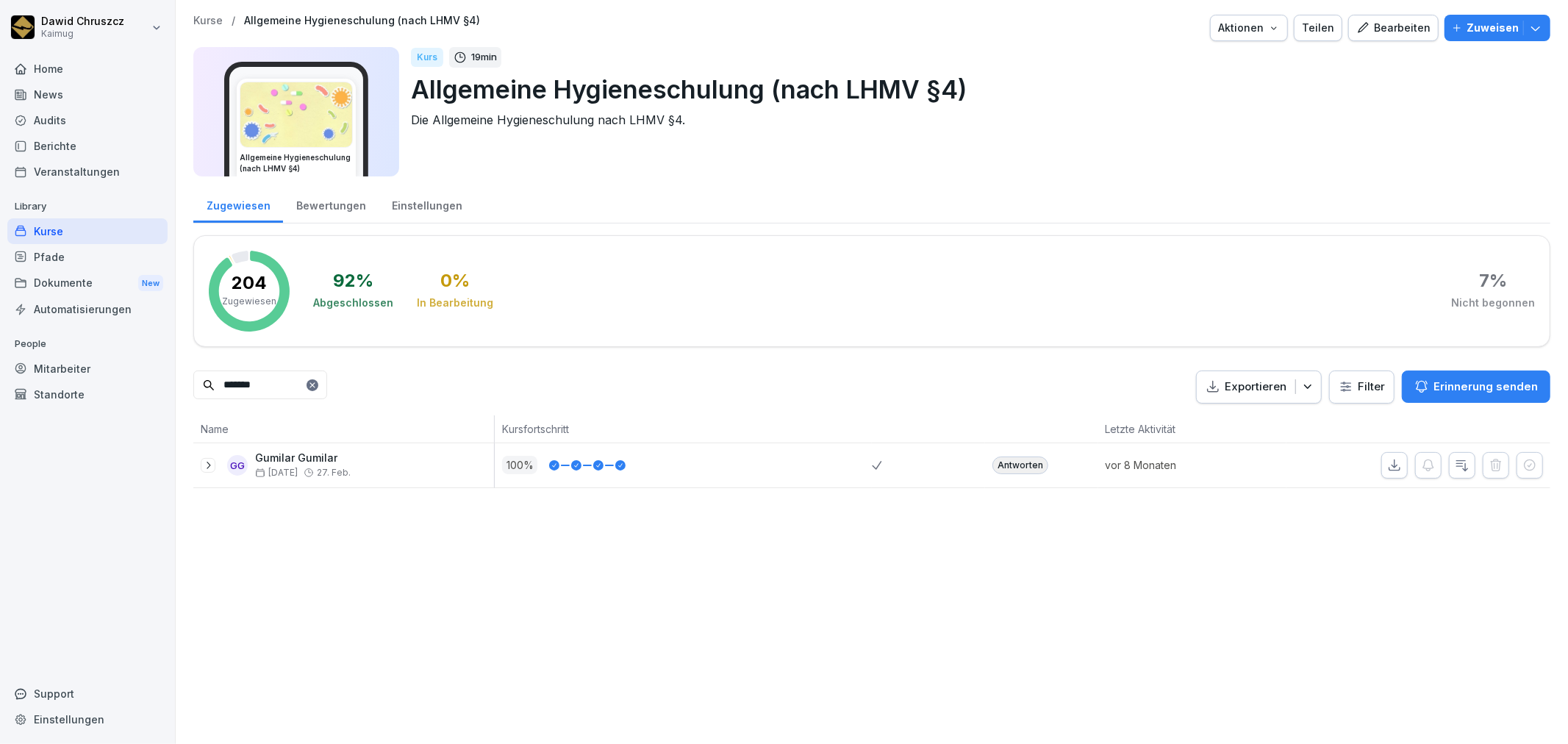
click at [198, 385] on input "*******" at bounding box center [260, 384] width 134 height 29
click at [1381, 460] on button "button" at bounding box center [1394, 465] width 26 height 26
drag, startPoint x: 253, startPoint y: 384, endPoint x: 288, endPoint y: 287, distance: 103.1
click at [188, 375] on div "Kurse / Allgemeine Hygieneschulung (nach LHMV §4) Aktionen Teilen Bearbeiten Zu…" at bounding box center [871, 251] width 1392 height 503
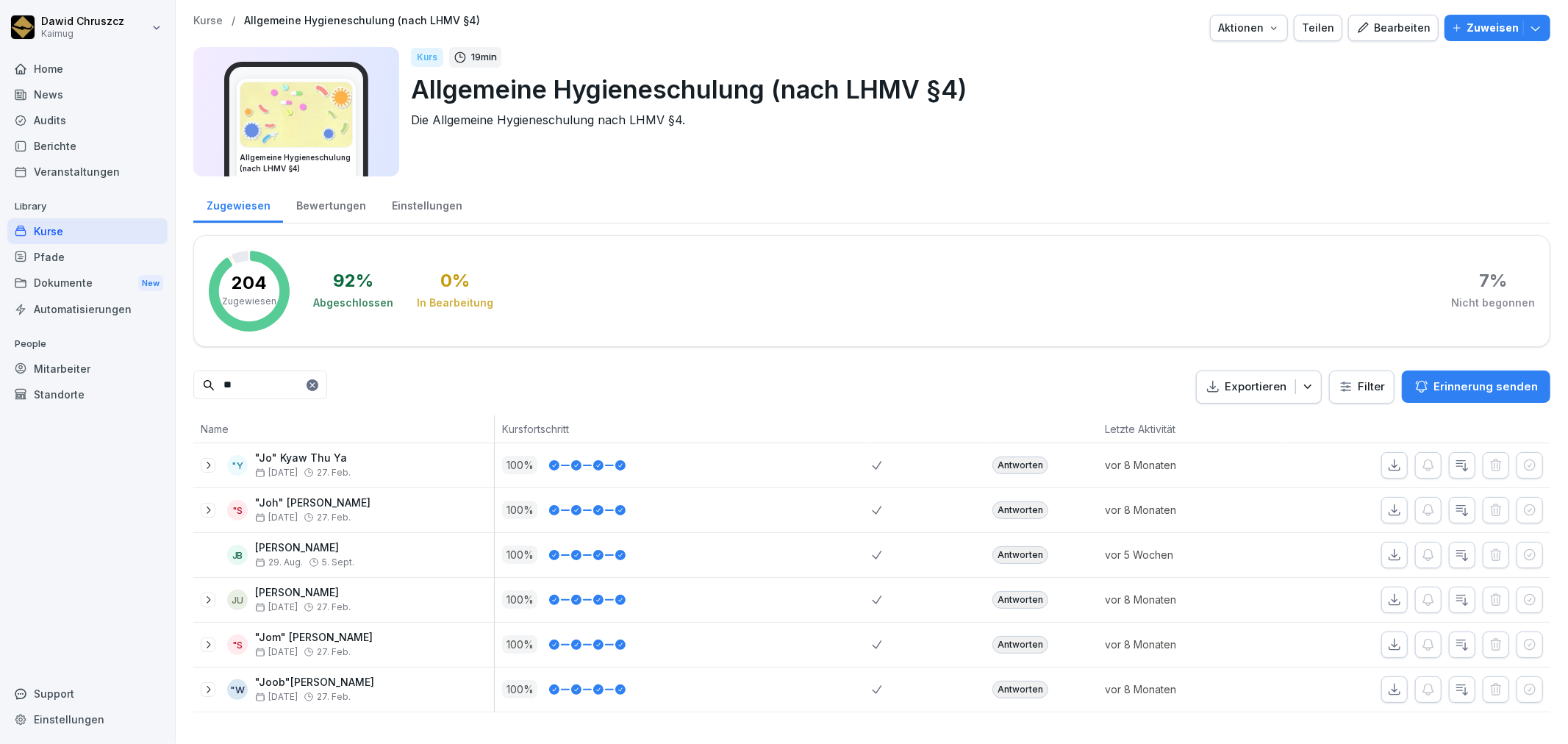
click at [1389, 466] on icon "button" at bounding box center [1394, 464] width 11 height 11
drag, startPoint x: 270, startPoint y: 380, endPoint x: 163, endPoint y: 355, distance: 109.9
click at [167, 371] on div "[PERSON_NAME] Kaimug Home News Audits Berichte Veranstaltungen Library Kurse Pf…" at bounding box center [784, 372] width 1568 height 744
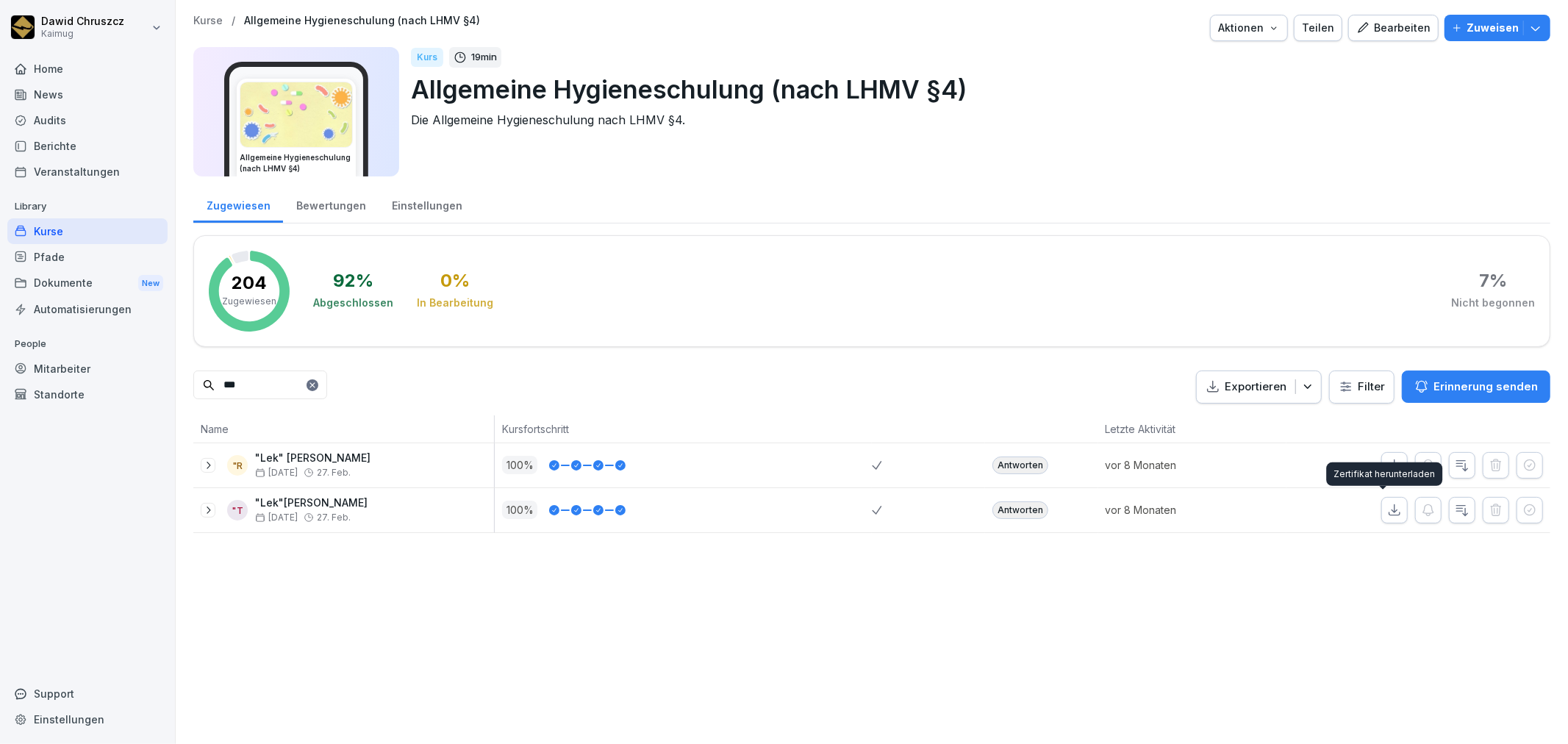
drag, startPoint x: 1377, startPoint y: 512, endPoint x: 655, endPoint y: 449, distance: 724.7
click at [1387, 512] on icon "button" at bounding box center [1394, 510] width 15 height 15
drag, startPoint x: 228, startPoint y: 384, endPoint x: 213, endPoint y: 340, distance: 46.5
click at [196, 375] on input "***" at bounding box center [260, 384] width 134 height 29
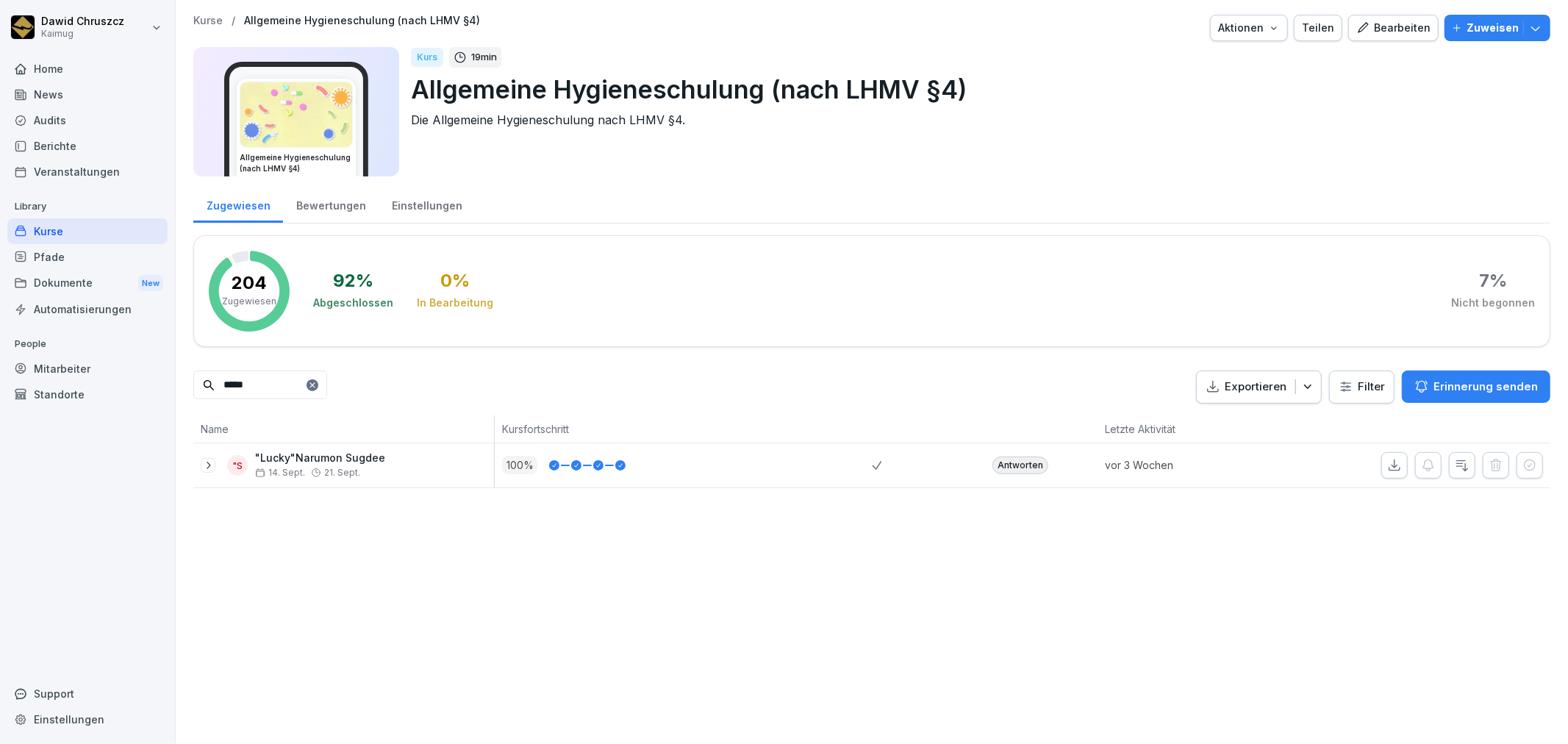
click at [1387, 461] on icon "button" at bounding box center [1394, 465] width 15 height 15
drag, startPoint x: 256, startPoint y: 381, endPoint x: 165, endPoint y: 375, distance: 91.2
click at [165, 375] on div "[PERSON_NAME] Kaimug Home News Audits Berichte Veranstaltungen Library Kurse Pf…" at bounding box center [784, 372] width 1568 height 744
click at [1387, 463] on icon "button" at bounding box center [1394, 465] width 15 height 15
drag, startPoint x: 230, startPoint y: 379, endPoint x: 182, endPoint y: 379, distance: 48.0
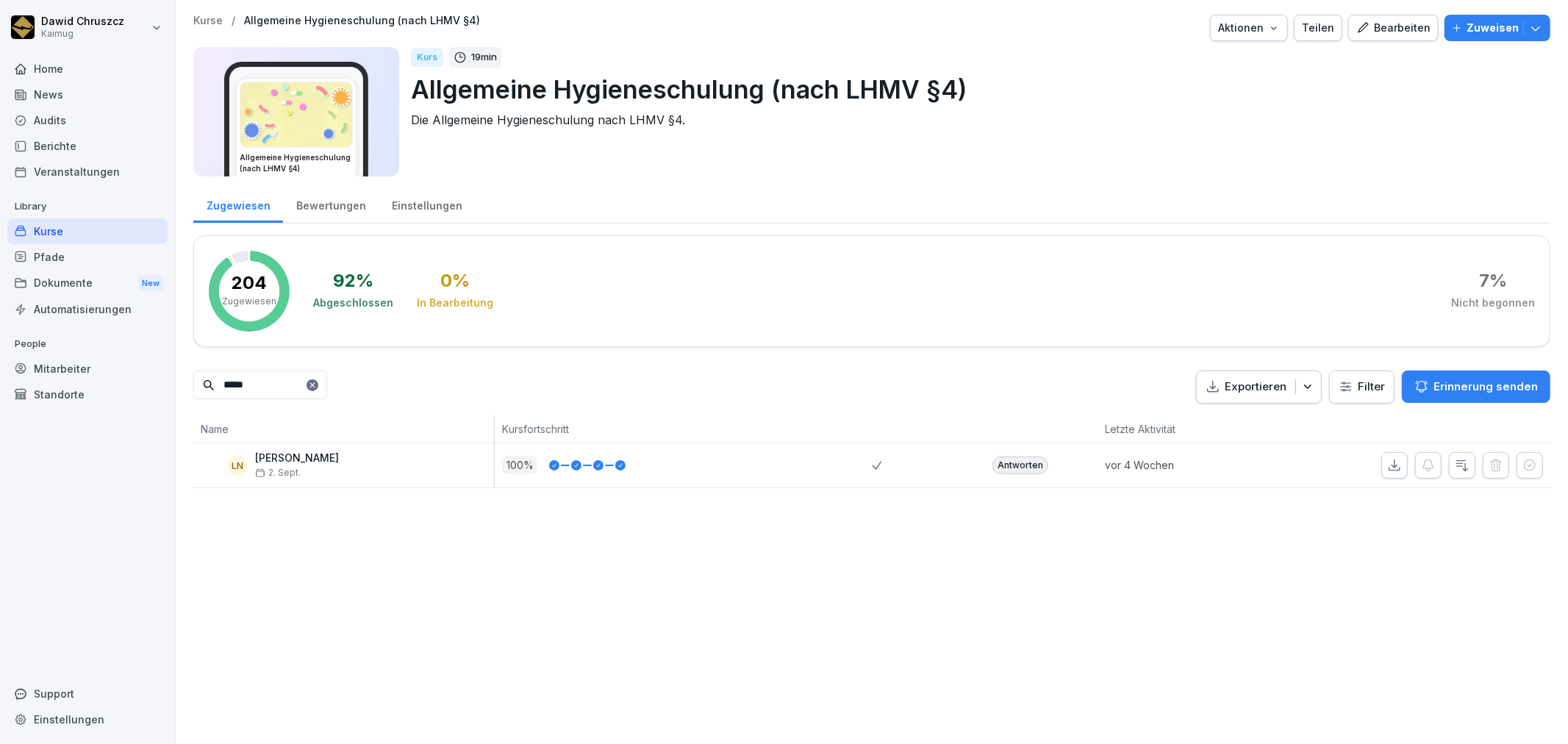
click at [182, 379] on div "Kurse / Allgemeine Hygieneschulung (nach LHMV §4) Aktionen Teilen Bearbeiten Zu…" at bounding box center [871, 251] width 1392 height 503
click at [1387, 471] on icon "button" at bounding box center [1394, 465] width 15 height 15
click at [182, 386] on div "Kurse / Allgemeine Hygieneschulung (nach LHMV §4) Aktionen Teilen Bearbeiten Zu…" at bounding box center [871, 251] width 1392 height 503
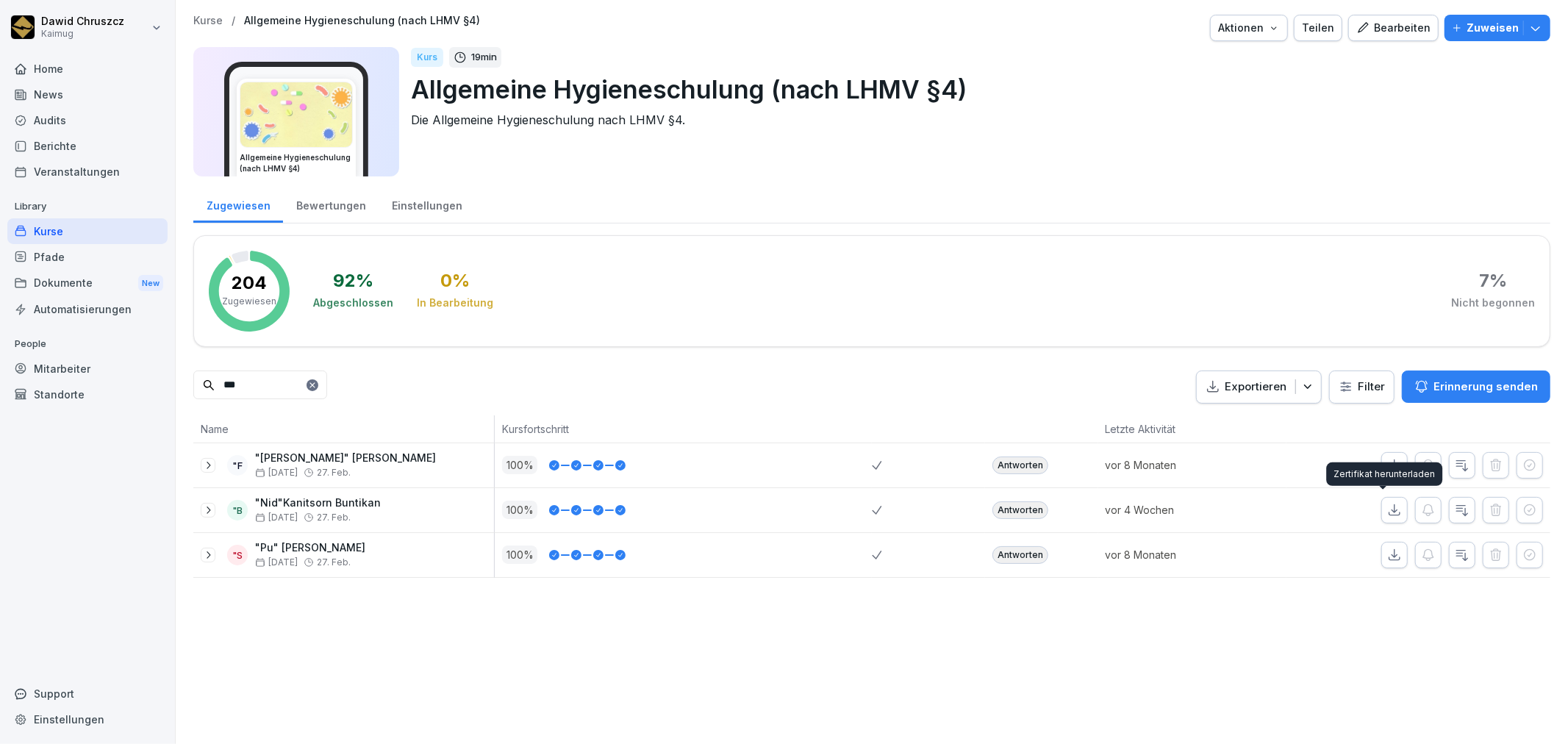
click at [1383, 501] on button "button" at bounding box center [1394, 510] width 26 height 26
drag, startPoint x: 269, startPoint y: 394, endPoint x: 193, endPoint y: 346, distance: 89.9
click at [170, 377] on div "[PERSON_NAME] Kaimug Home News Audits Berichte Veranstaltungen Library Kurse Pf…" at bounding box center [784, 372] width 1568 height 744
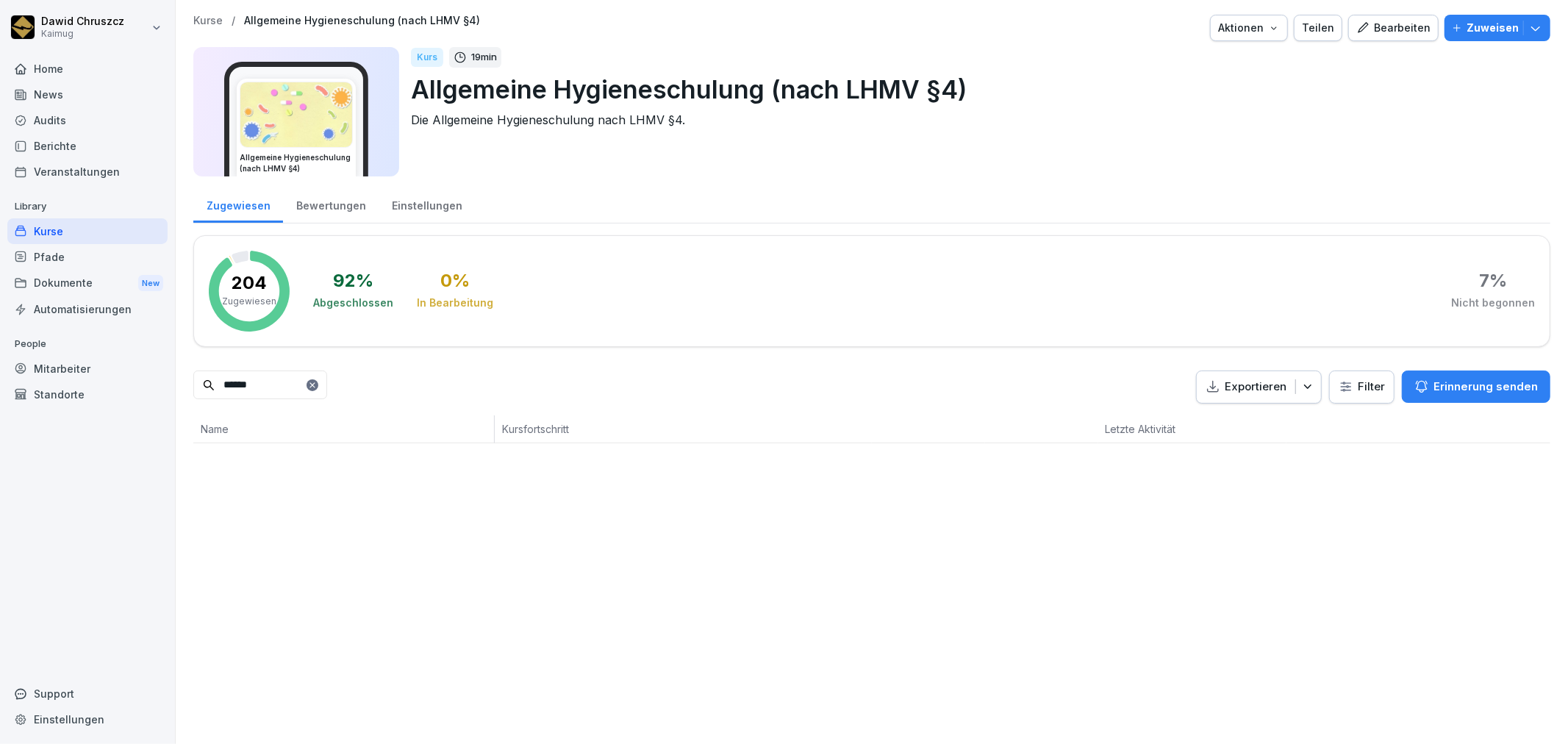
drag, startPoint x: 309, startPoint y: 387, endPoint x: 201, endPoint y: 378, distance: 108.4
click at [201, 378] on input "******" at bounding box center [260, 384] width 134 height 29
type input "******"
click at [319, 382] on input "**********" at bounding box center [260, 384] width 134 height 29
type input "******"
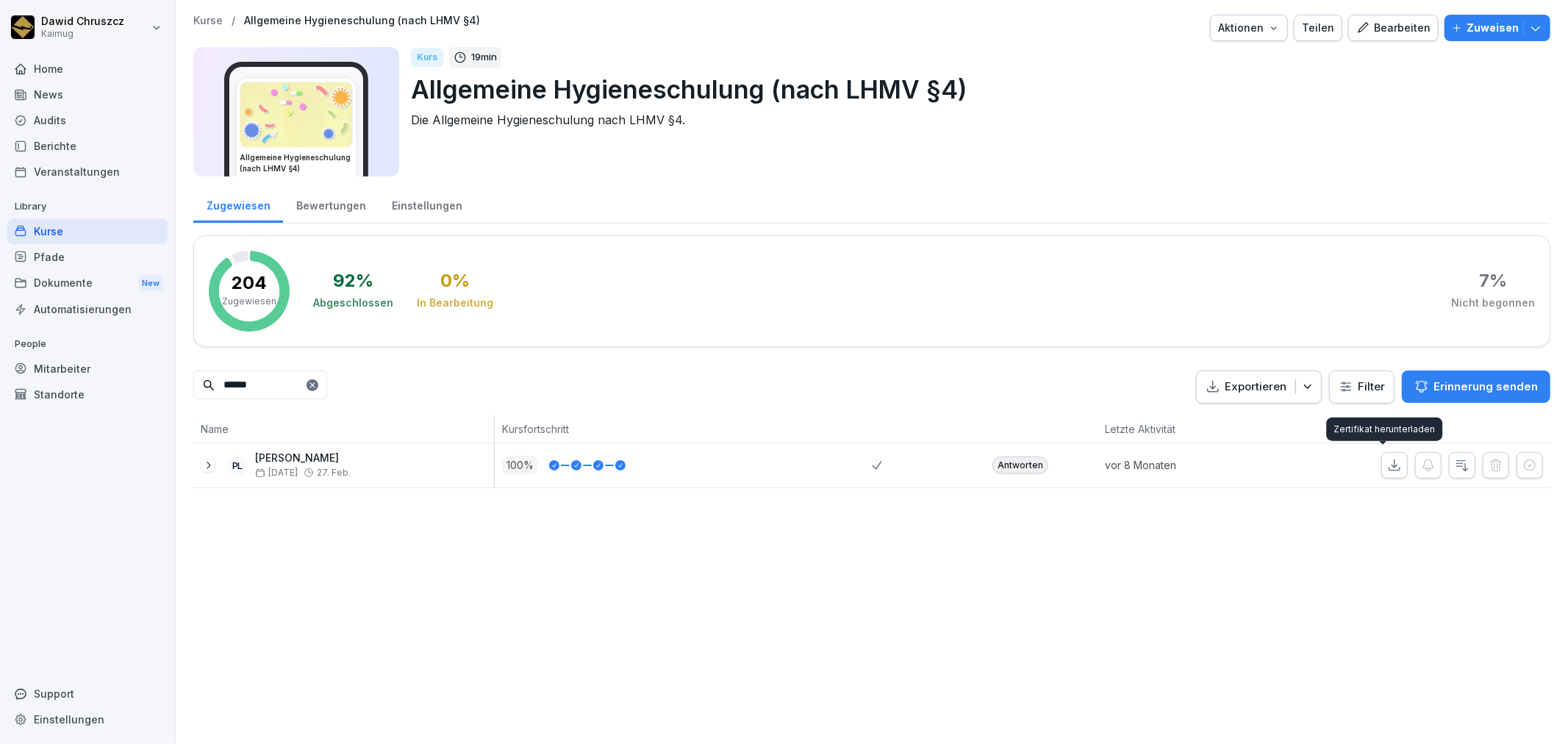
click at [1387, 468] on icon "button" at bounding box center [1394, 465] width 15 height 15
drag, startPoint x: 280, startPoint y: 382, endPoint x: 199, endPoint y: 376, distance: 81.2
click at [199, 376] on input "******" at bounding box center [260, 384] width 134 height 29
click at [1387, 462] on icon "button" at bounding box center [1394, 465] width 15 height 15
drag, startPoint x: 301, startPoint y: 390, endPoint x: 196, endPoint y: 374, distance: 106.2
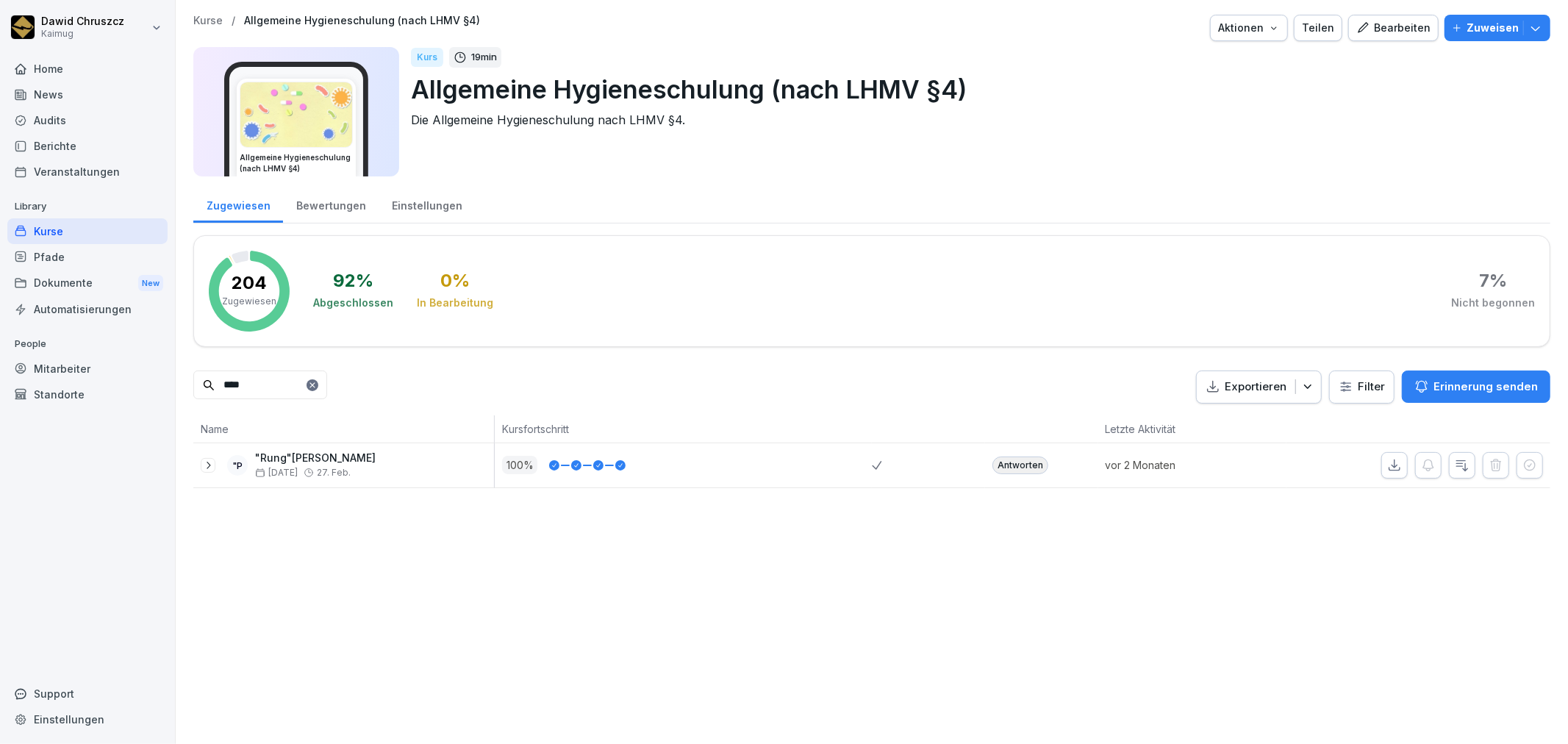
click at [196, 374] on input "****" at bounding box center [260, 384] width 134 height 29
type input "****"
click at [1387, 458] on icon "button" at bounding box center [1394, 465] width 15 height 15
drag, startPoint x: 262, startPoint y: 384, endPoint x: 200, endPoint y: 377, distance: 62.4
click at [200, 377] on input "****" at bounding box center [260, 384] width 134 height 29
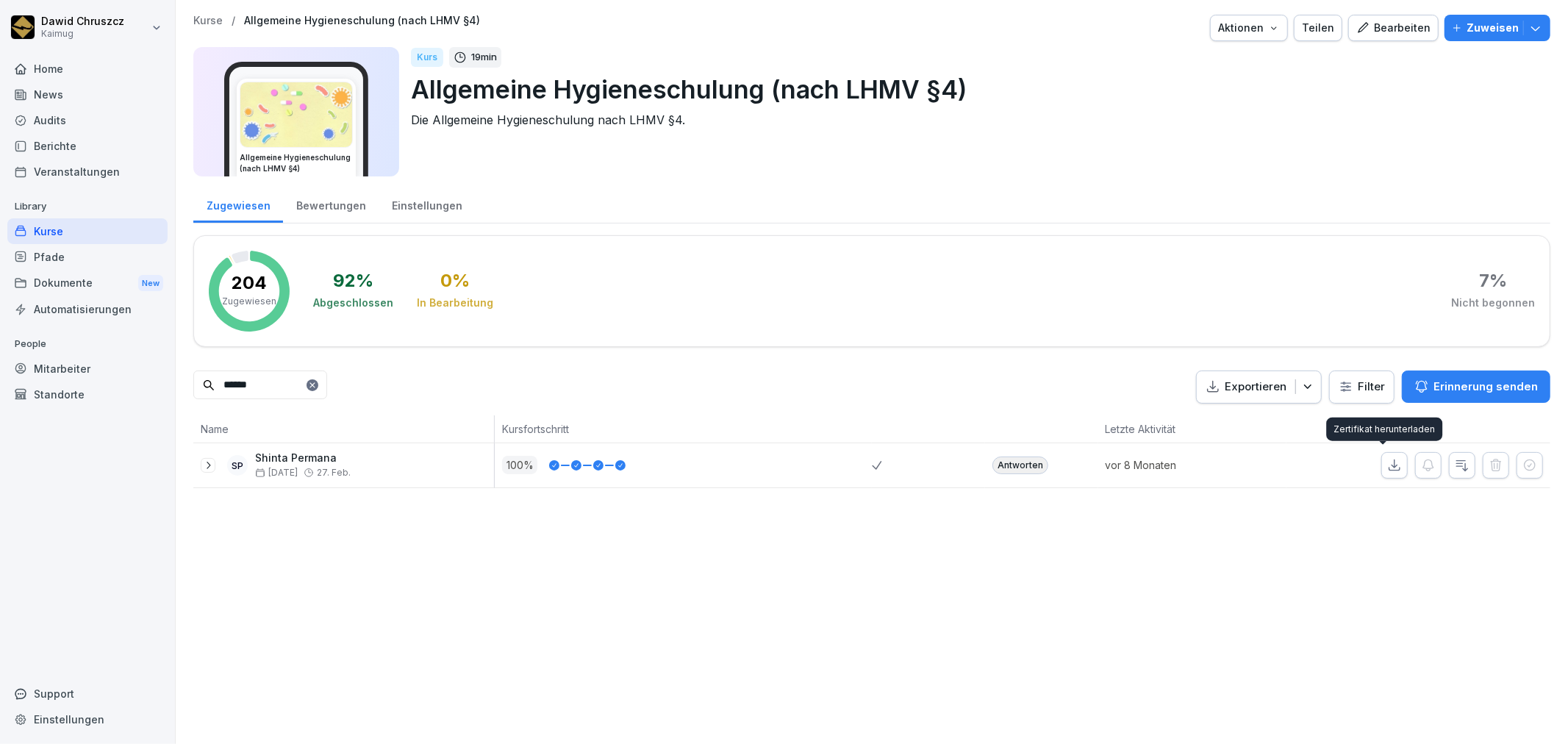
type input "******"
click at [1391, 467] on button "button" at bounding box center [1394, 465] width 26 height 26
drag, startPoint x: 298, startPoint y: 384, endPoint x: 171, endPoint y: 375, distance: 127.3
click at [171, 375] on div "[PERSON_NAME] Kaimug Home News Audits Berichte Veranstaltungen Library Kurse Pf…" at bounding box center [784, 372] width 1568 height 744
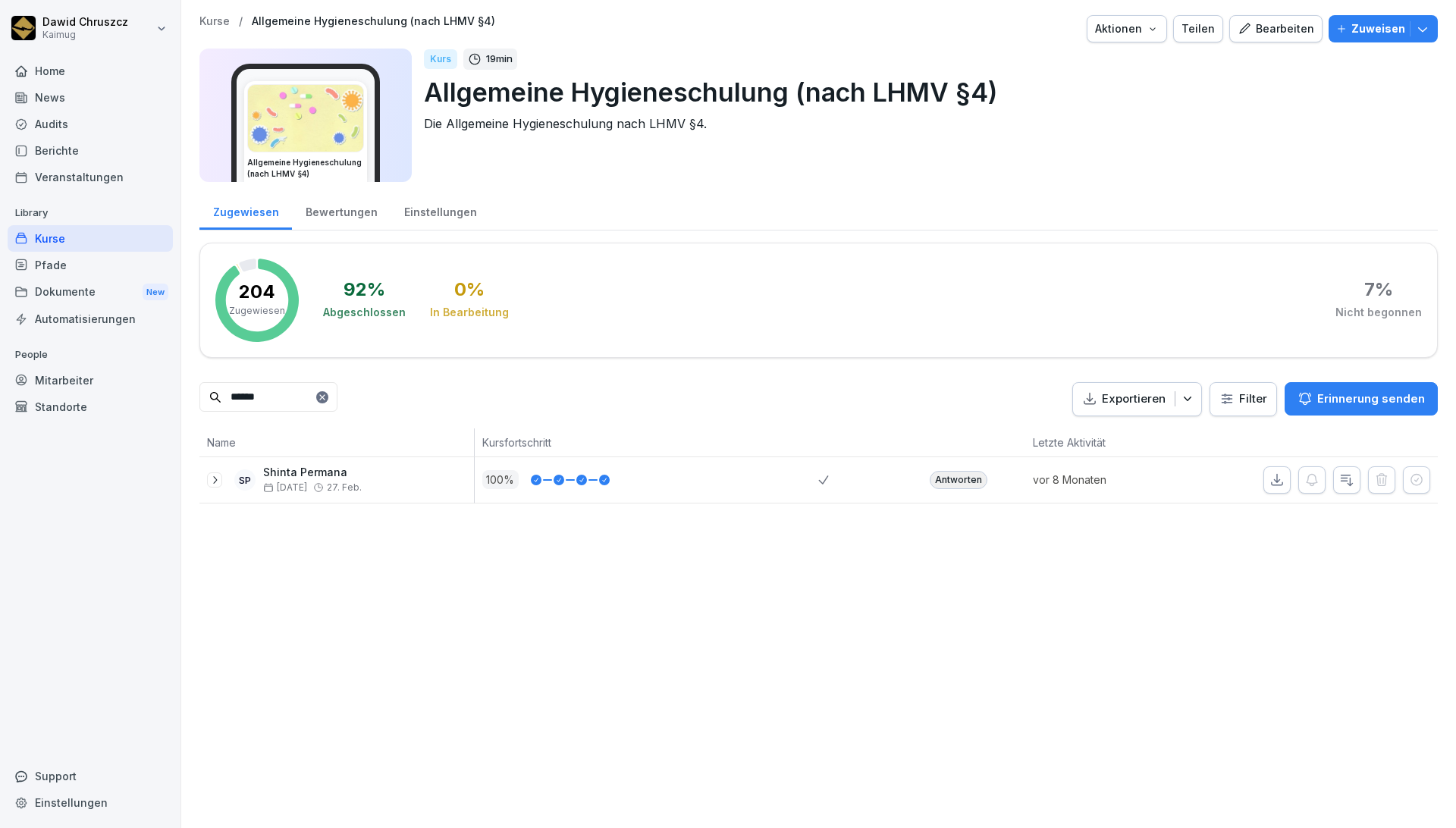
click at [68, 380] on div "Mitarbeiter" at bounding box center [90, 380] width 166 height 26
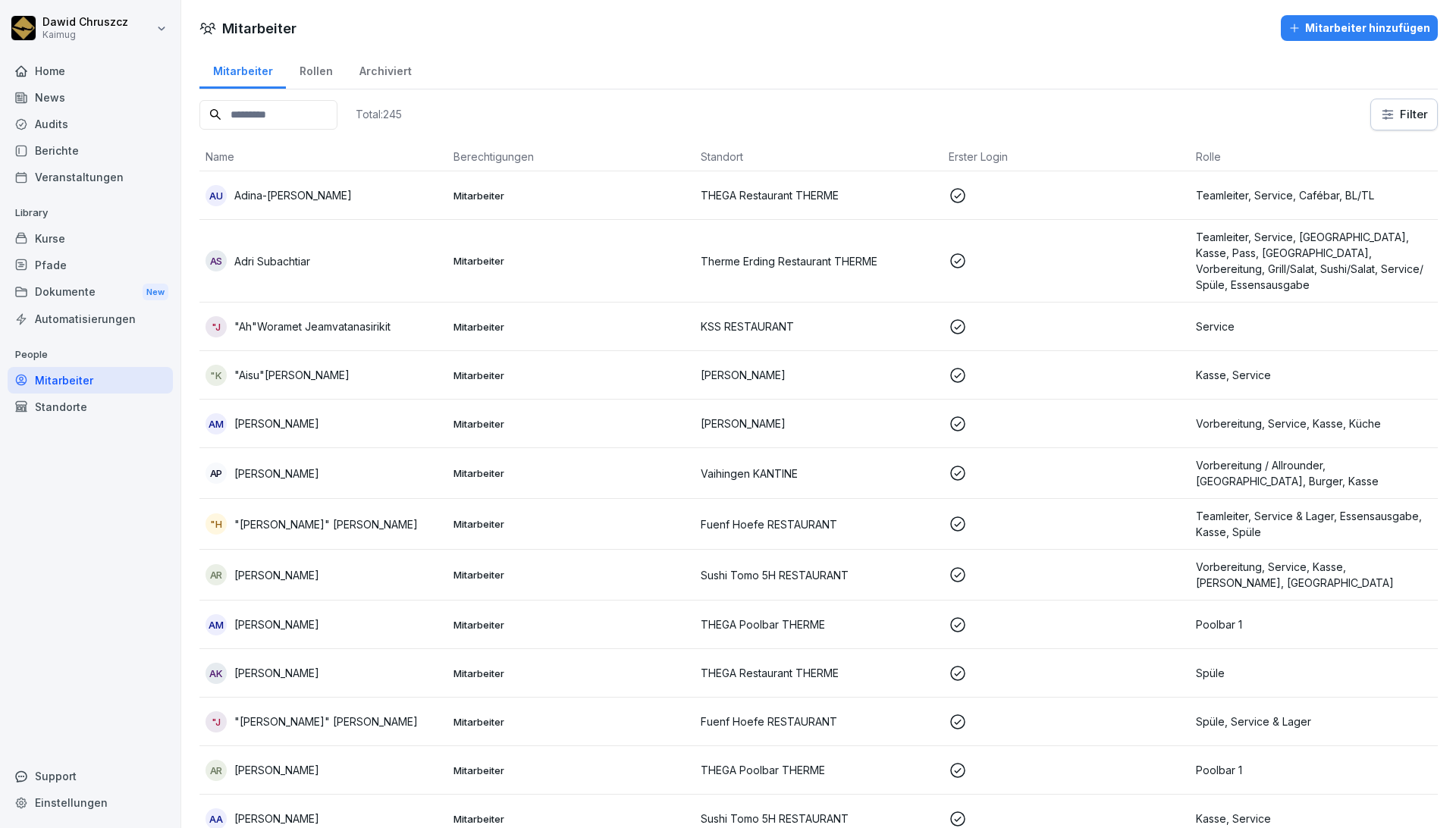
click at [321, 113] on input at bounding box center [268, 115] width 138 height 30
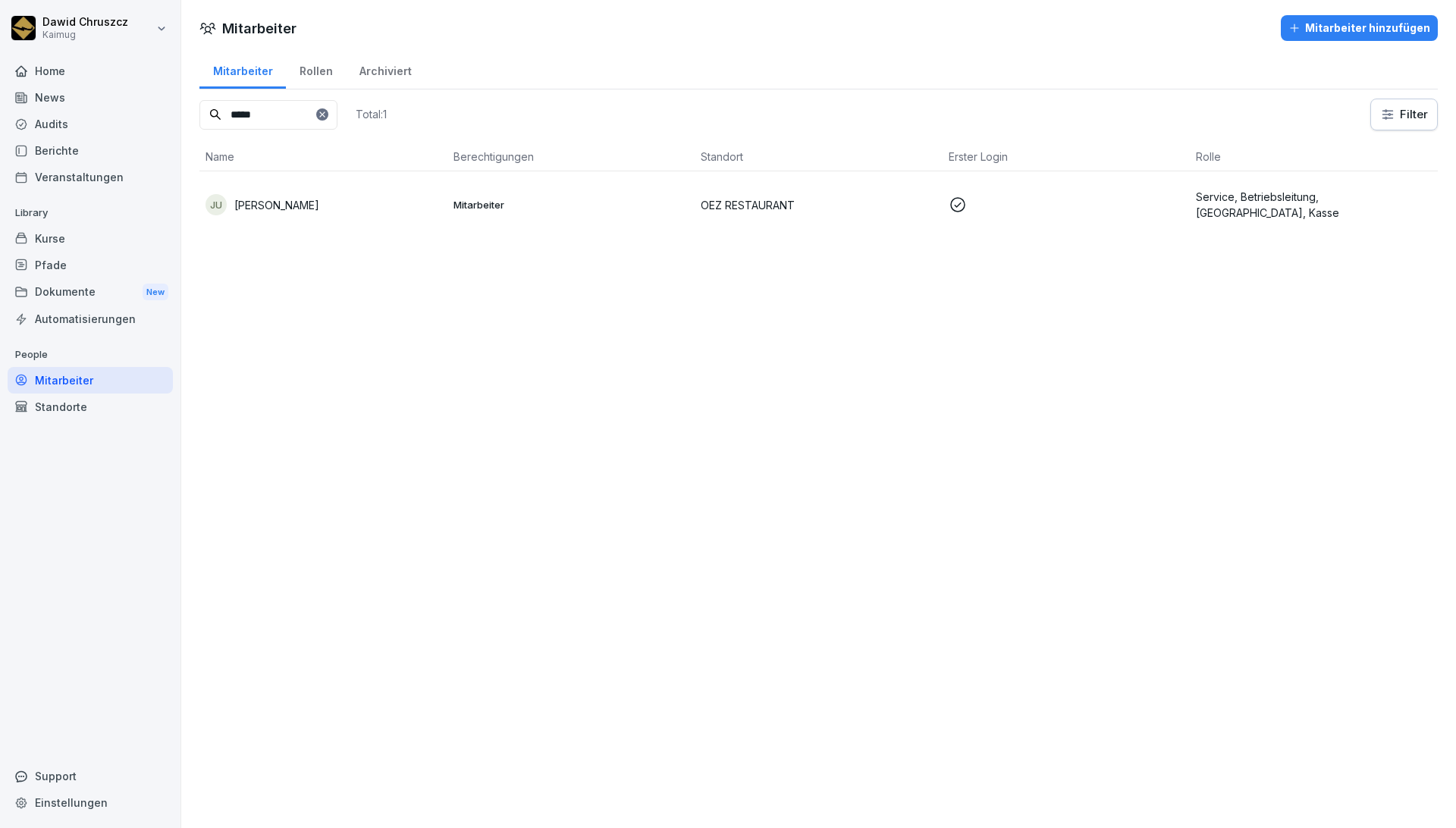
type input "*****"
click at [361, 199] on div "[PERSON_NAME]" at bounding box center [323, 205] width 236 height 21
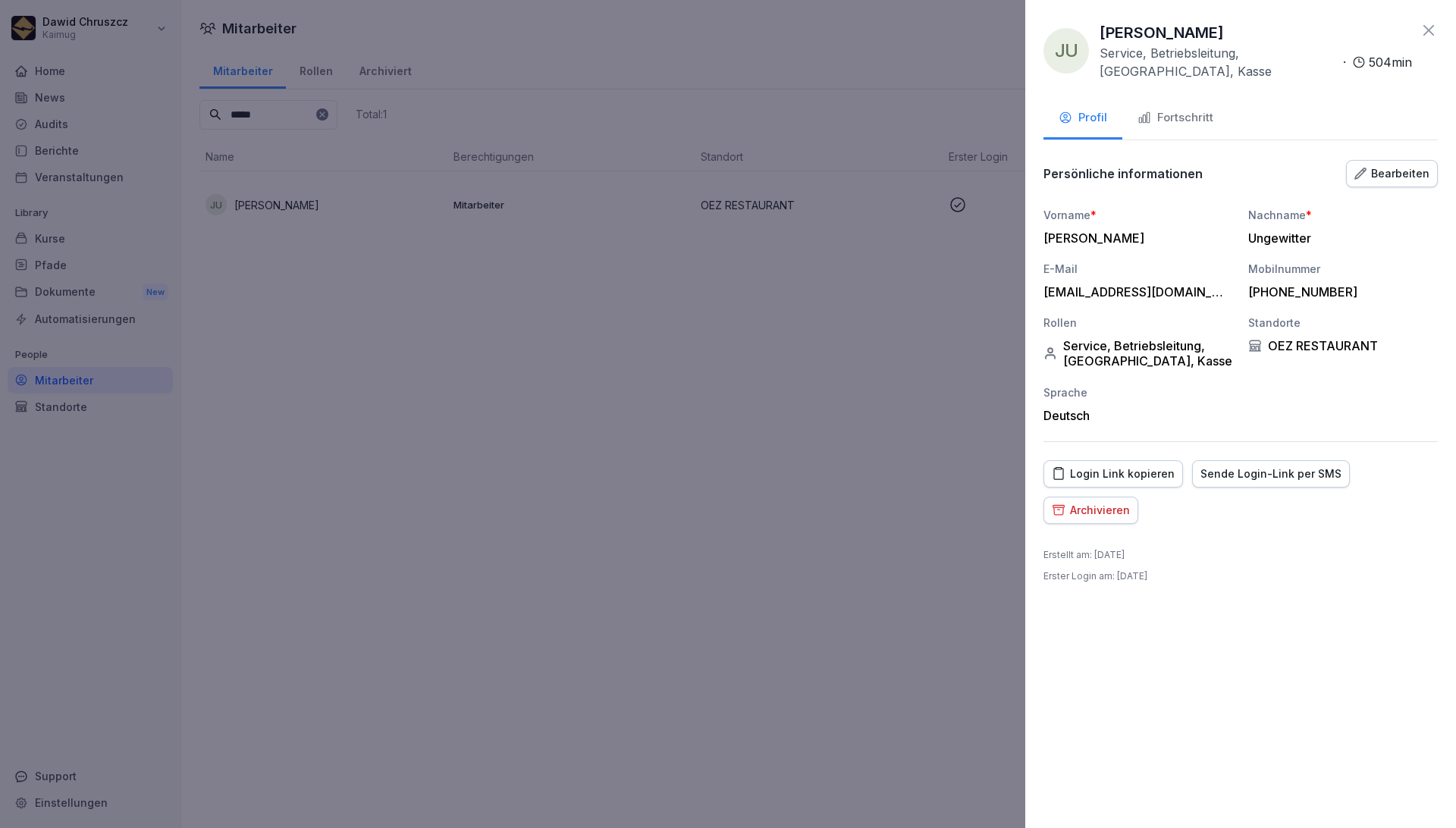
click at [718, 515] on div at bounding box center [728, 414] width 1456 height 828
